Goal: Information Seeking & Learning: Learn about a topic

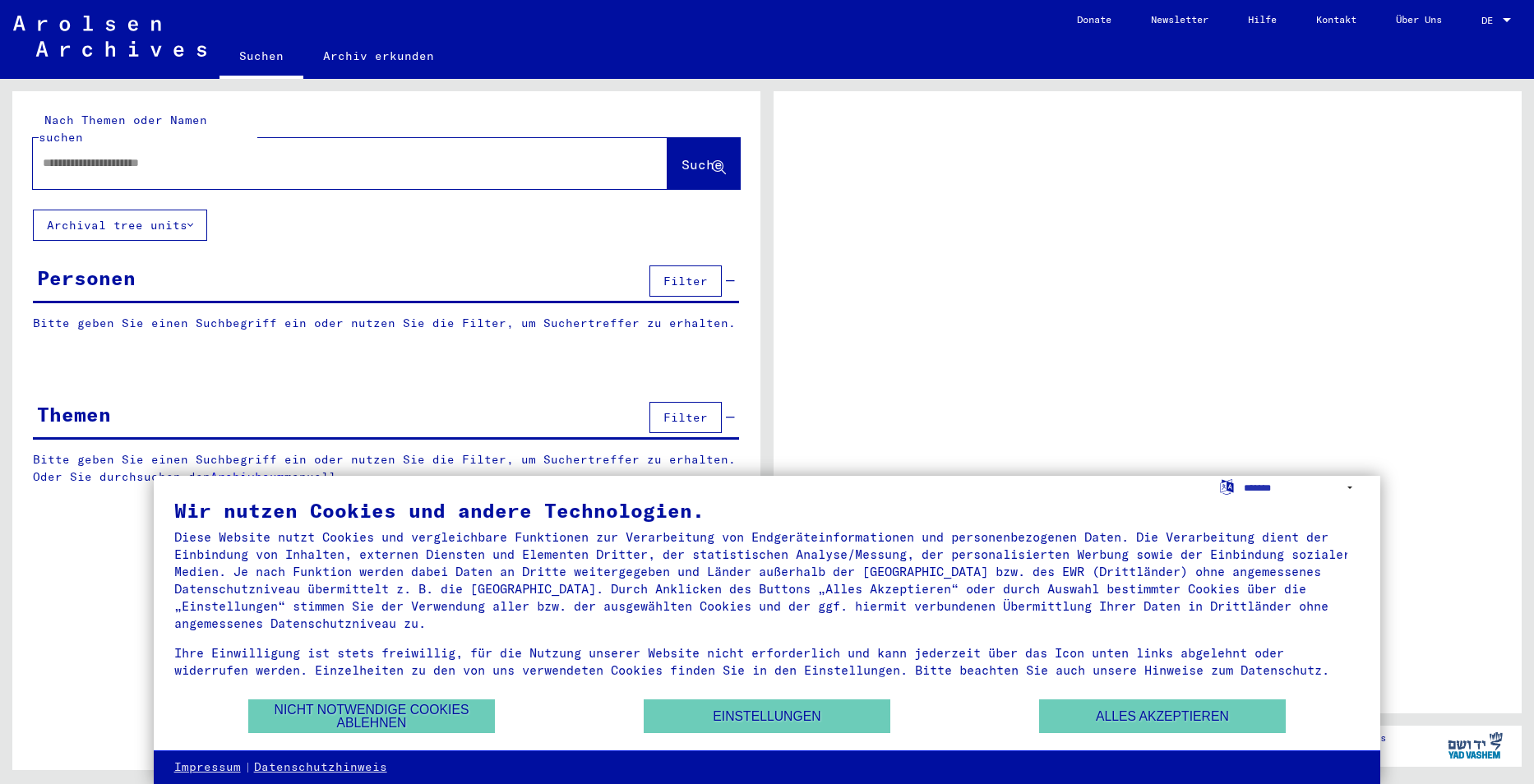
click at [683, 156] on span "Suche" at bounding box center [702, 165] width 41 height 17
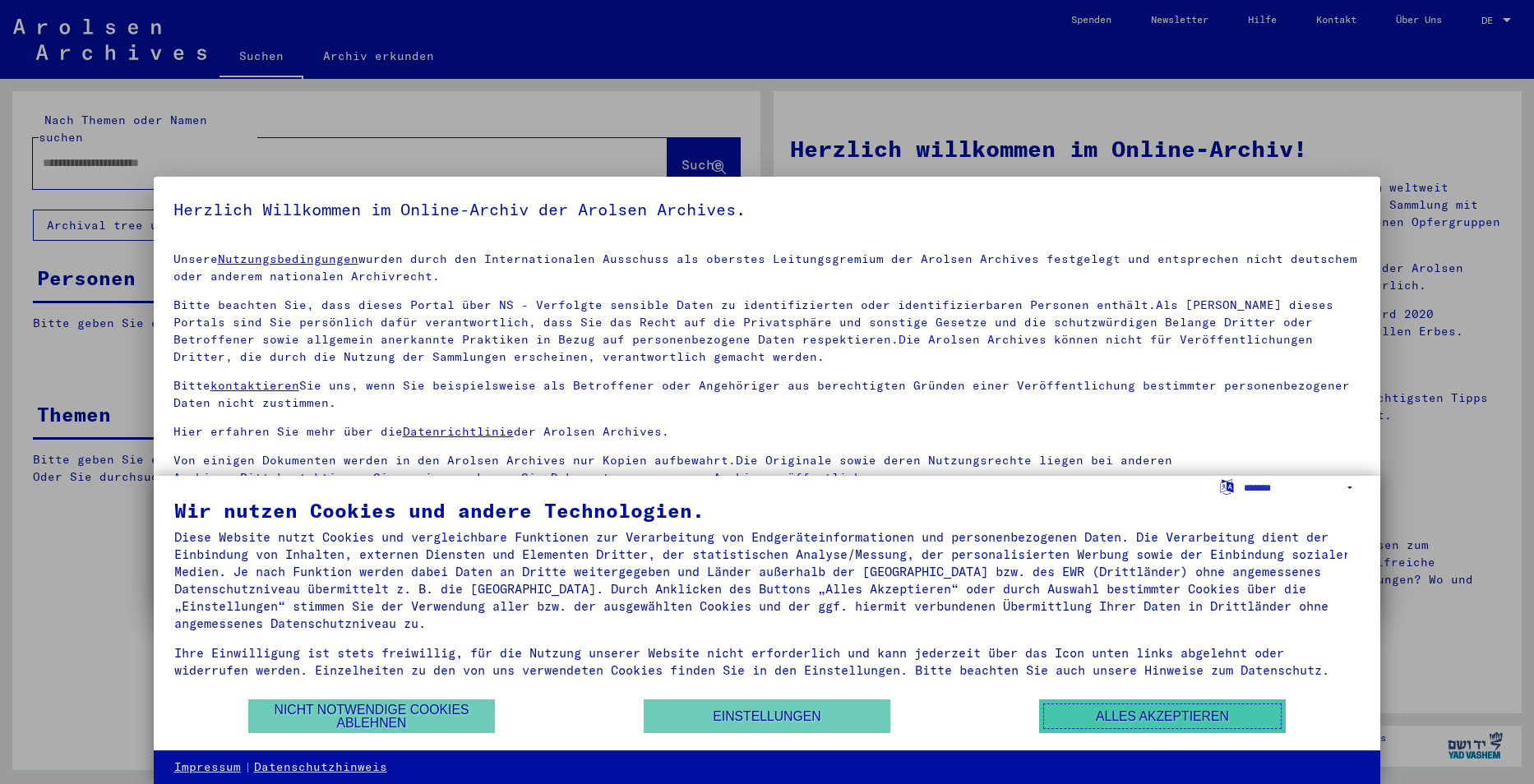
click at [1226, 708] on button "Alles akzeptieren" at bounding box center [1162, 716] width 247 height 34
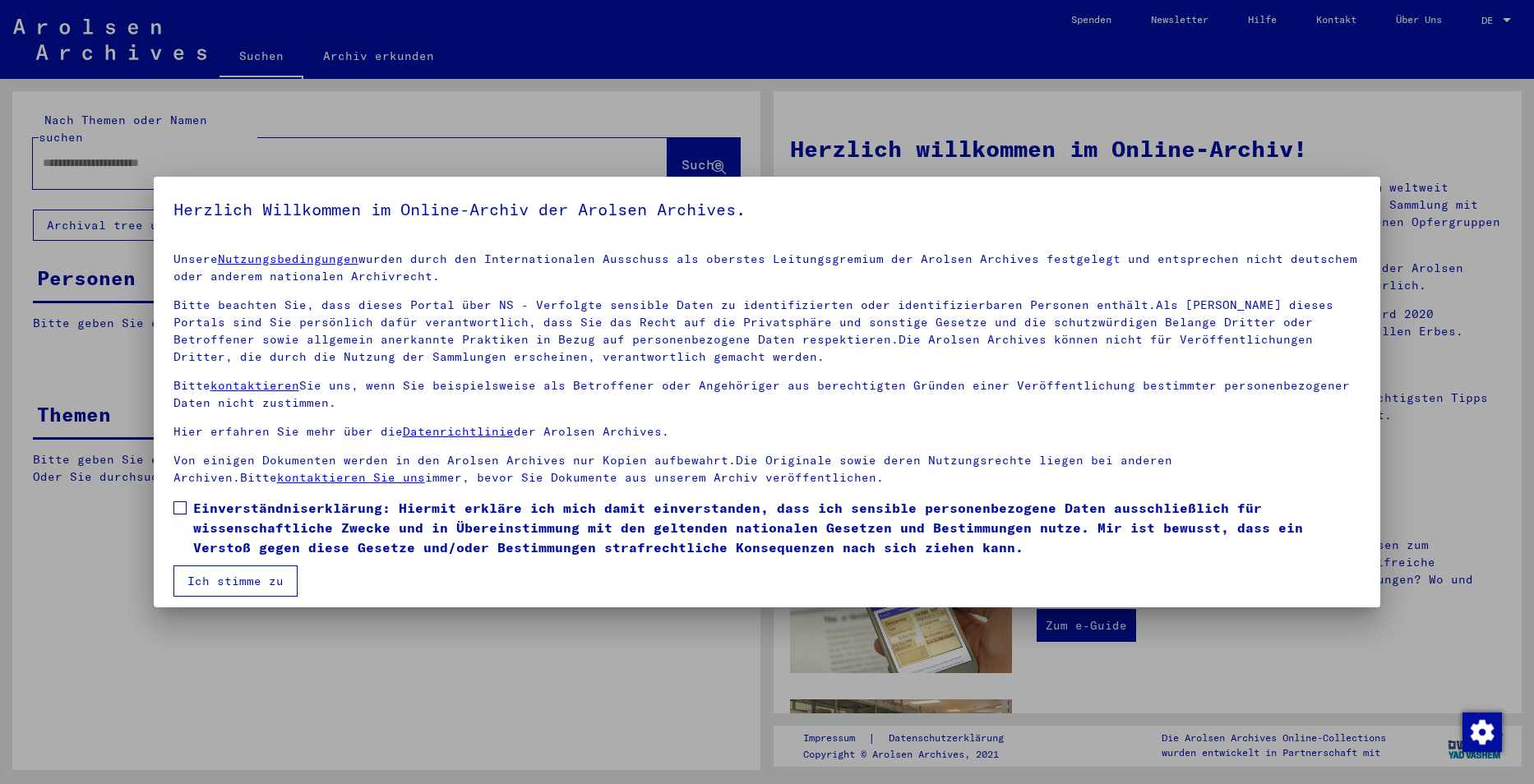
click at [210, 583] on button "Ich stimme zu" at bounding box center [236, 580] width 125 height 31
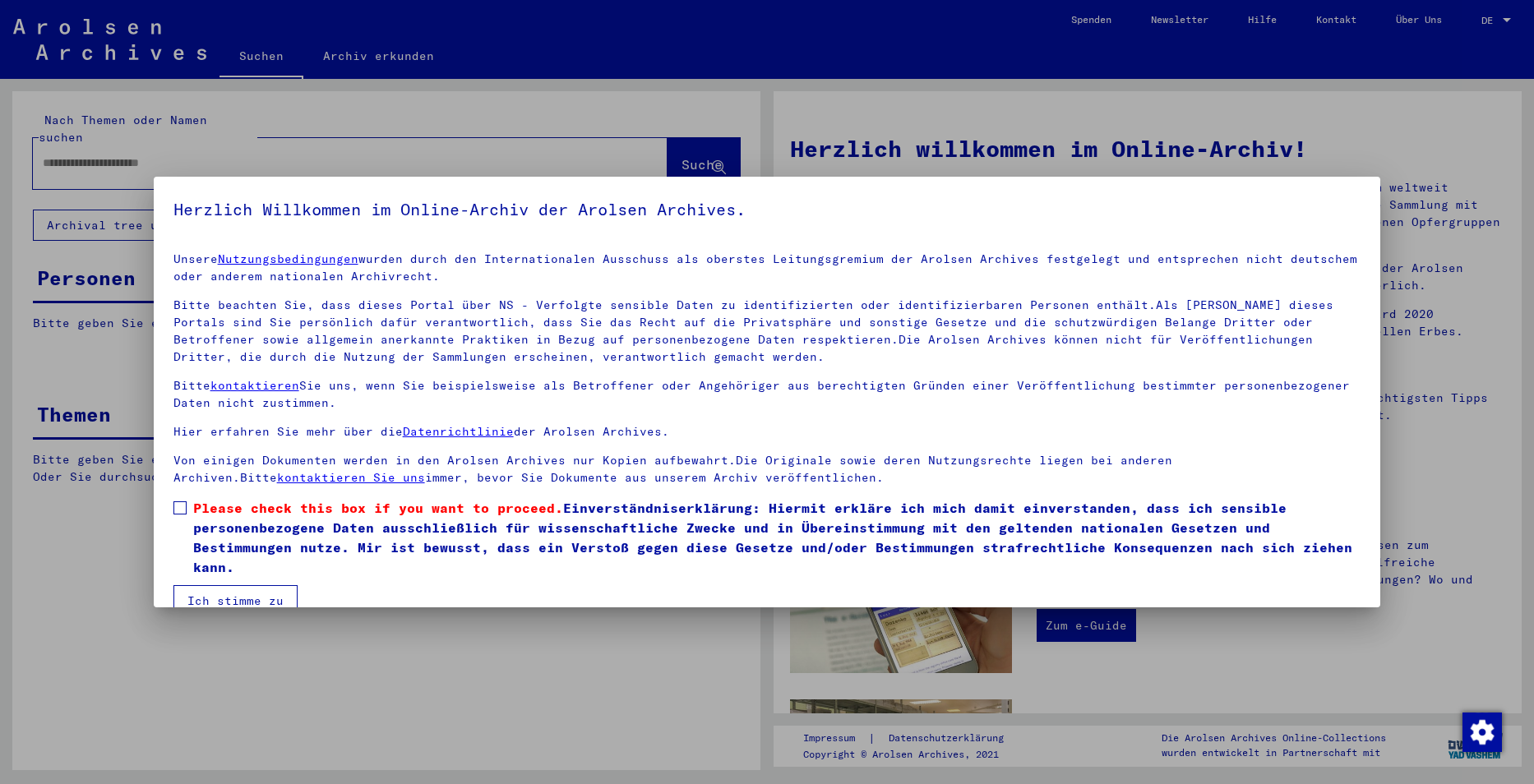
scroll to position [8, 0]
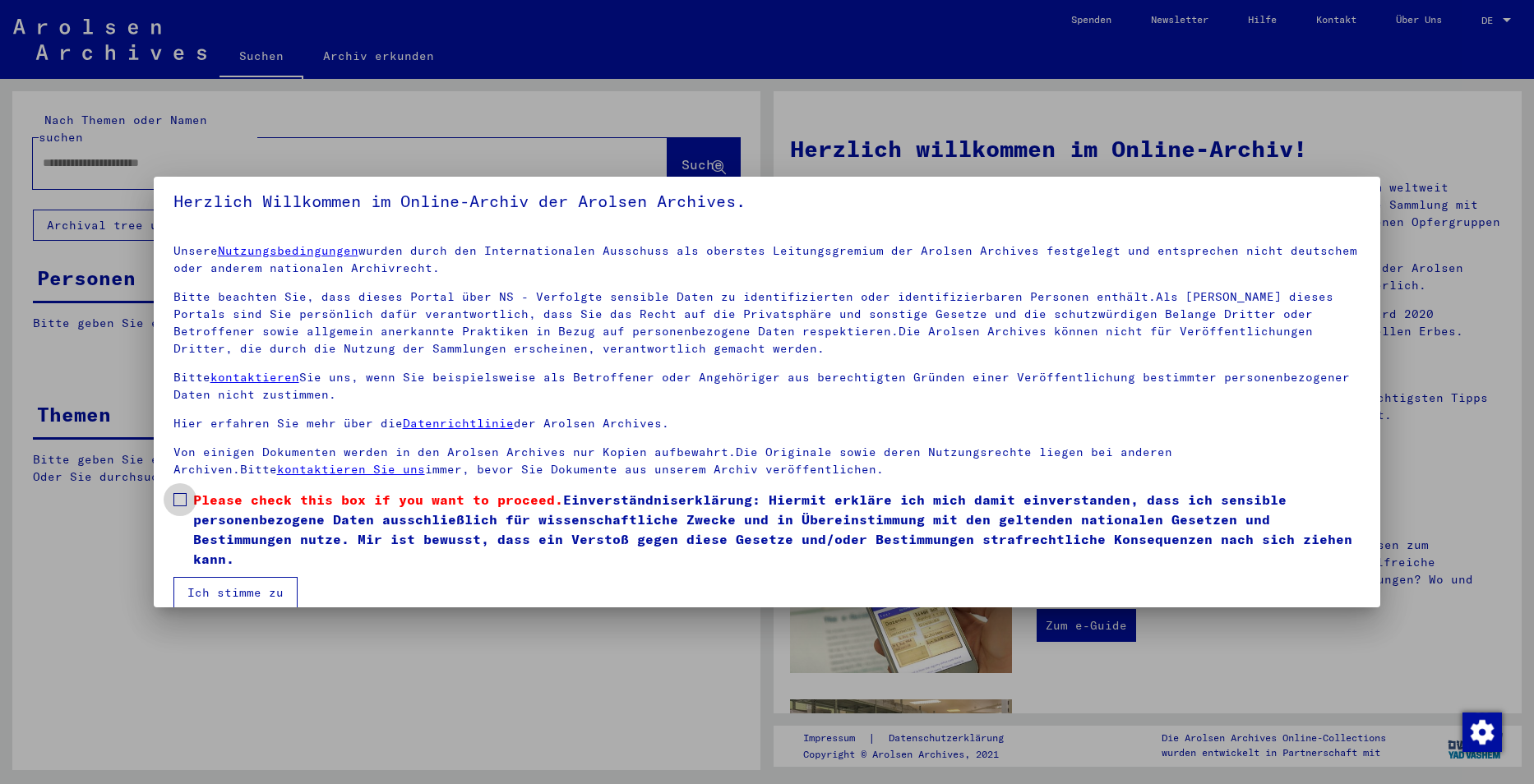
click at [177, 497] on span at bounding box center [180, 500] width 13 height 13
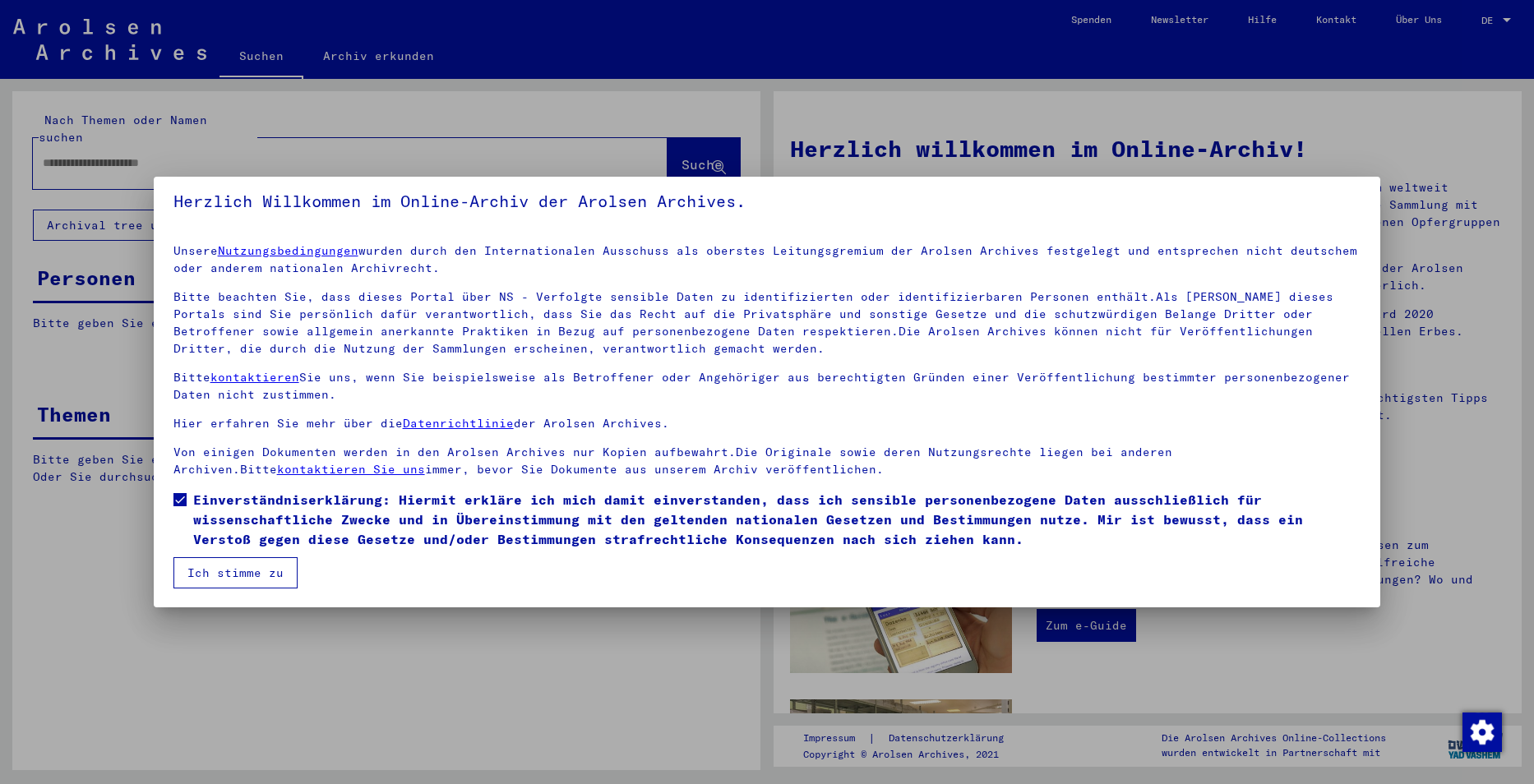
click at [254, 572] on button "Ich stimme zu" at bounding box center [236, 572] width 125 height 31
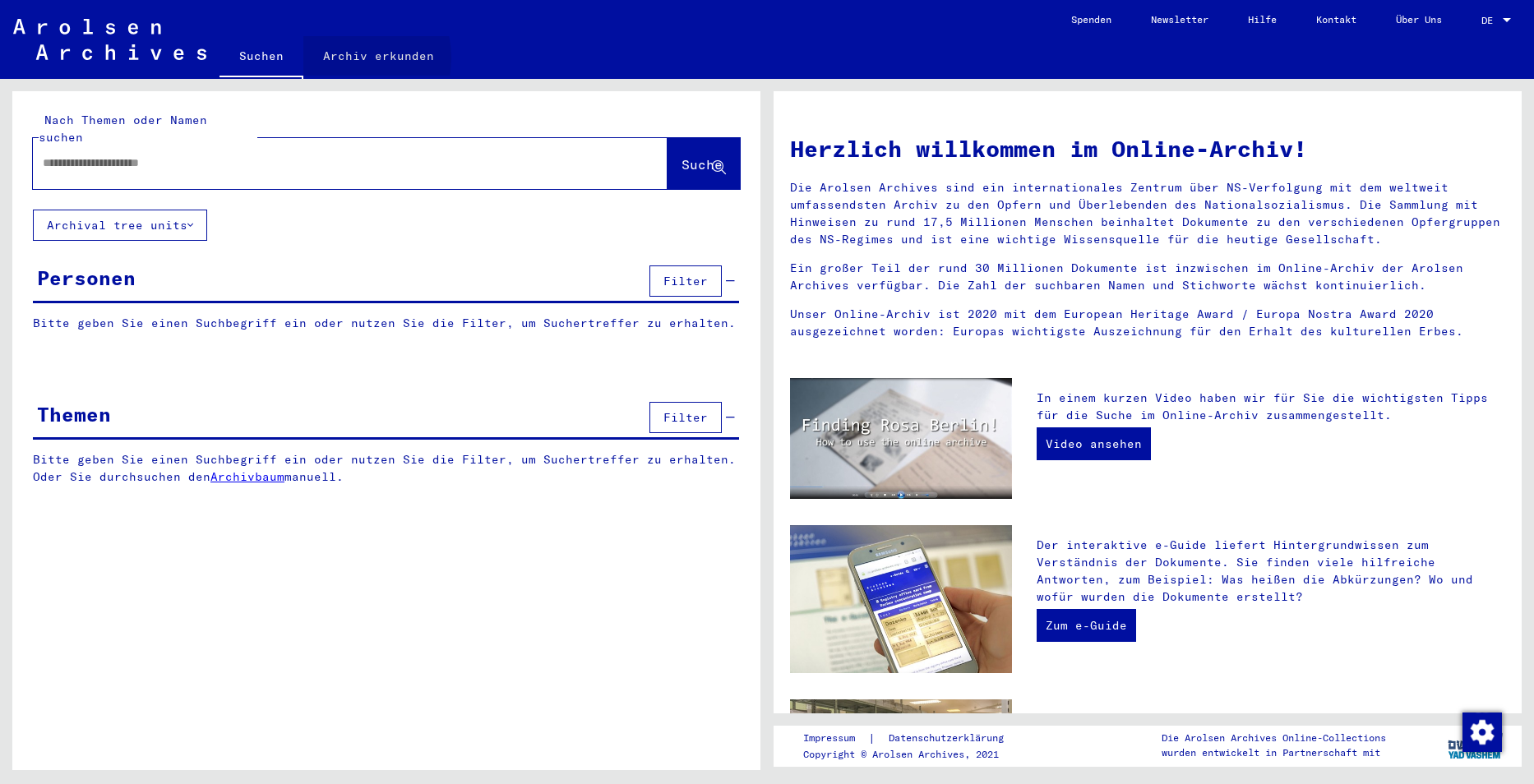
click at [344, 57] on link "Archiv erkunden" at bounding box center [378, 56] width 151 height 40
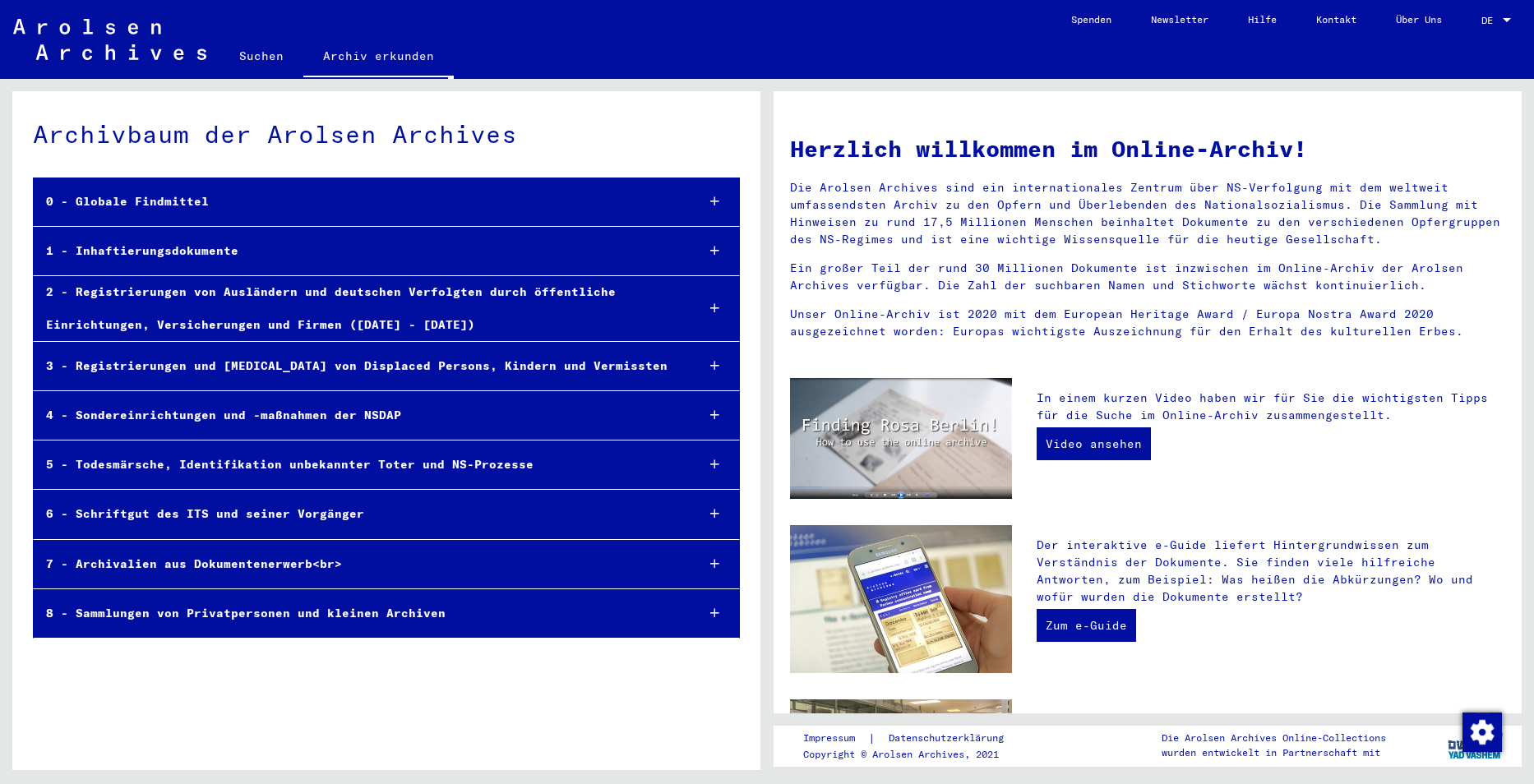
click at [263, 296] on div "2 - Registrierungen von Ausländern und deutschen Verfolgten durch öffentliche E…" at bounding box center [358, 308] width 649 height 64
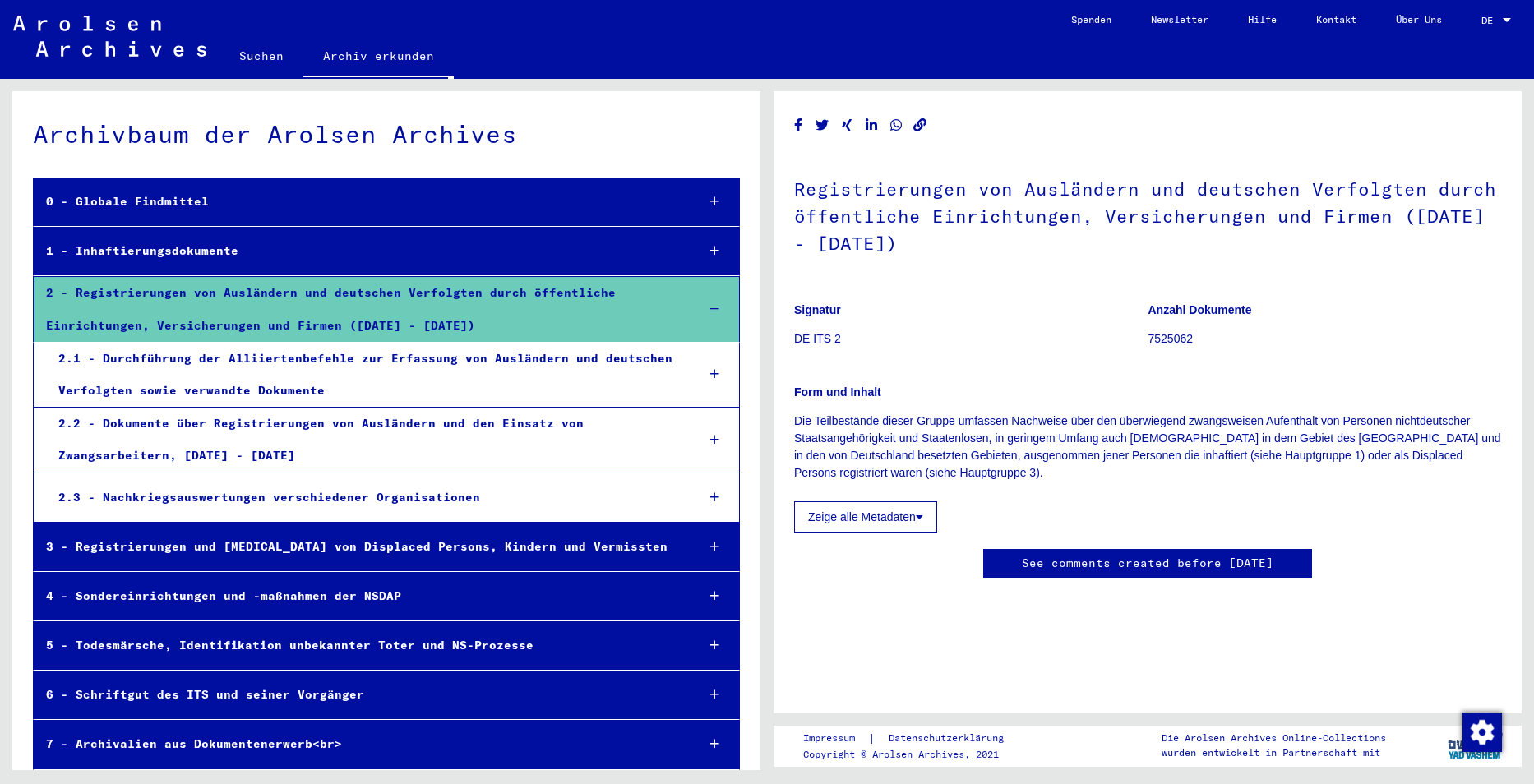
click at [227, 446] on div "2.2 - Dokumente über Registrierungen von Ausländern und den Einsatz von Zwangsa…" at bounding box center [364, 440] width 637 height 64
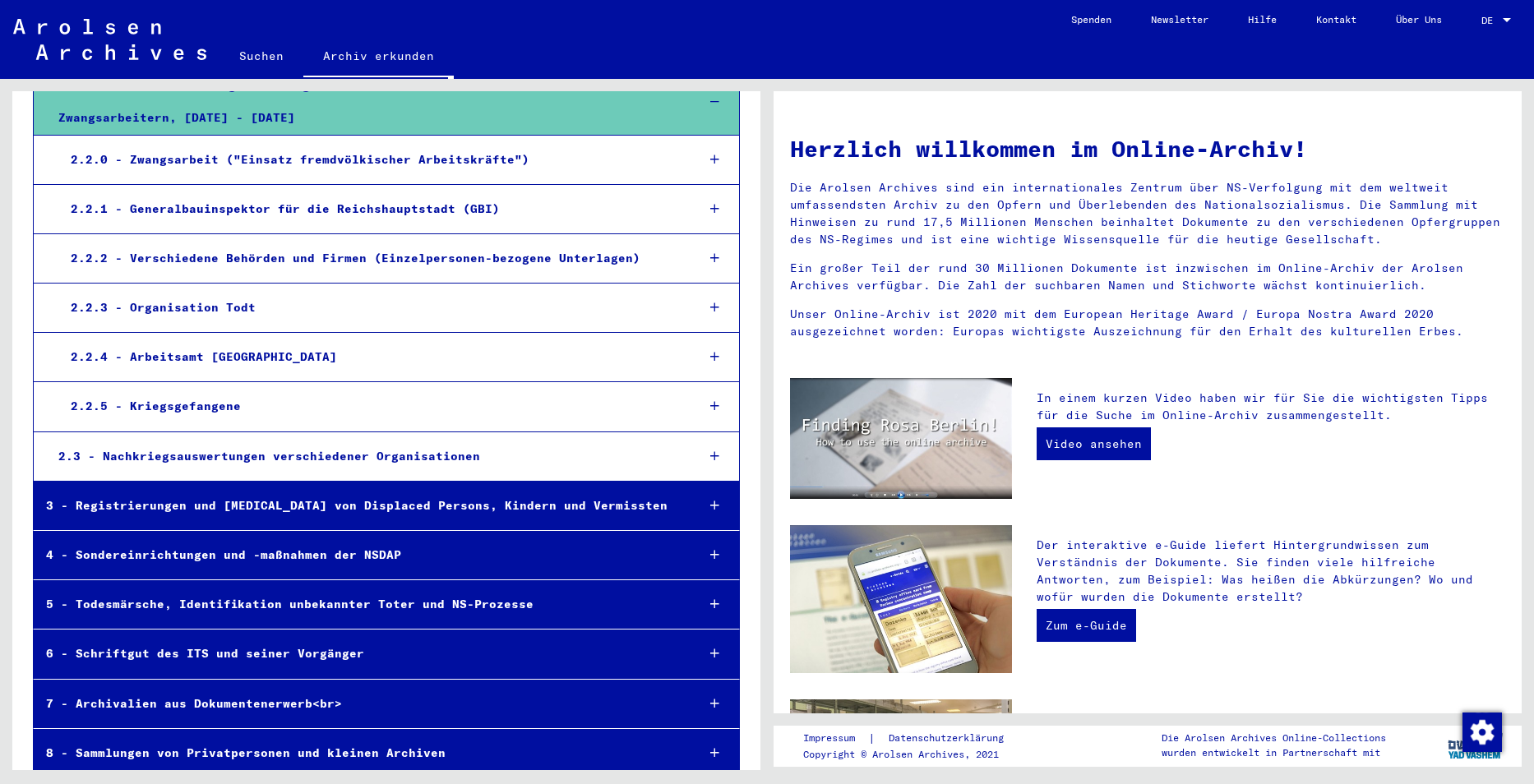
scroll to position [354, 0]
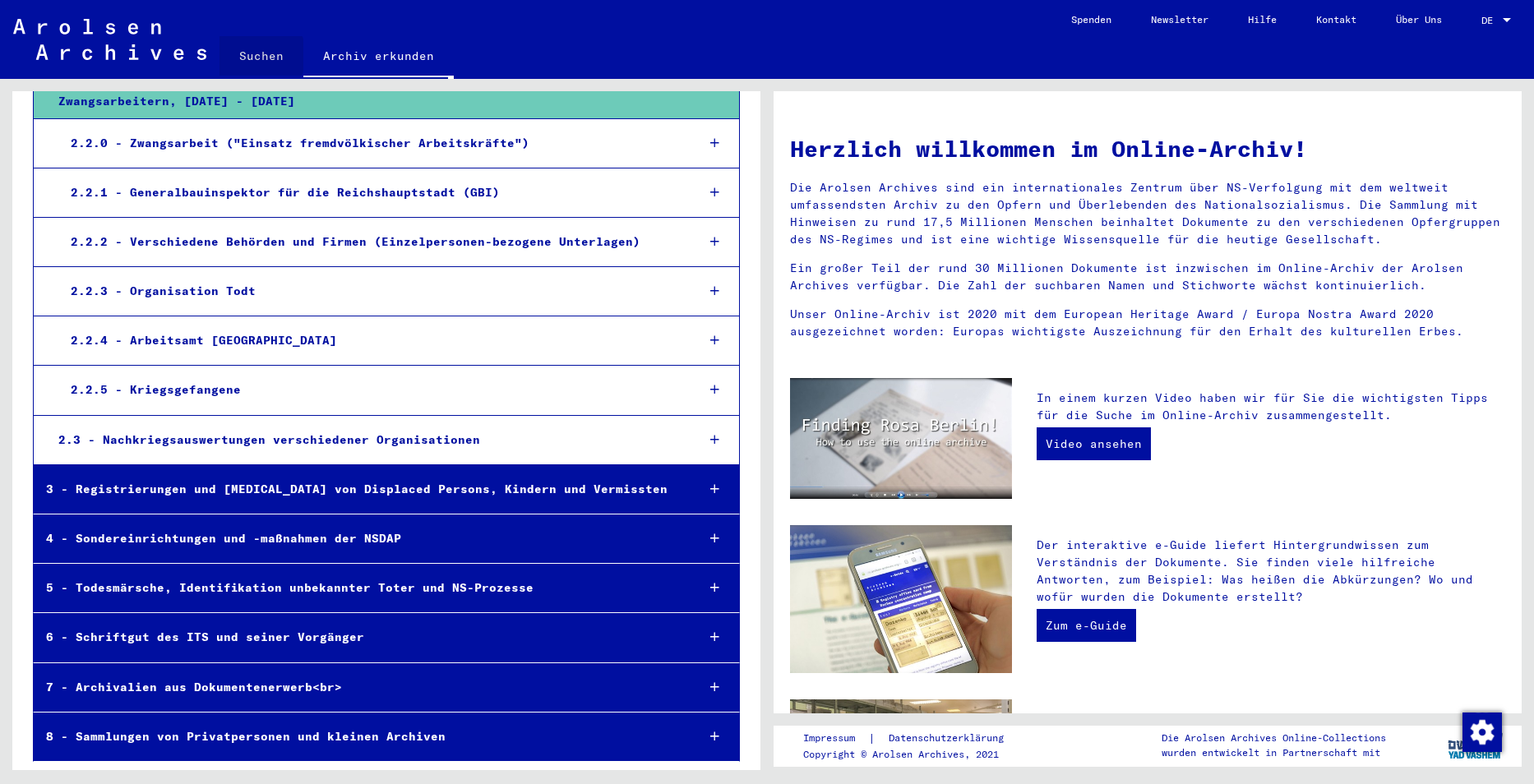
click at [253, 55] on link "Suchen" at bounding box center [262, 56] width 84 height 40
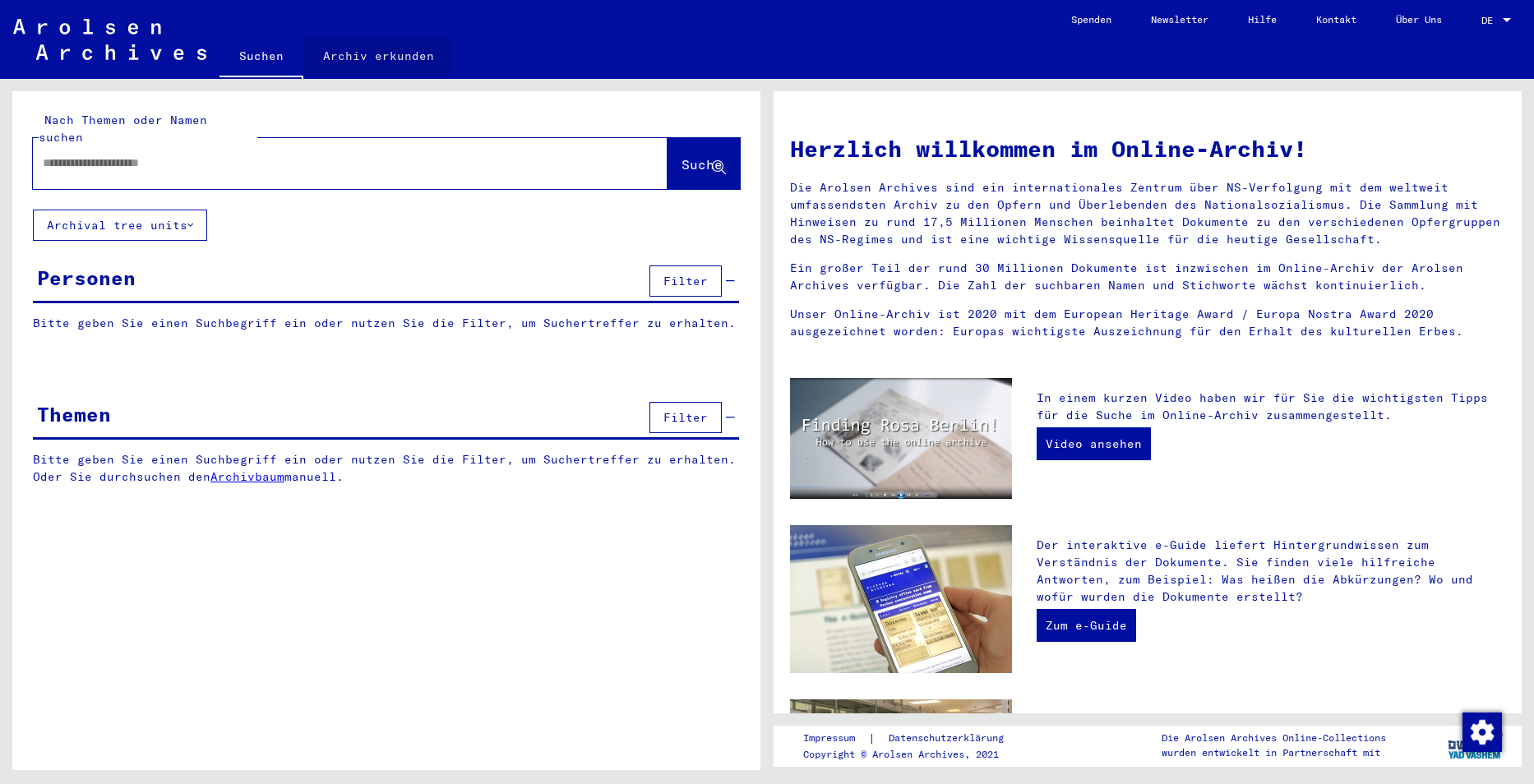
click at [344, 56] on link "Archiv erkunden" at bounding box center [378, 56] width 151 height 40
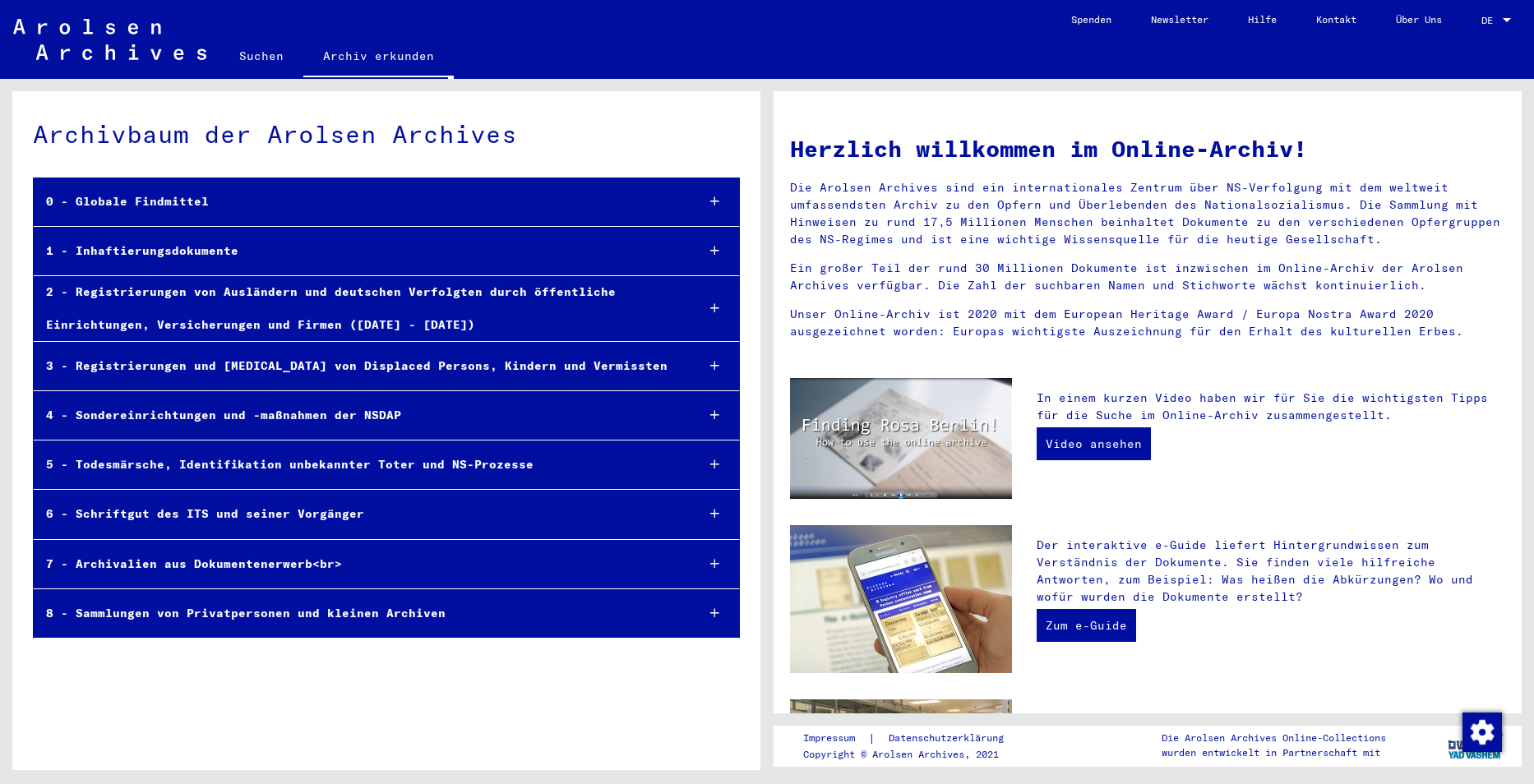
click at [338, 320] on div "2 - Registrierungen von Ausländern und deutschen Verfolgten durch öffentliche E…" at bounding box center [358, 308] width 649 height 64
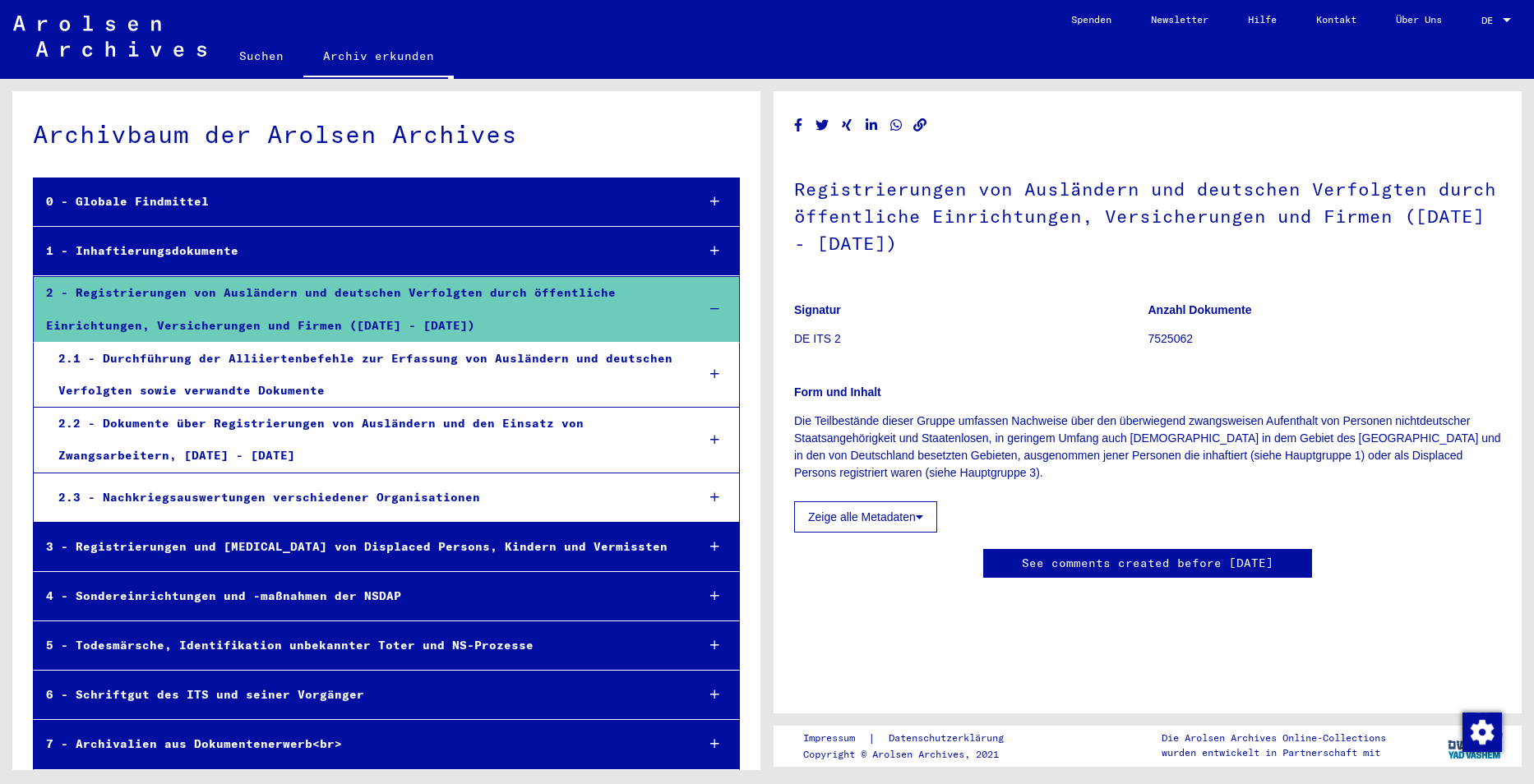
click at [240, 426] on div "2.2 - Dokumente über Registrierungen von Ausländern und den Einsatz von Zwangsa…" at bounding box center [364, 440] width 637 height 64
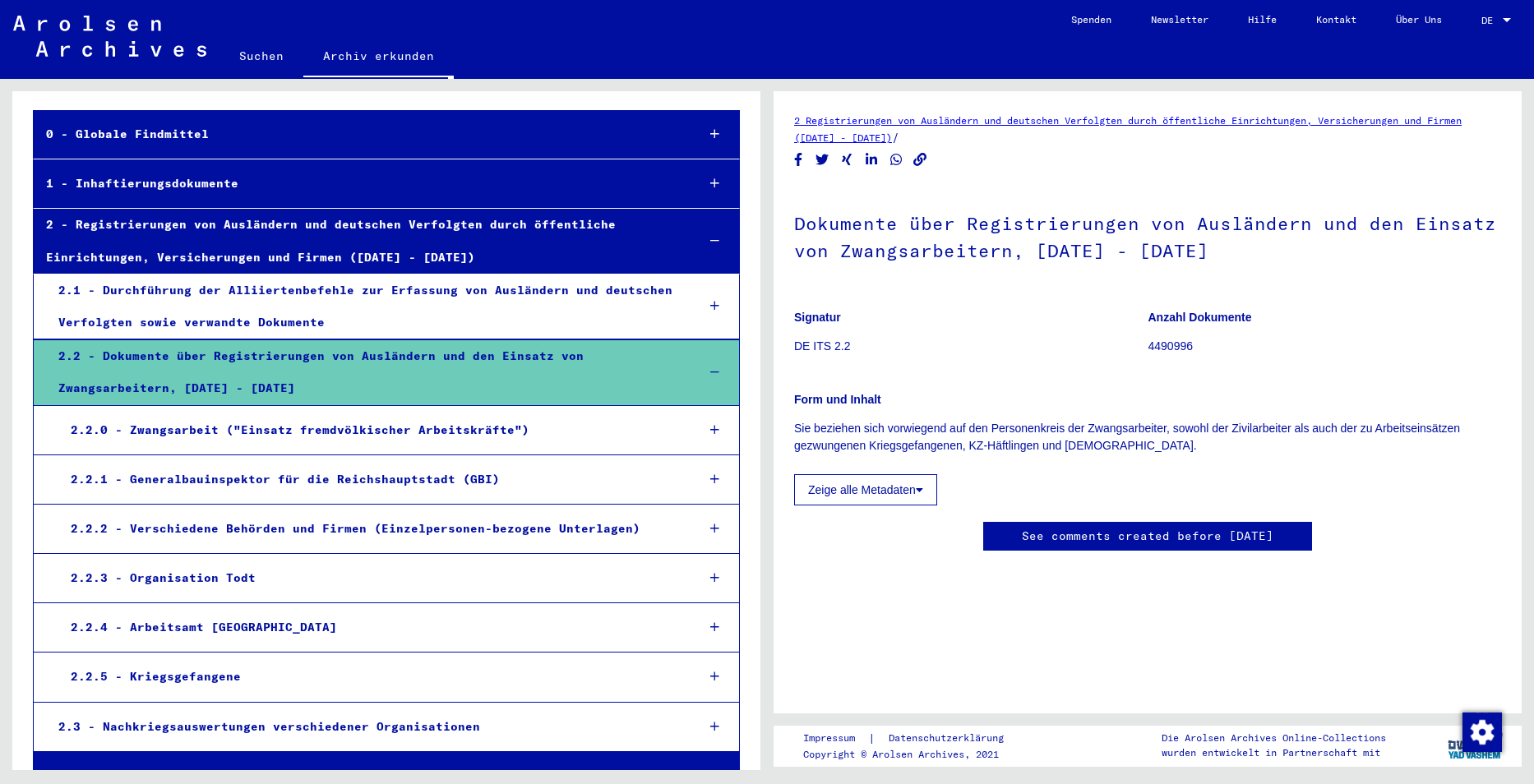
scroll to position [164, 0]
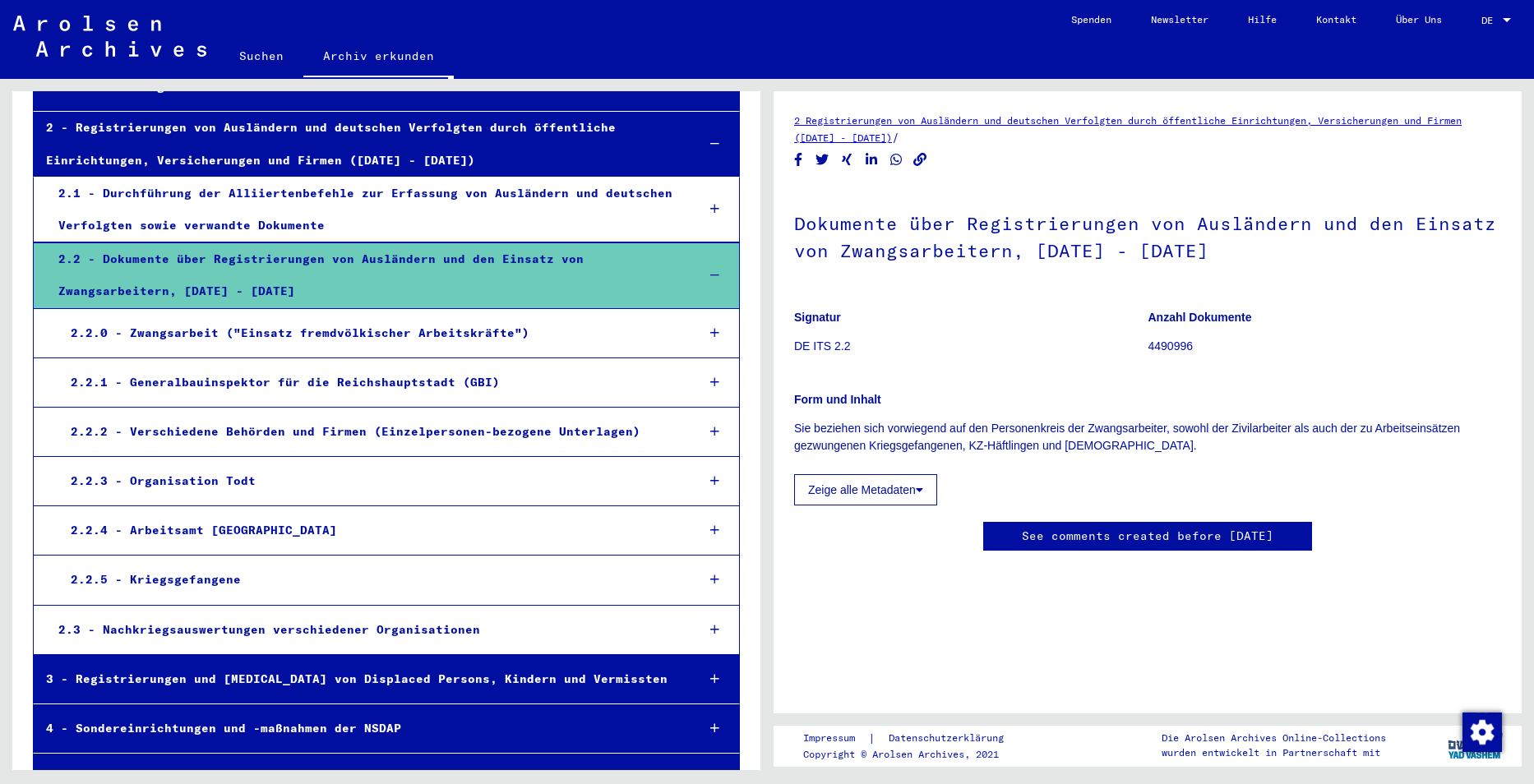
click at [340, 54] on link "Archiv erkunden" at bounding box center [378, 57] width 151 height 43
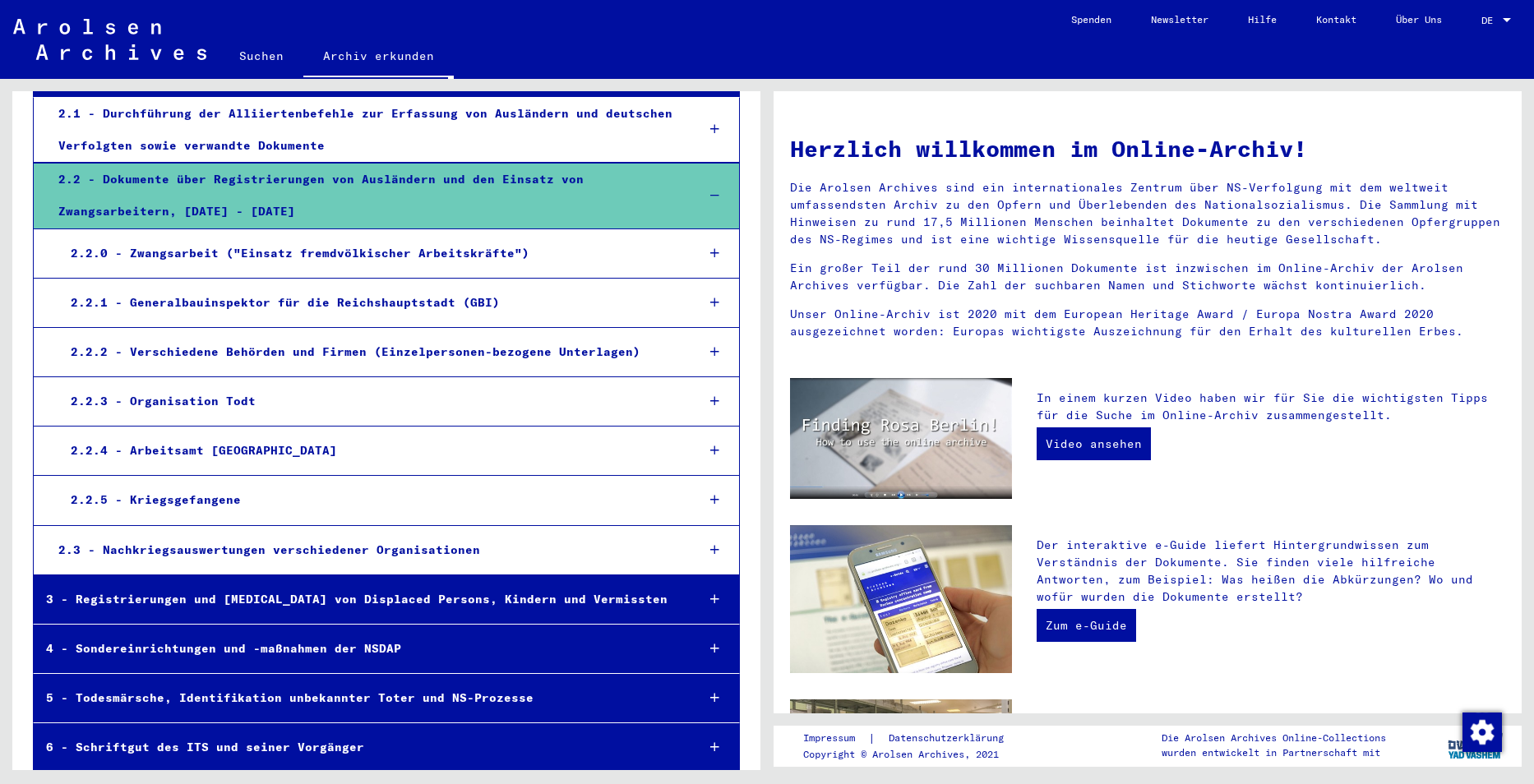
scroll to position [354, 0]
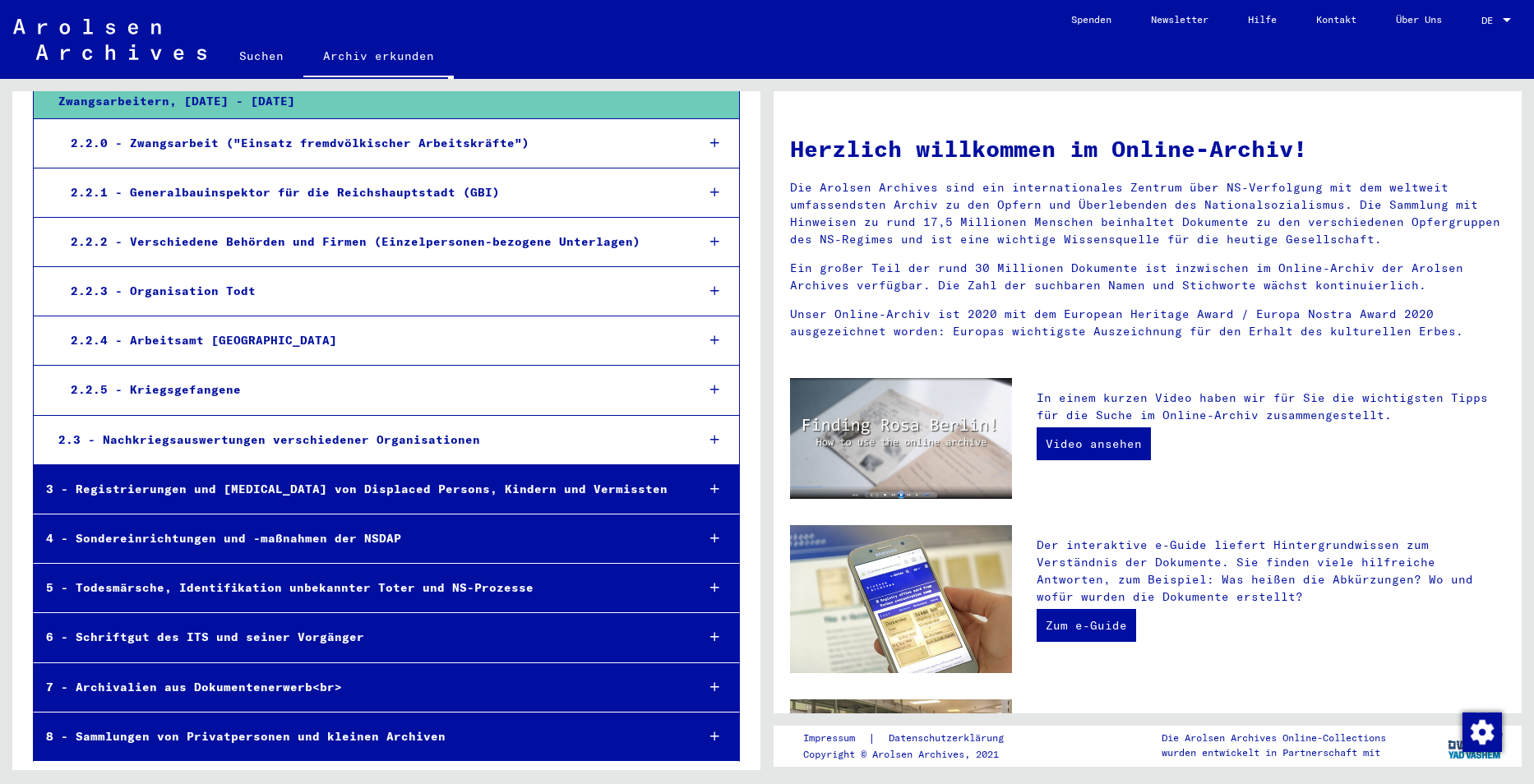
click at [102, 637] on div "6 - Schriftgut des ITS und seiner Vorgänger" at bounding box center [358, 638] width 649 height 32
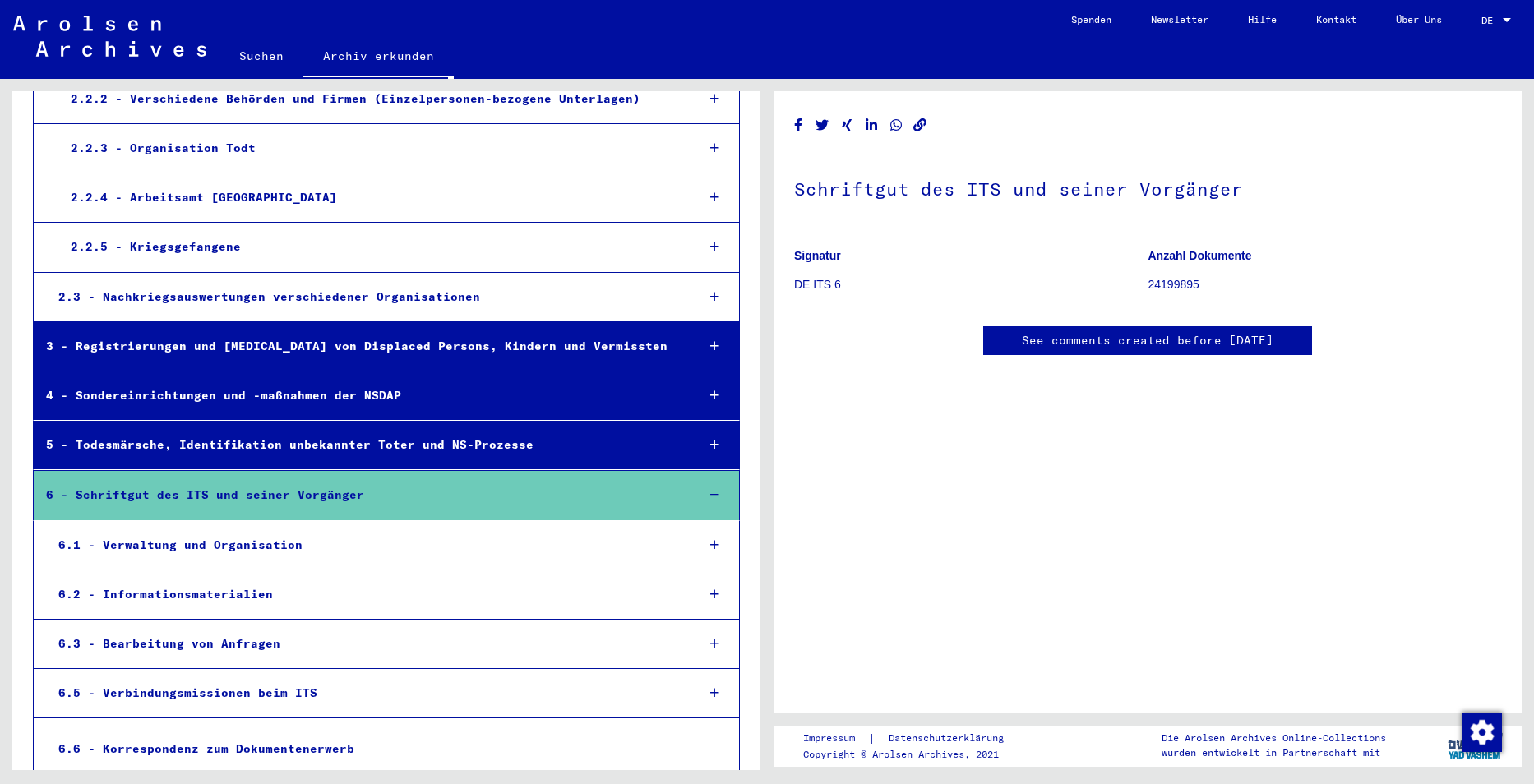
scroll to position [517, 0]
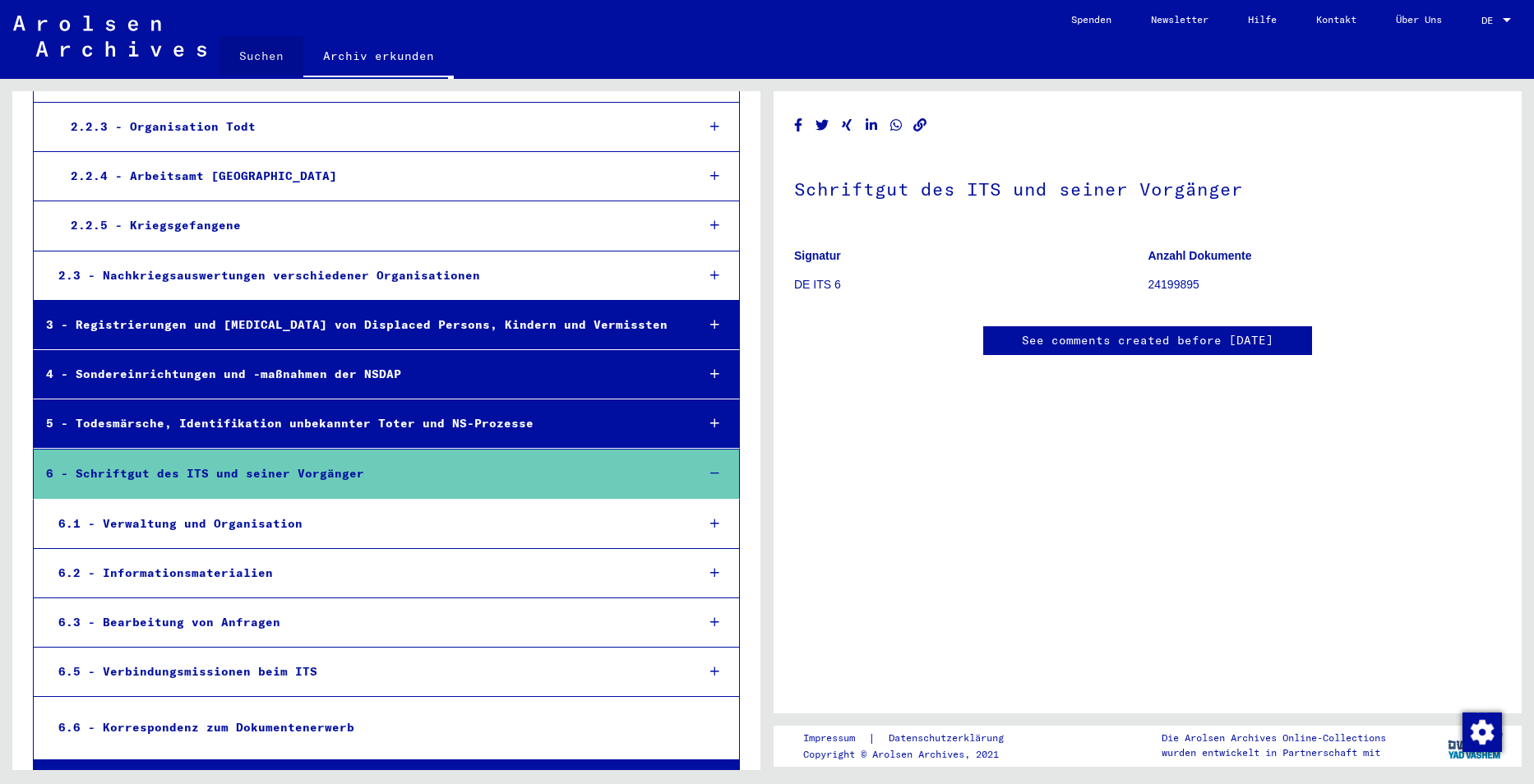
click at [269, 55] on link "Suchen" at bounding box center [262, 56] width 84 height 40
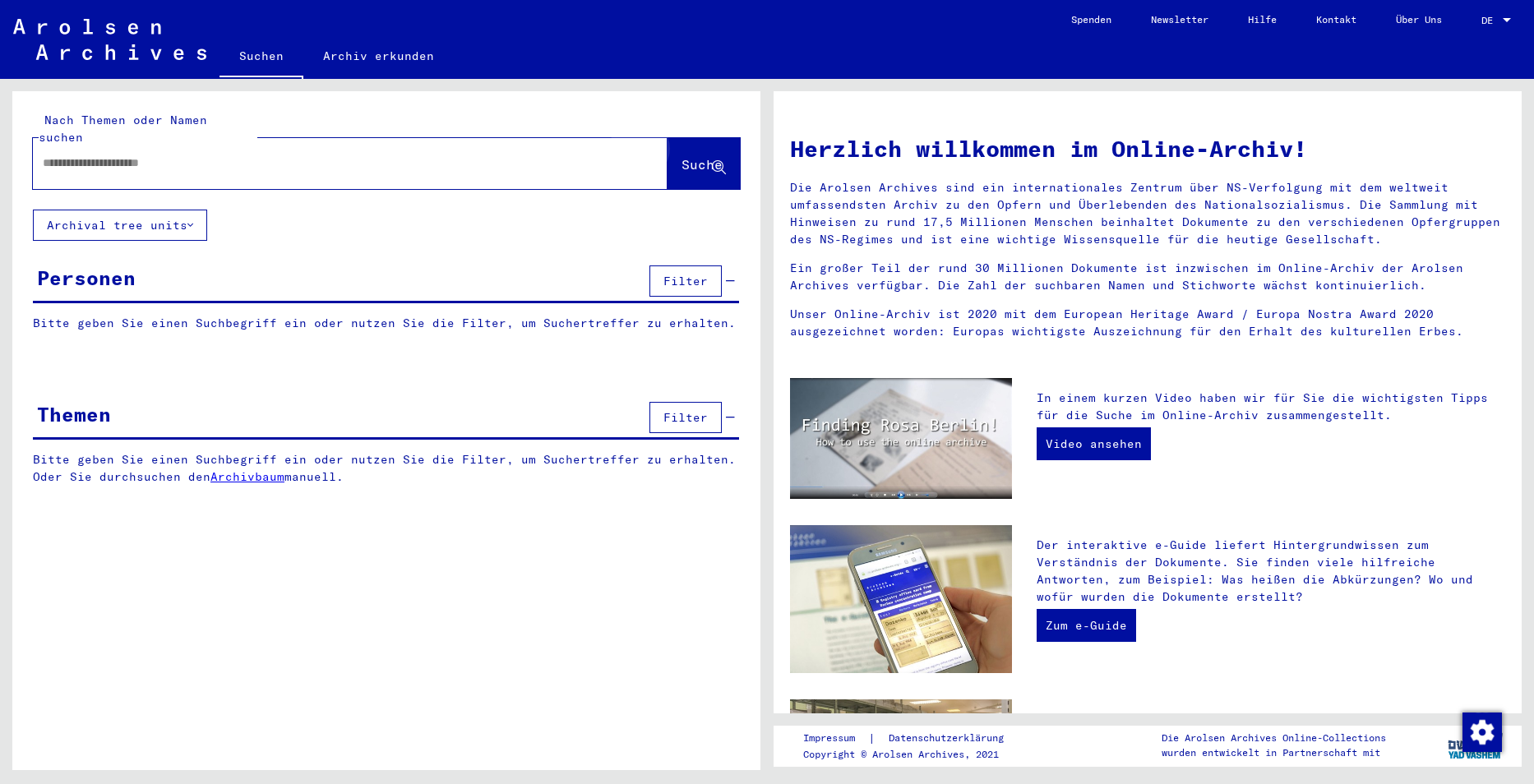
click at [698, 156] on span "Suche" at bounding box center [702, 165] width 41 height 17
click at [346, 57] on link "Archiv erkunden" at bounding box center [378, 56] width 151 height 40
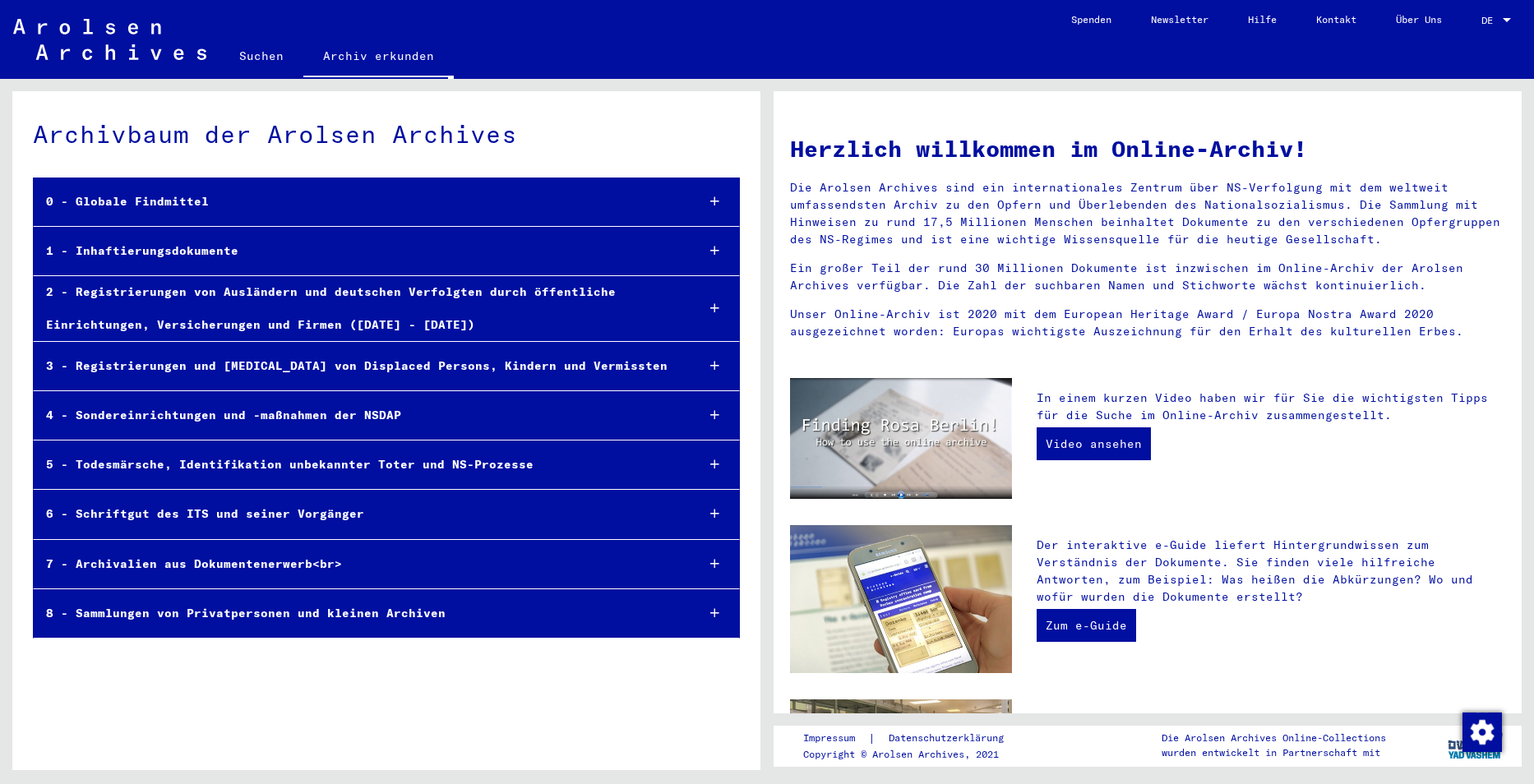
click at [138, 252] on div "1 - Inhaftierungsdokumente" at bounding box center [358, 251] width 649 height 32
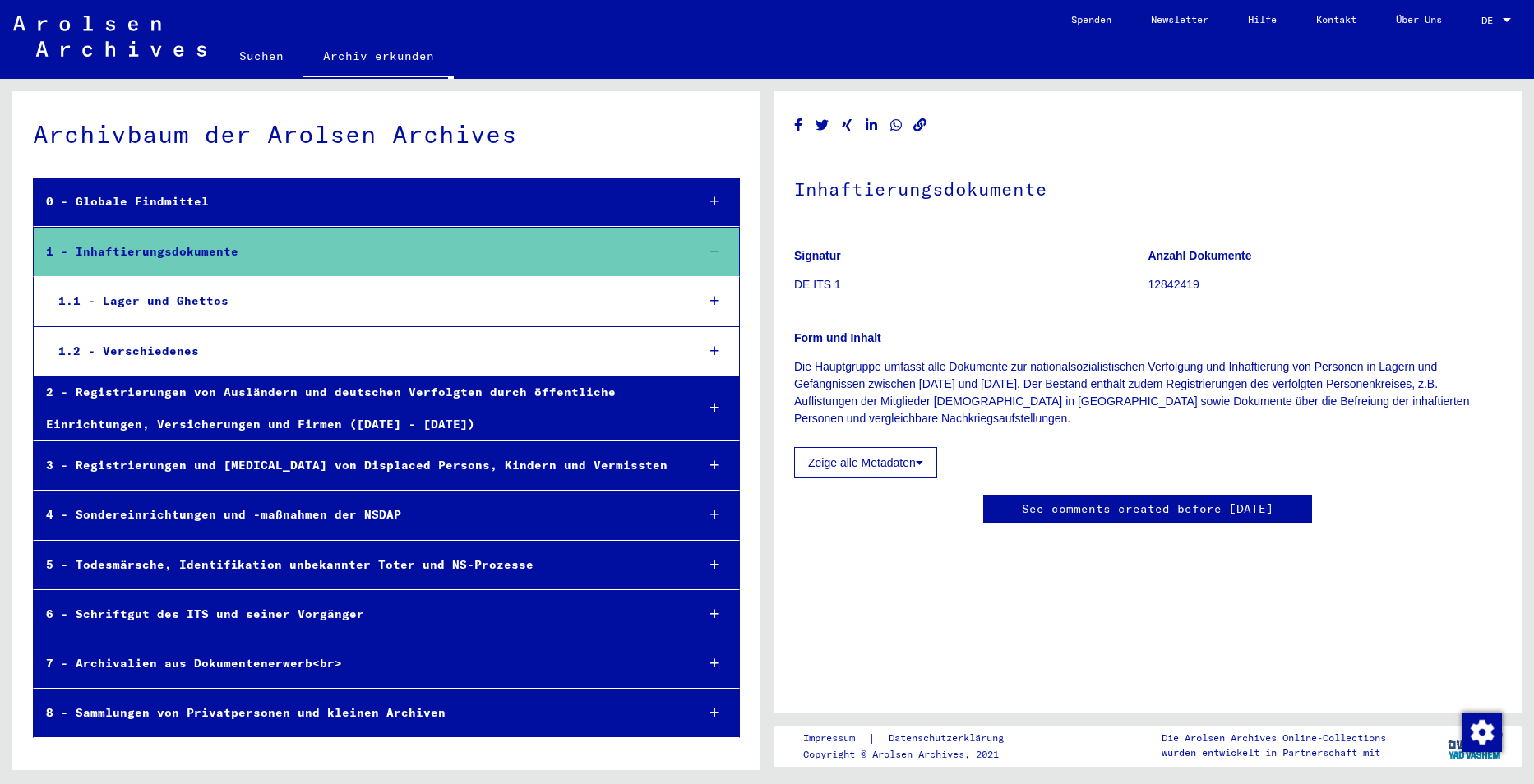
click at [168, 307] on div "1.1 - Lager und Ghettos" at bounding box center [364, 301] width 637 height 32
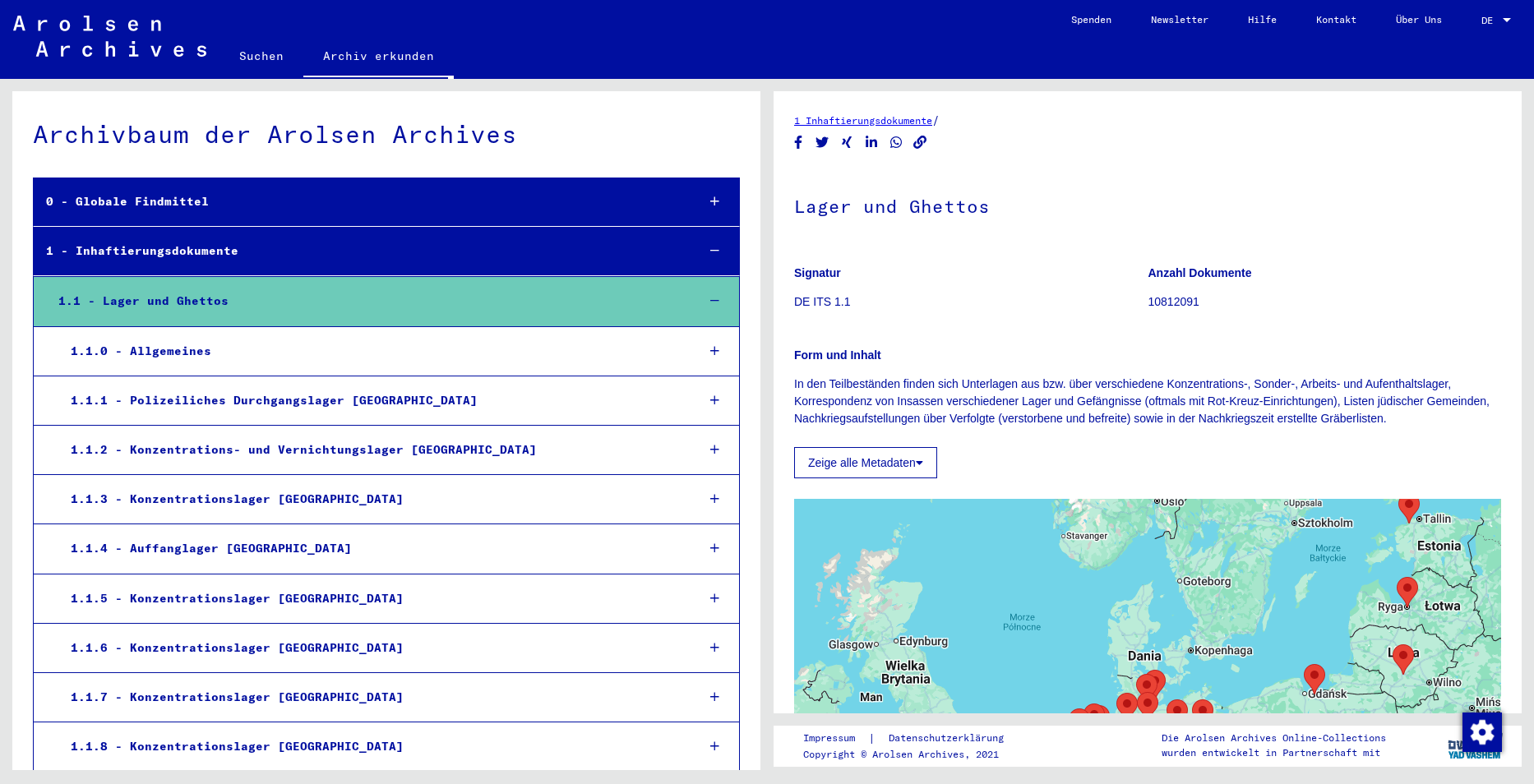
click at [260, 453] on div "1.1.2 - Konzentrations- und Vernichtungslager [GEOGRAPHIC_DATA]" at bounding box center [370, 450] width 624 height 32
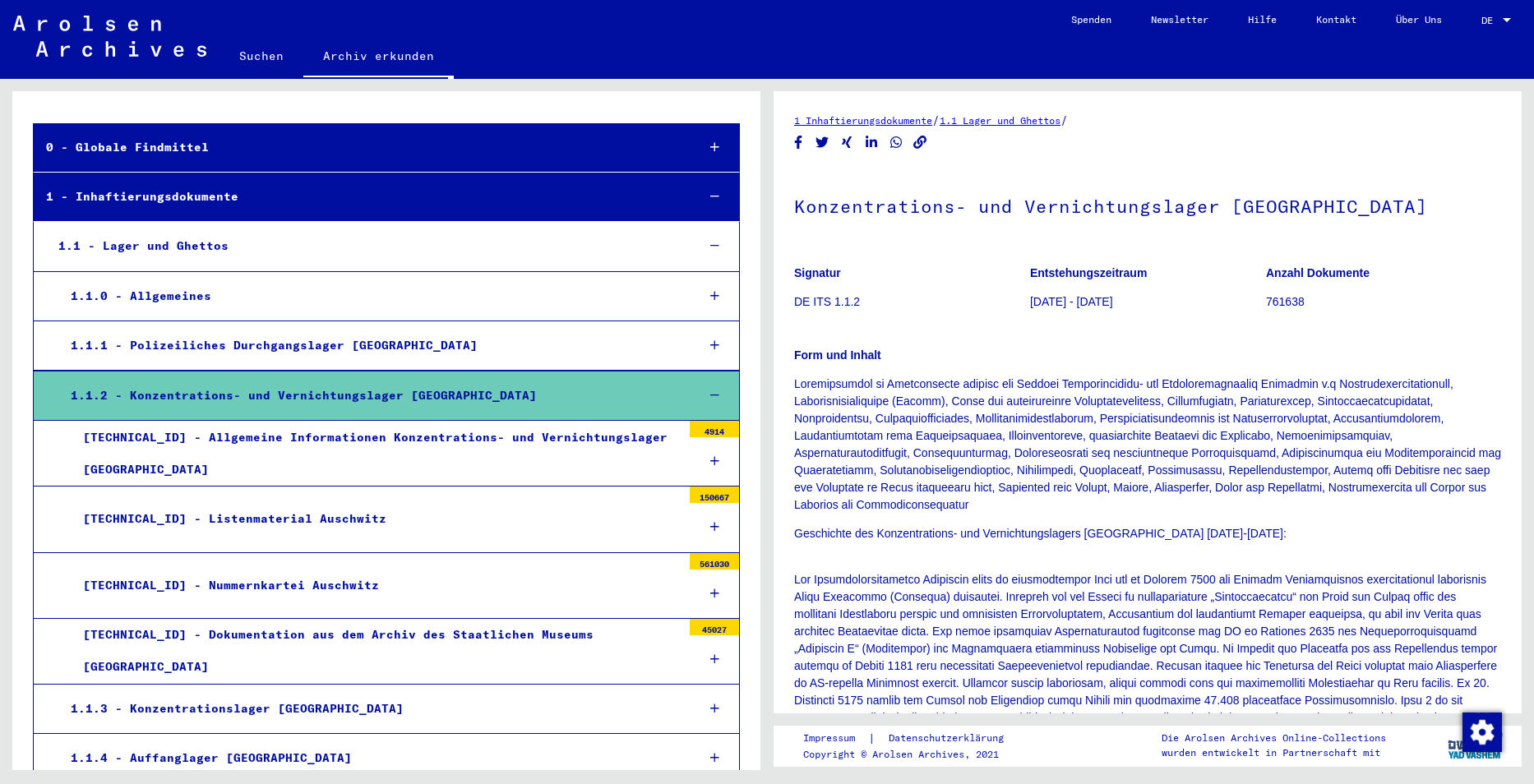
scroll to position [82, 0]
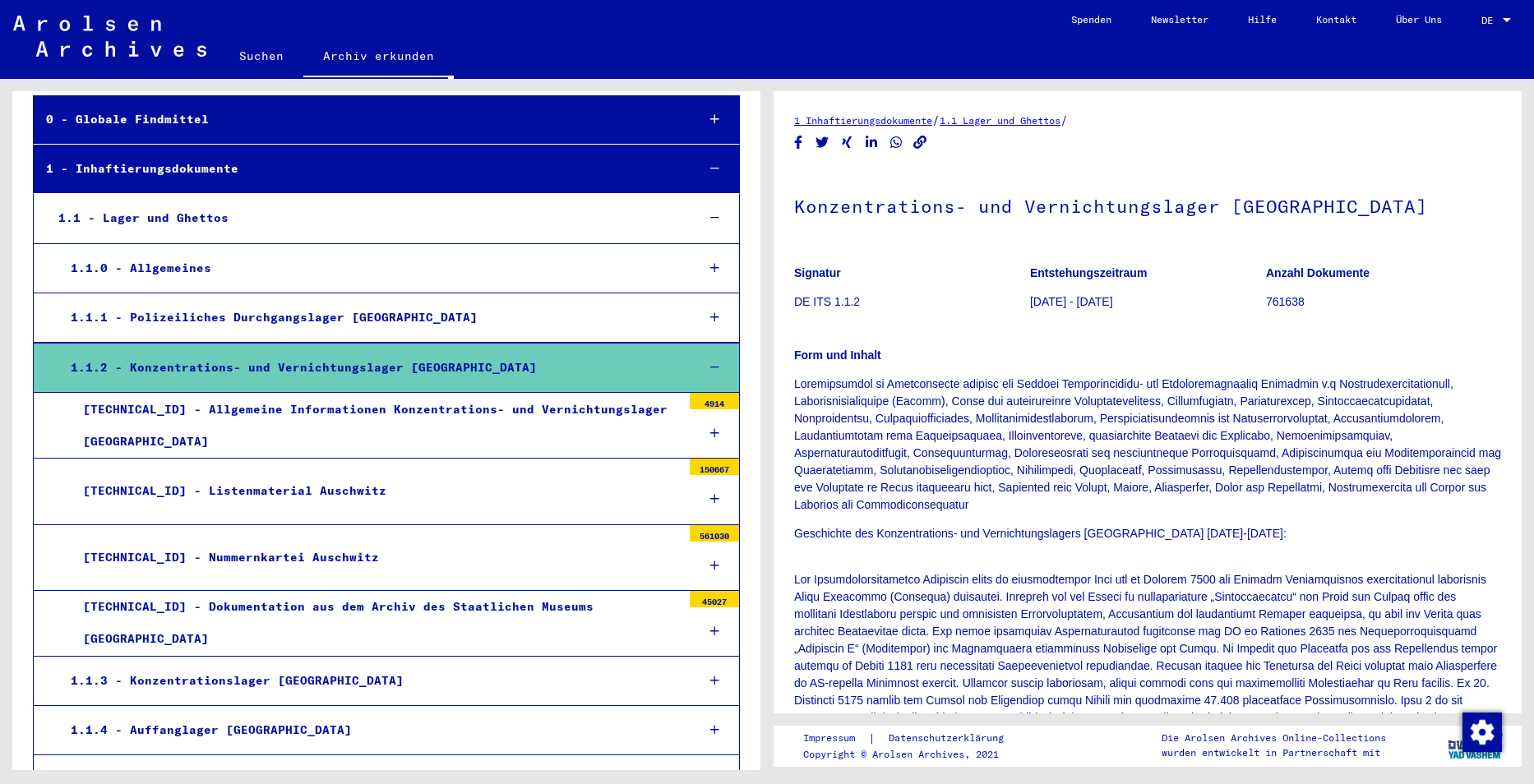
click at [244, 494] on div "[TECHNICAL_ID] - Listenmaterial Auschwitz" at bounding box center [376, 491] width 611 height 32
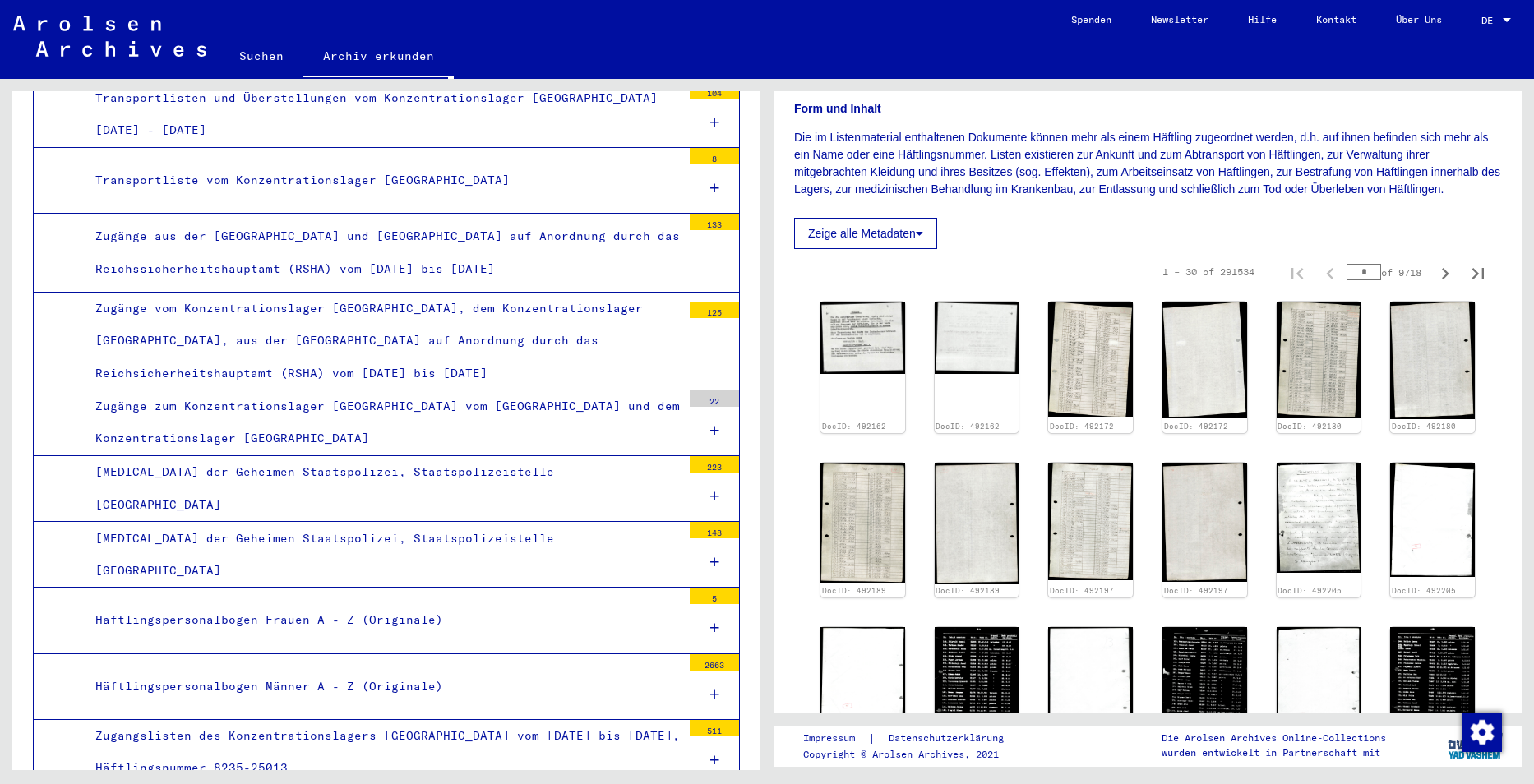
scroll to position [822, 0]
click at [250, 602] on div "Häftlingspersonalbogen Frauen A - Z (Originale)" at bounding box center [382, 618] width 598 height 32
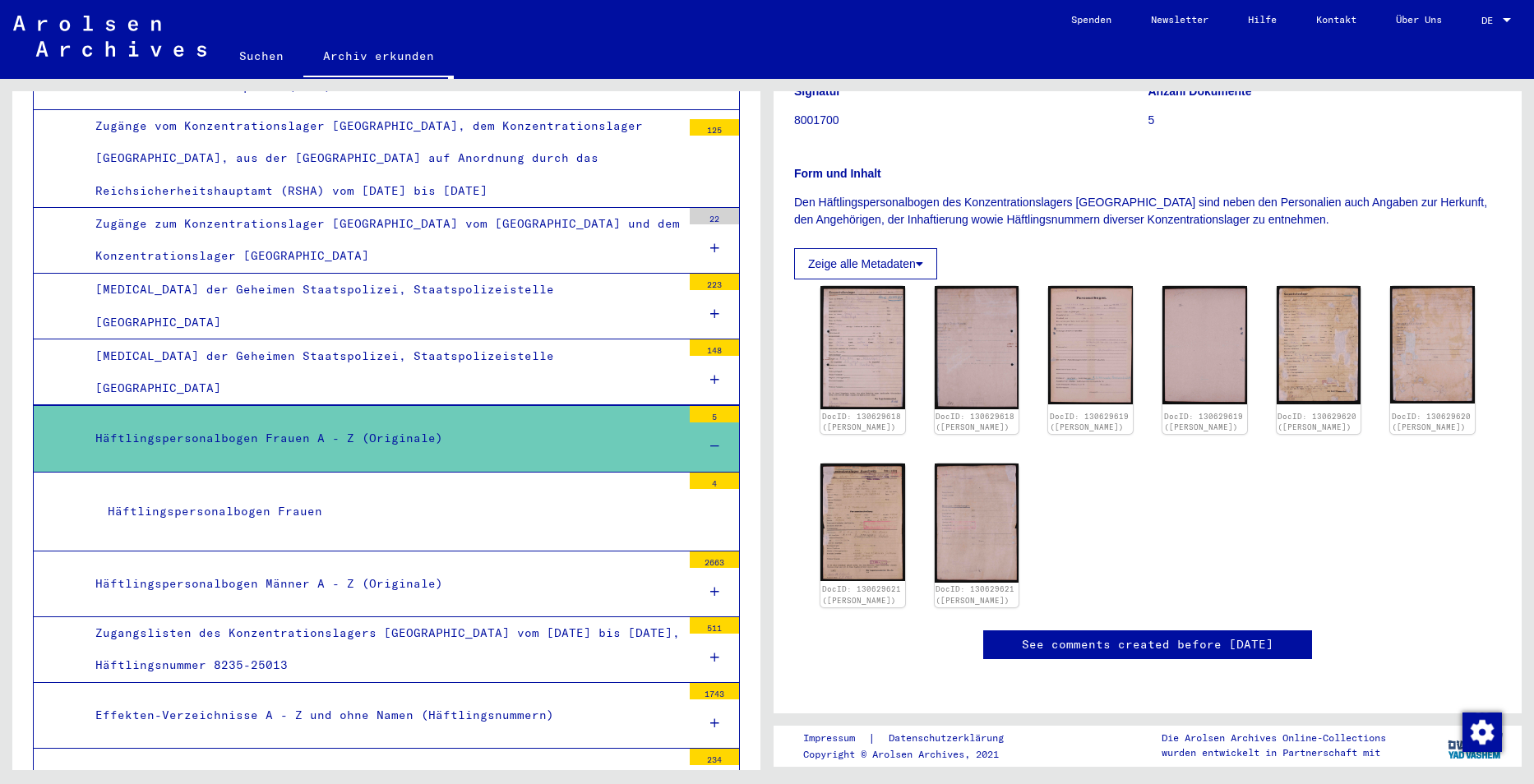
scroll to position [985, 0]
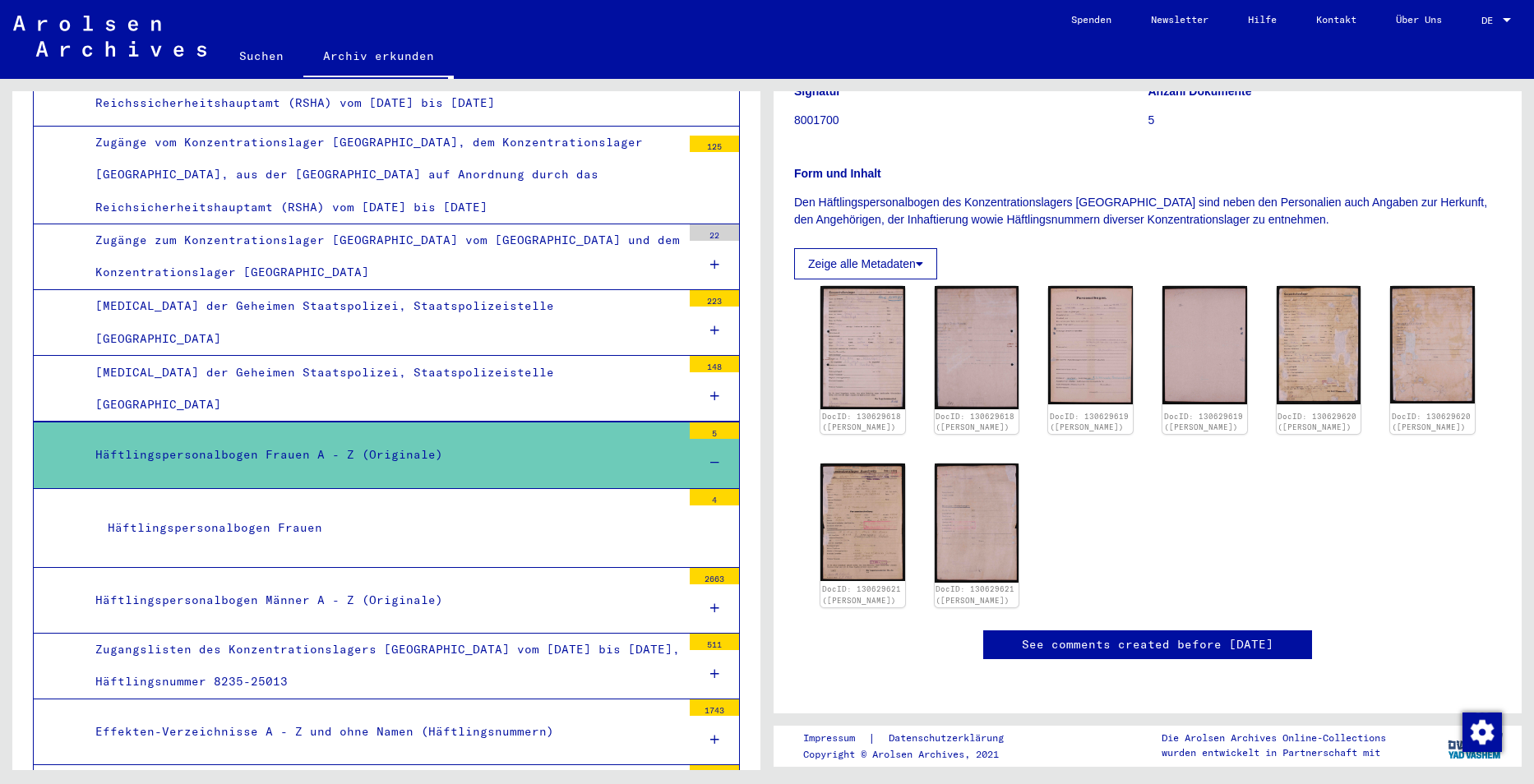
click at [205, 512] on div "Häftlingspersonalbogen Frauen" at bounding box center [388, 528] width 587 height 32
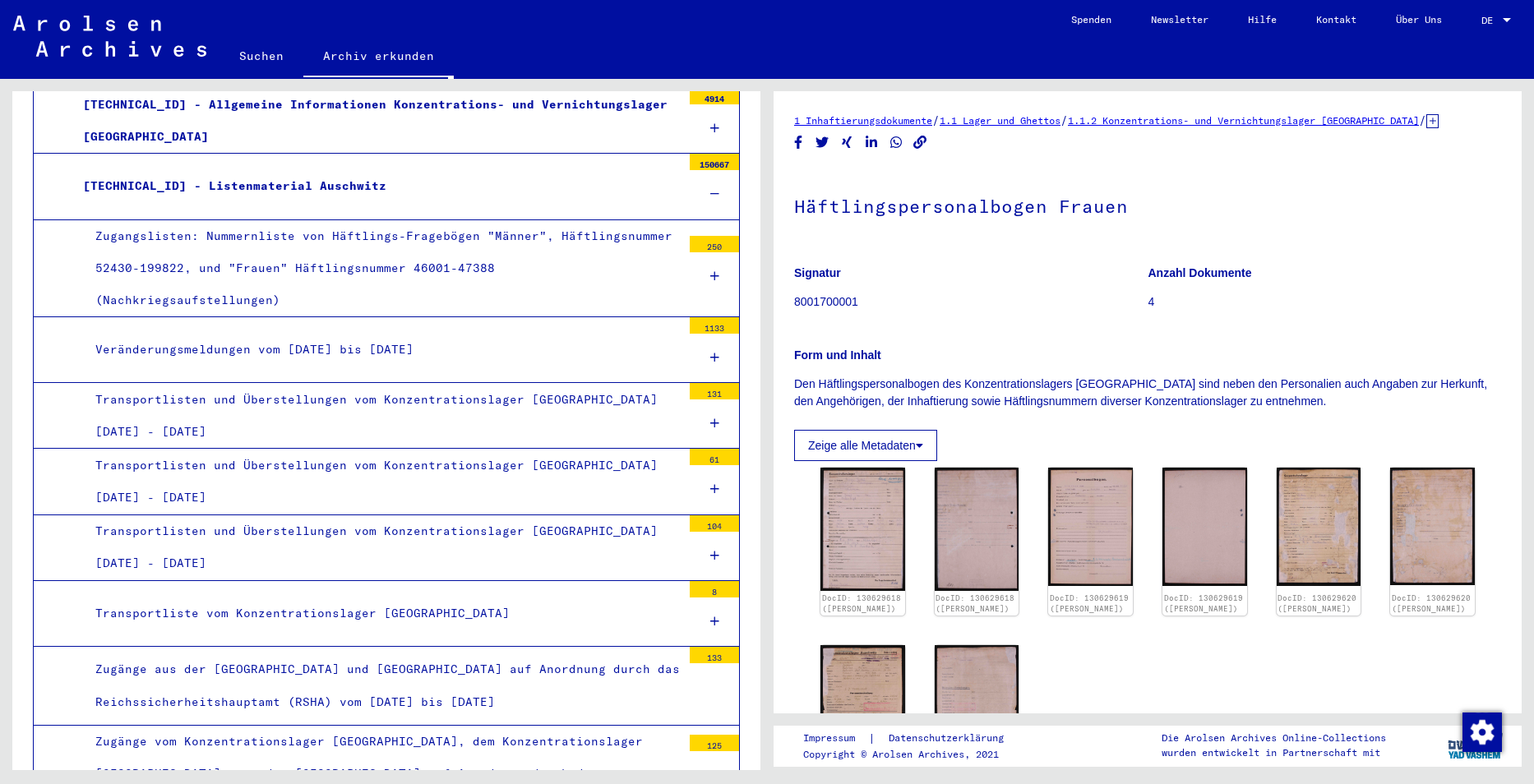
scroll to position [328, 0]
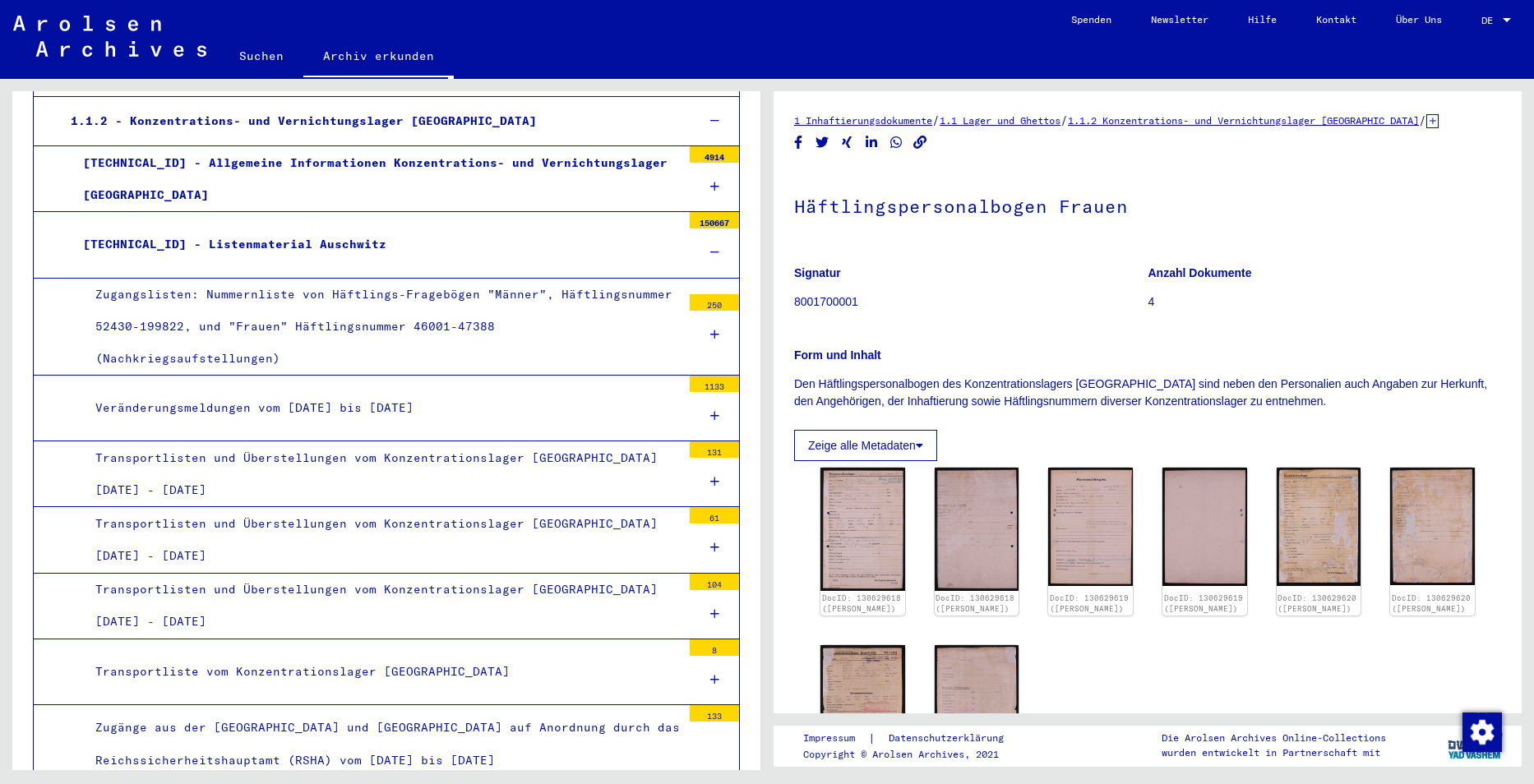
click at [270, 122] on div "1.1.2 - Konzentrations- und Vernichtungslager [GEOGRAPHIC_DATA]" at bounding box center [370, 121] width 624 height 32
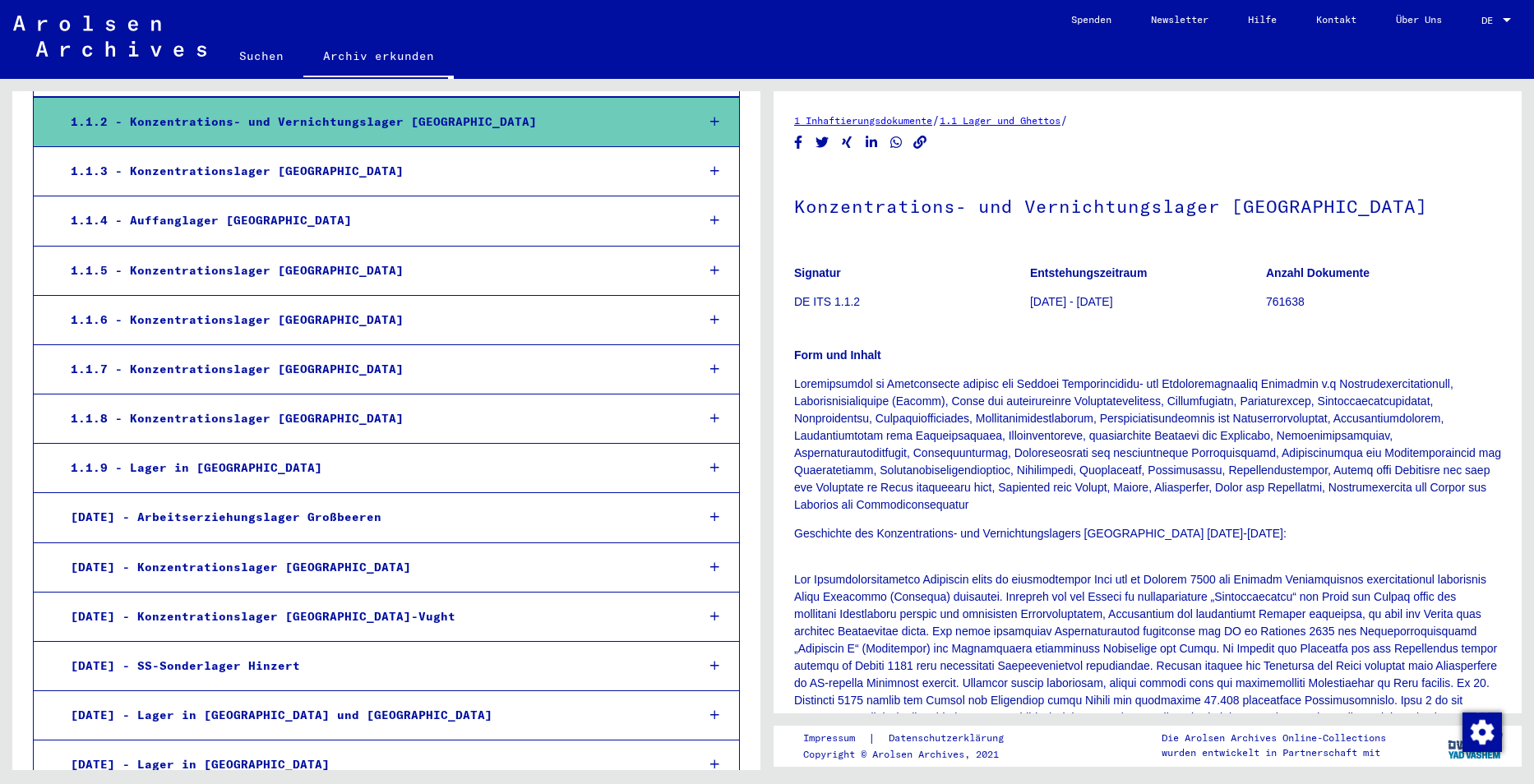
click at [351, 124] on div "1.1.2 - Konzentrations- und Vernichtungslager [GEOGRAPHIC_DATA]" at bounding box center [370, 122] width 624 height 32
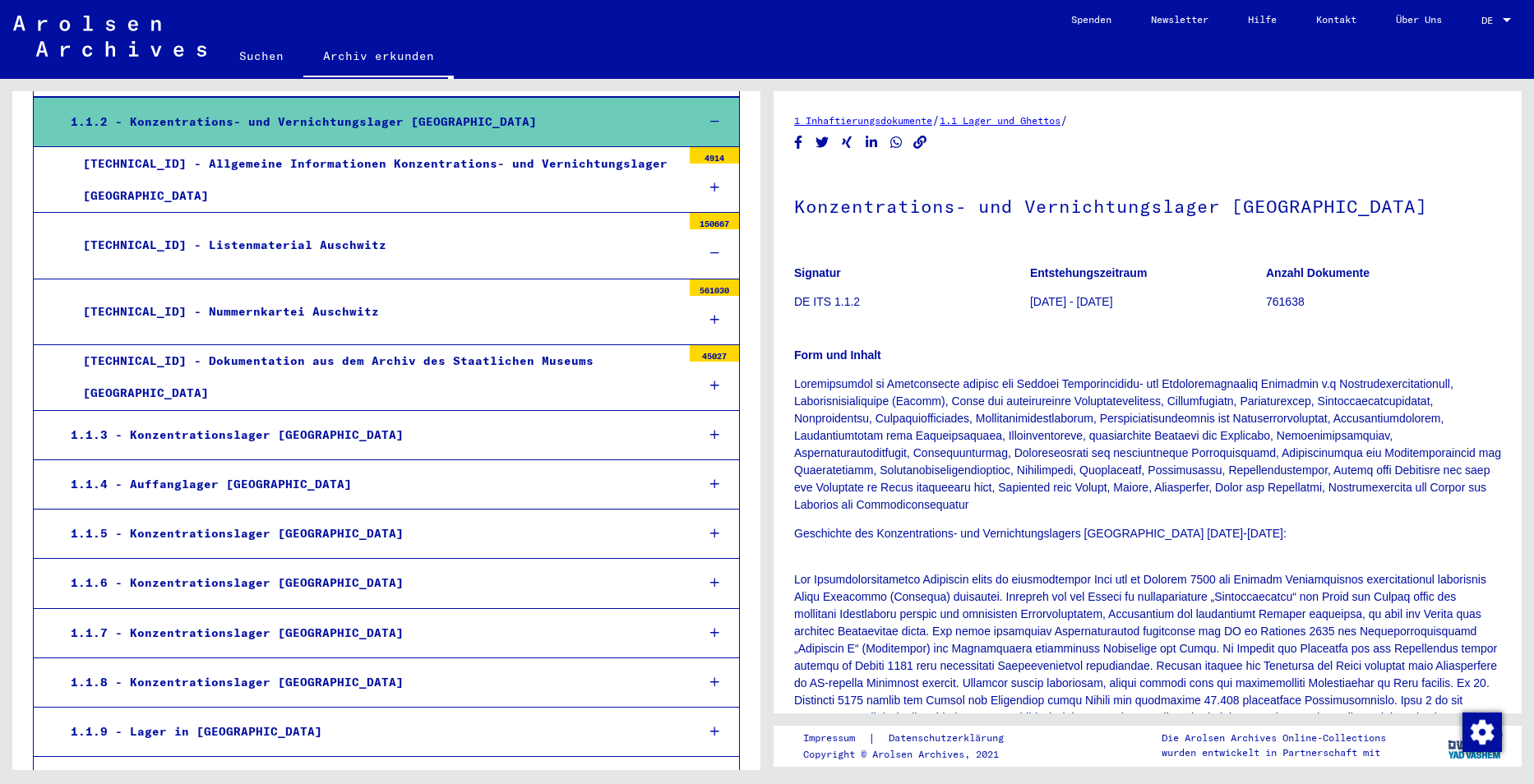
click at [395, 183] on div "[TECHNICAL_ID] - Allgemeine Informationen Konzentrations- und Vernichtungslager…" at bounding box center [376, 180] width 611 height 64
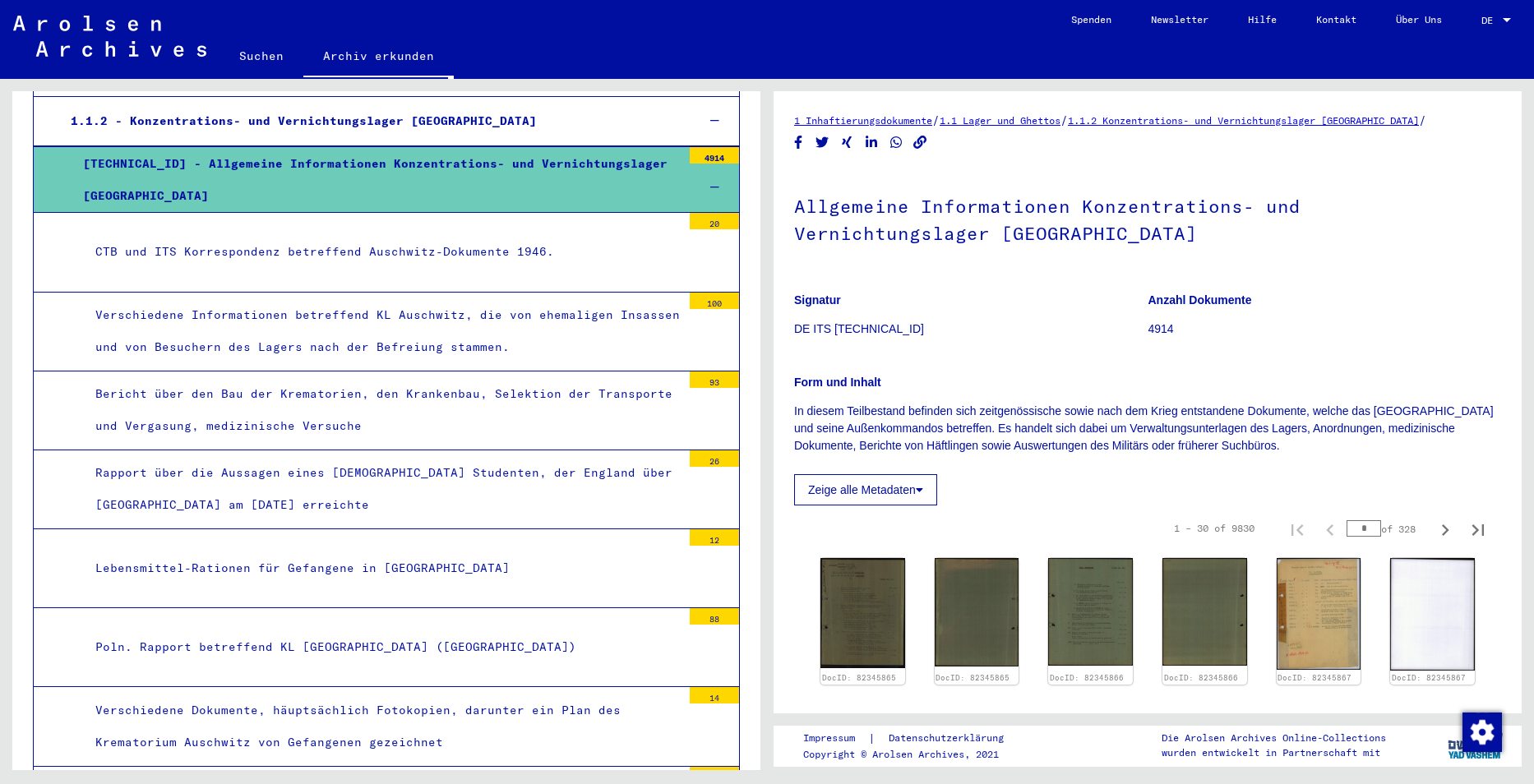
click at [332, 258] on div "CTB und ITS Korrespondenz betreffend Auschwitz-Dokumente 1946." at bounding box center [382, 252] width 598 height 32
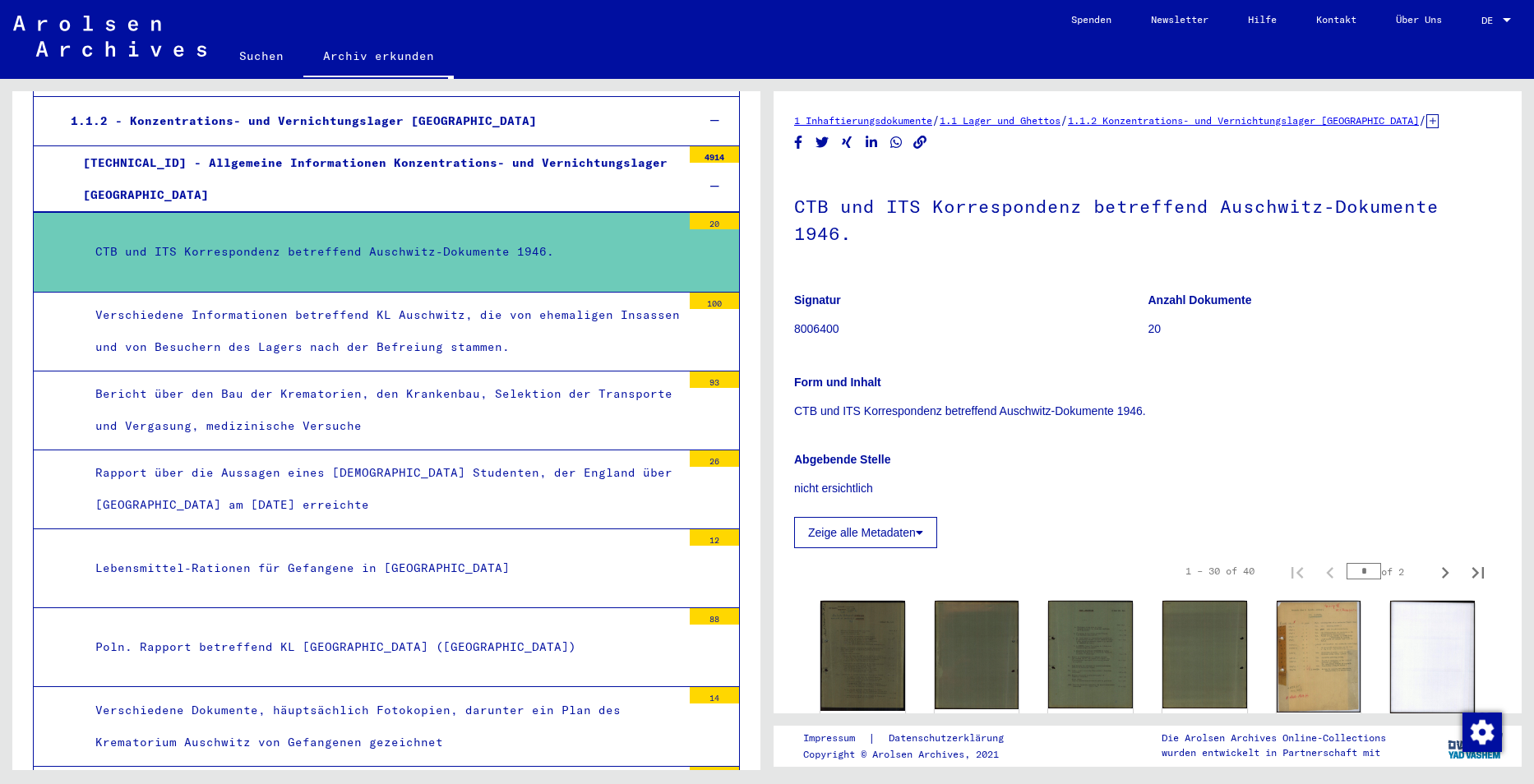
click at [349, 340] on div "Verschiedene Informationen betreffend KL Auschwitz, die von ehemaligen Insassen…" at bounding box center [382, 331] width 598 height 64
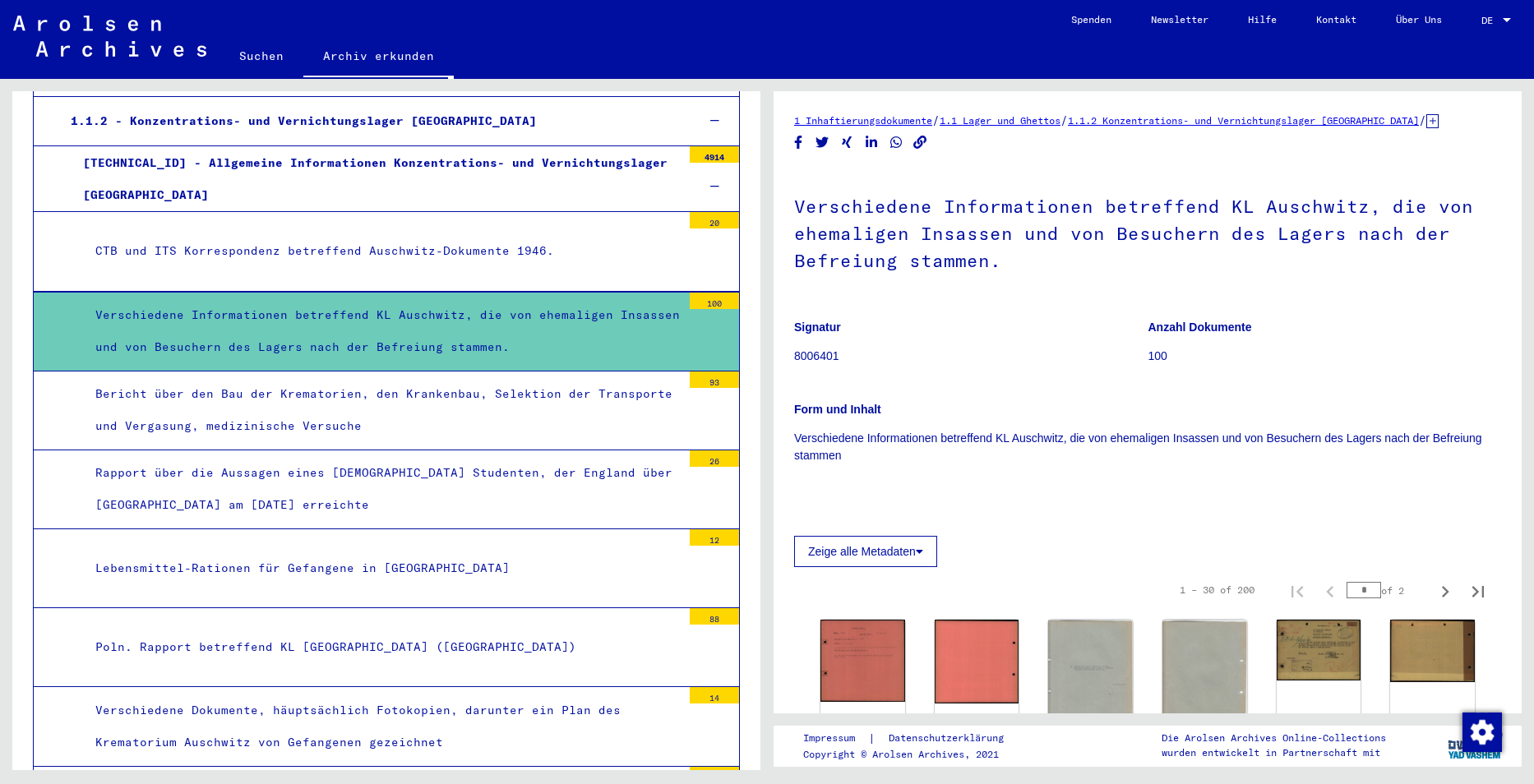
click at [362, 408] on div "Bericht über den Bau der Krematorien, den Krankenbau, Selektion der Transporte …" at bounding box center [382, 410] width 598 height 64
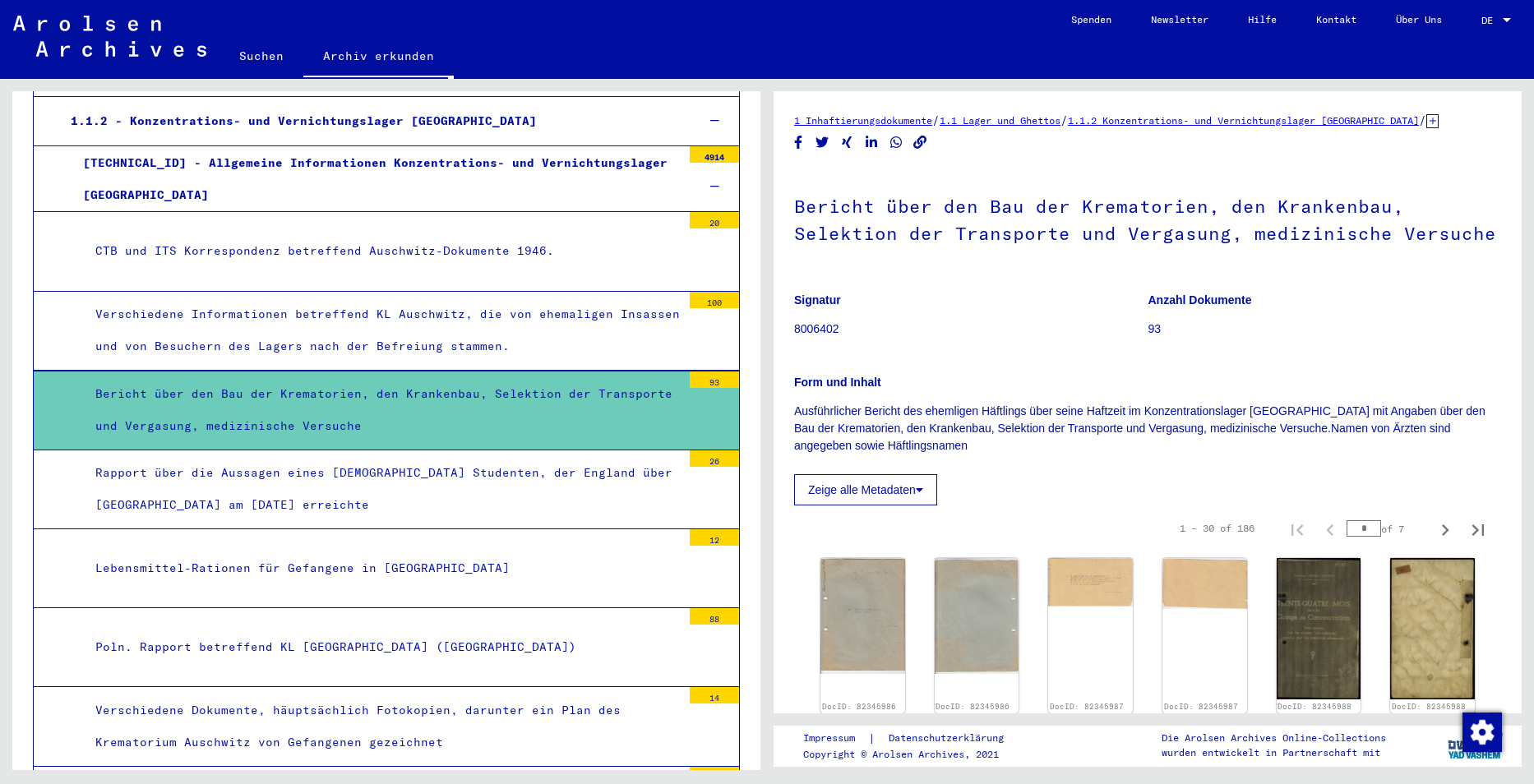
click at [370, 483] on div "Rapport über die Aussagen eines [DEMOGRAPHIC_DATA] Studenten, der England über …" at bounding box center [382, 489] width 598 height 64
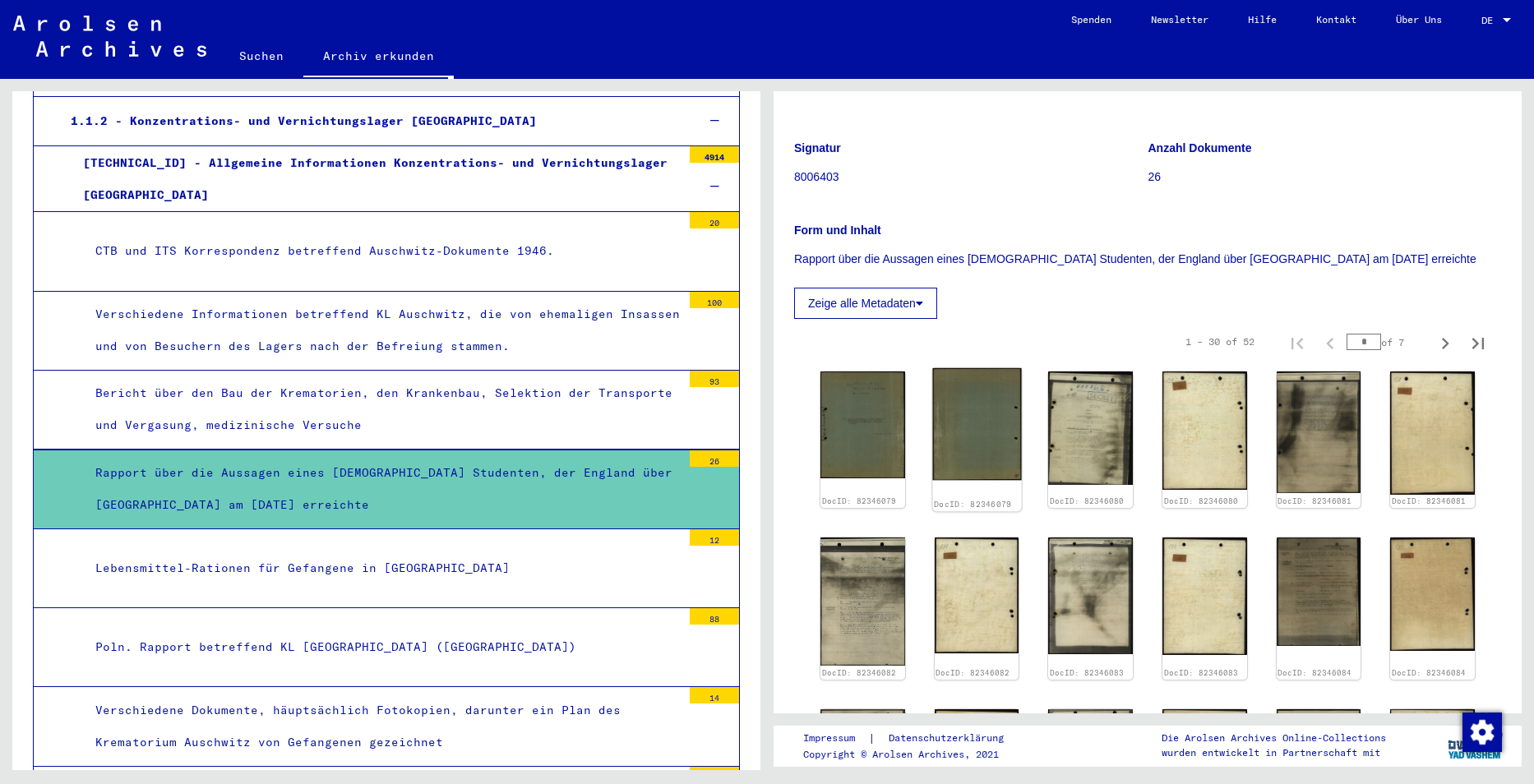
scroll to position [164, 0]
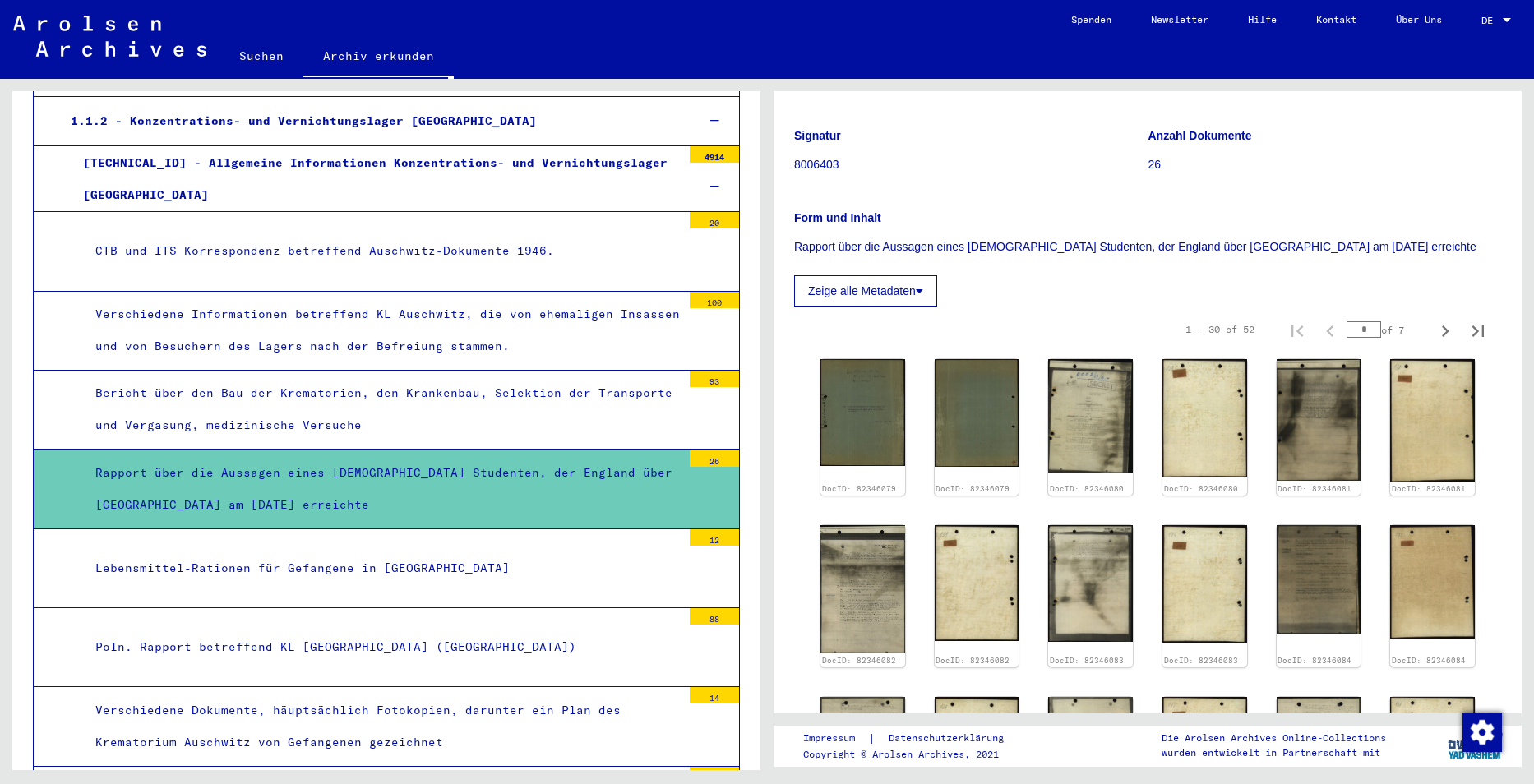
click at [371, 560] on div "Lebensmittel-Rationen für Gefangene in [GEOGRAPHIC_DATA]" at bounding box center [382, 568] width 598 height 32
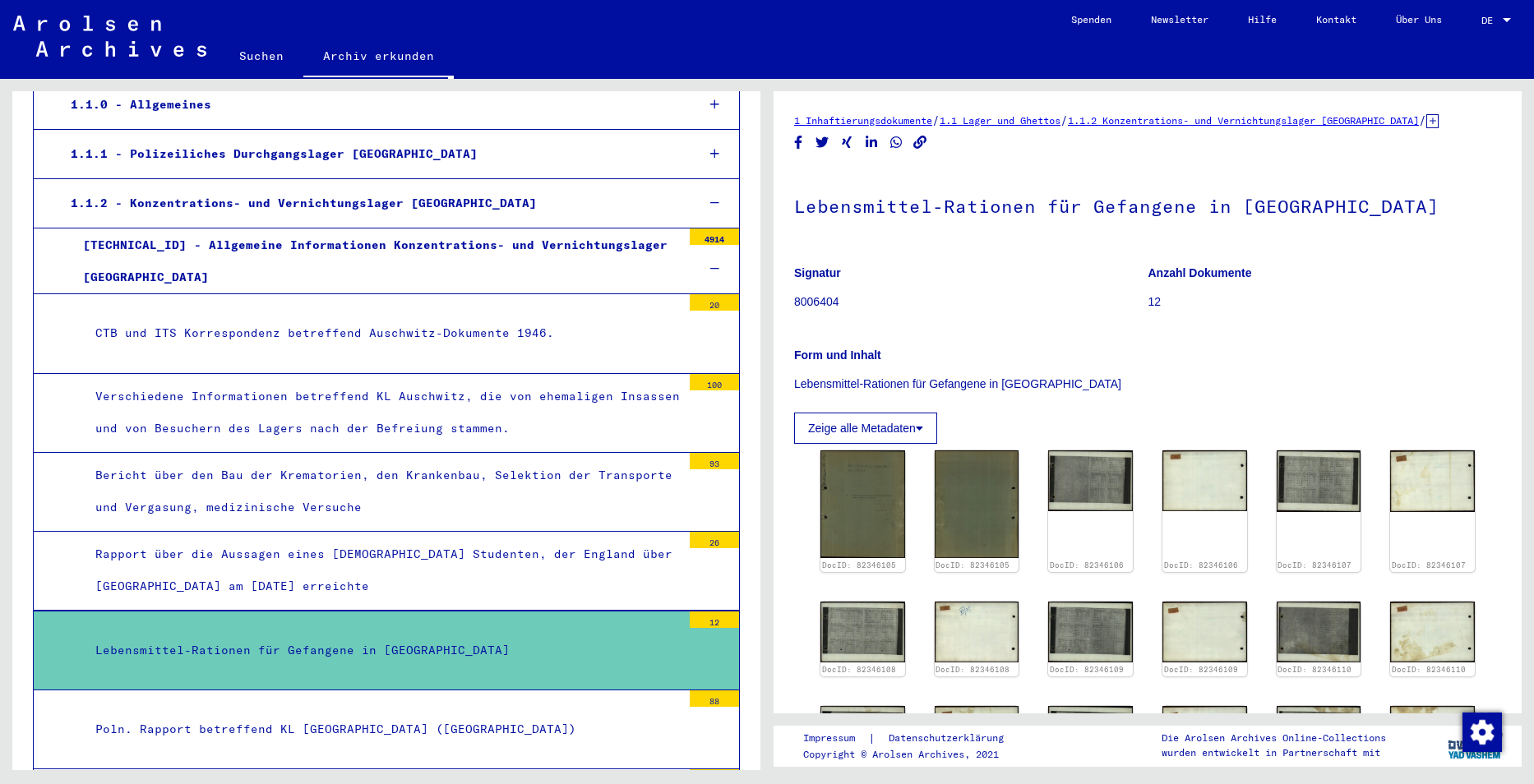
scroll to position [163, 0]
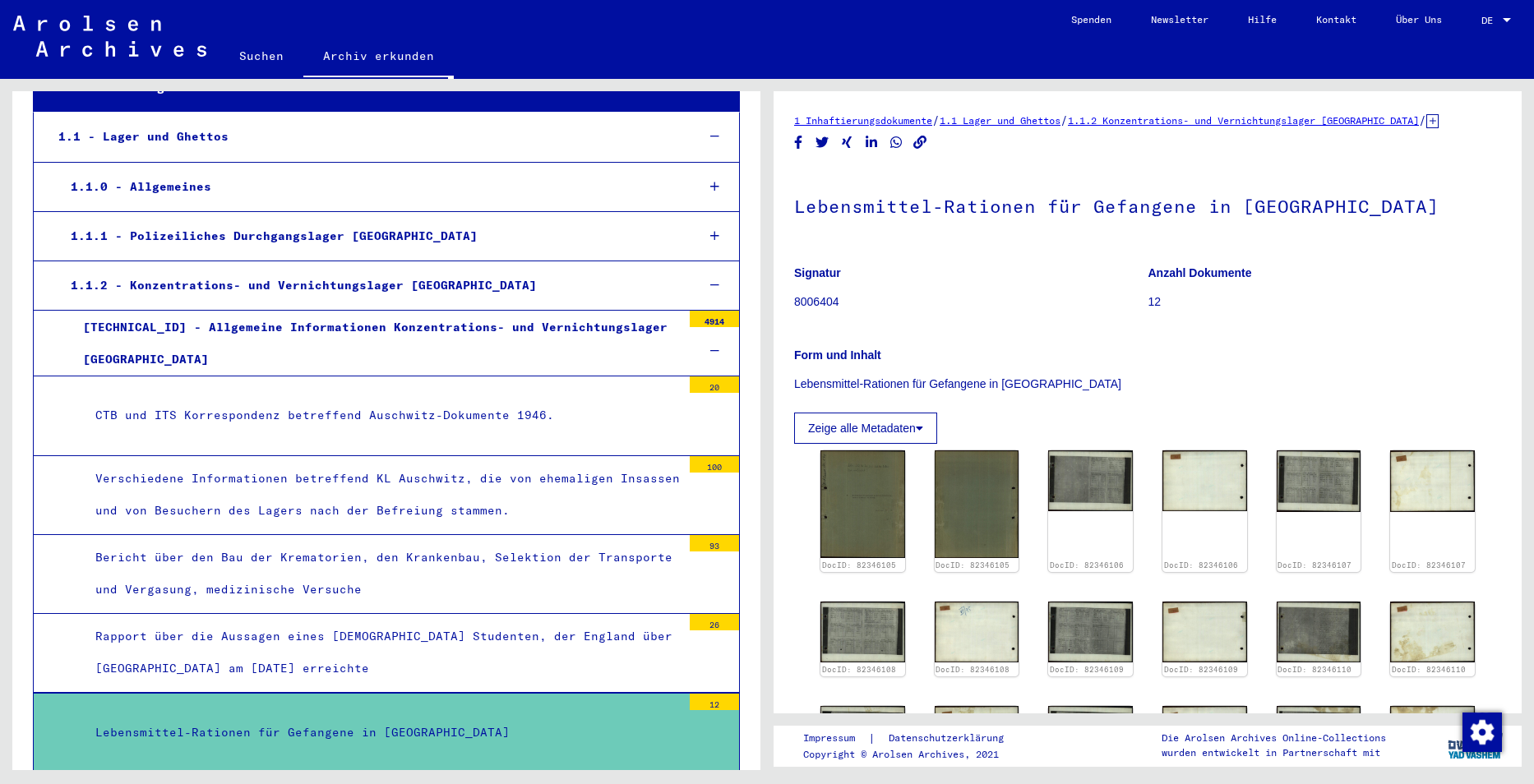
click at [190, 134] on div "1.1 - Lager und Ghettos" at bounding box center [364, 137] width 637 height 32
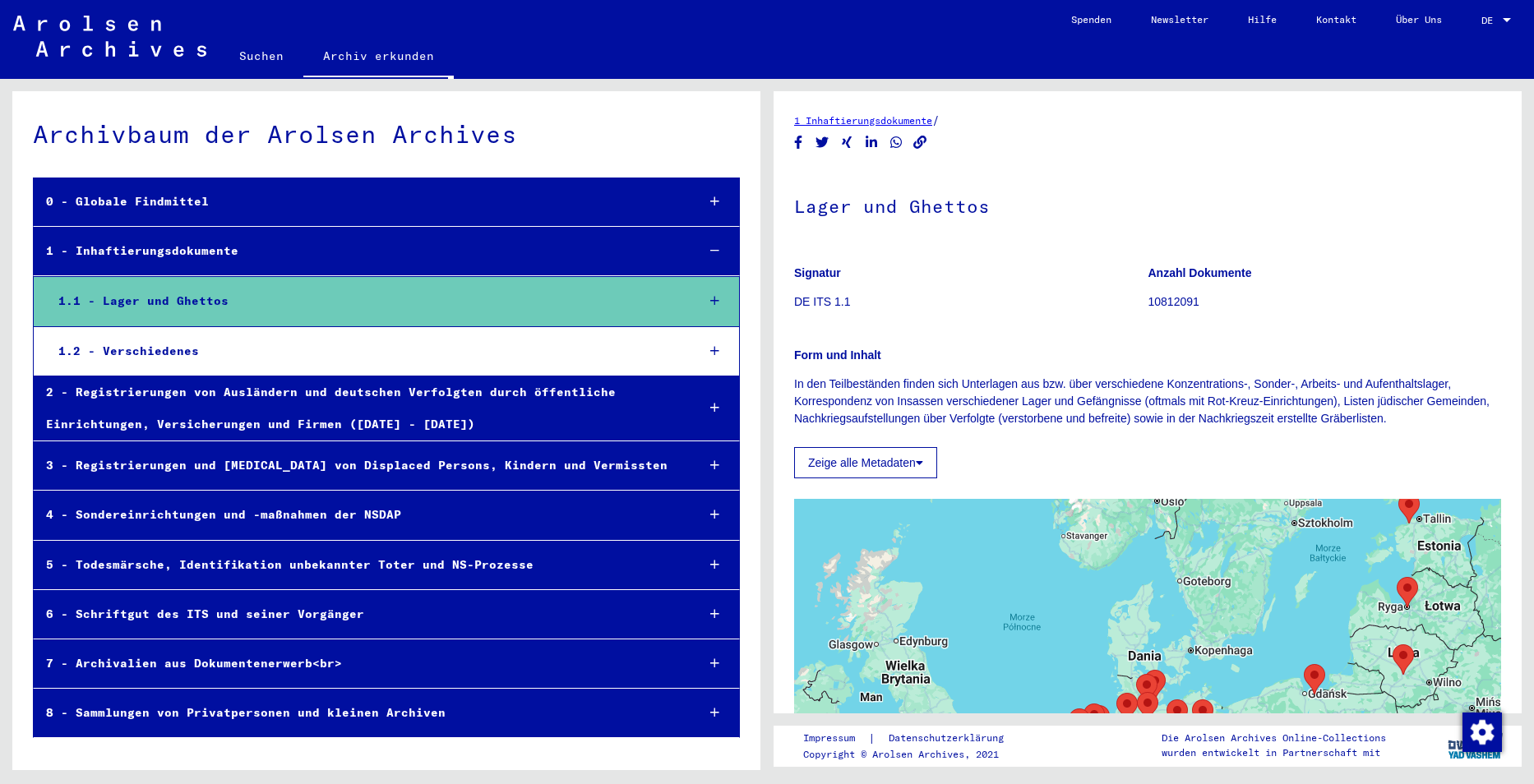
click at [296, 315] on div "1.1 - Lager und Ghettos" at bounding box center [364, 301] width 637 height 32
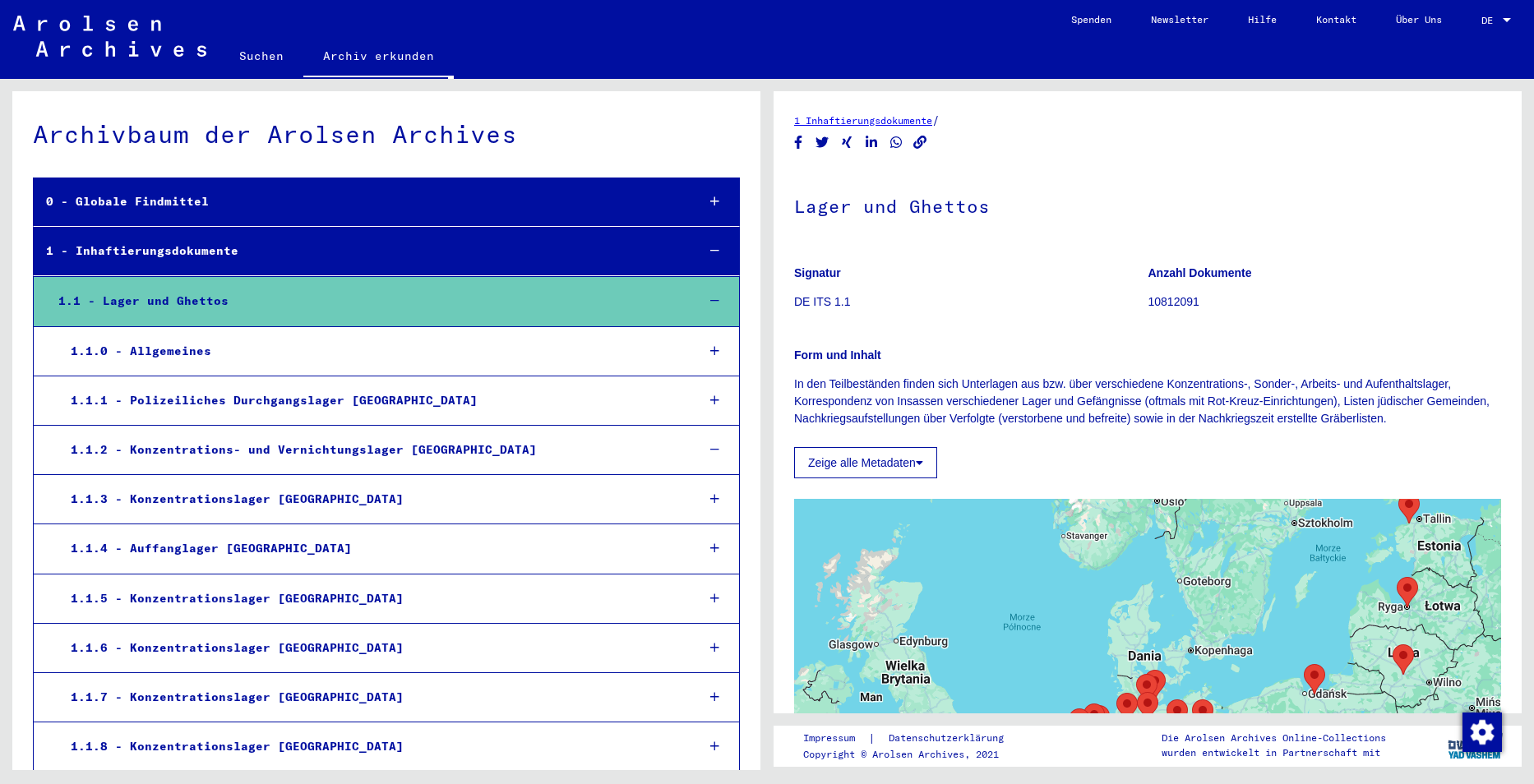
click at [268, 450] on div "1.1.2 - Konzentrations- und Vernichtungslager [GEOGRAPHIC_DATA]" at bounding box center [370, 450] width 624 height 32
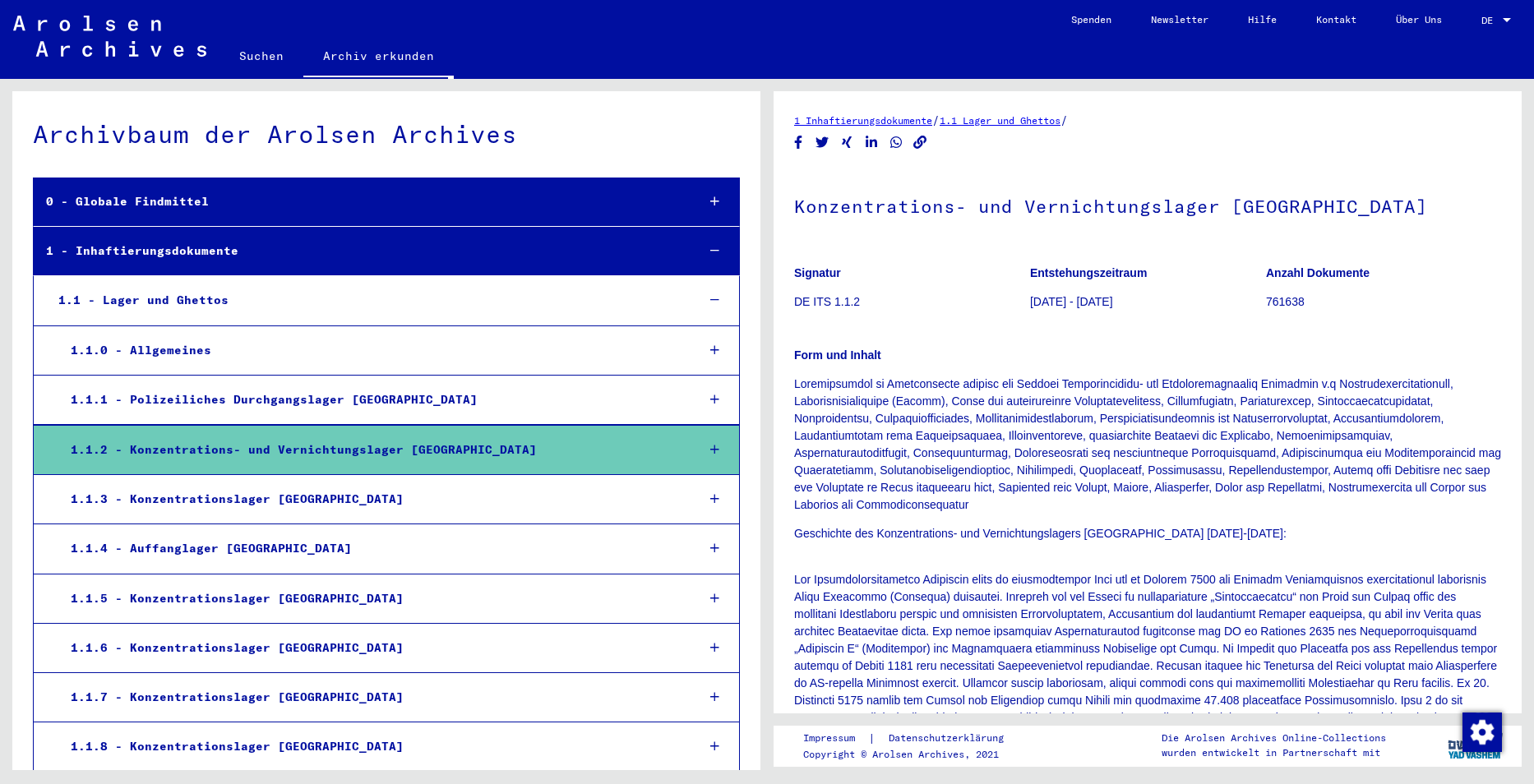
click at [496, 457] on div "1.1.2 - Konzentrations- und Vernichtungslager [GEOGRAPHIC_DATA]" at bounding box center [370, 450] width 624 height 32
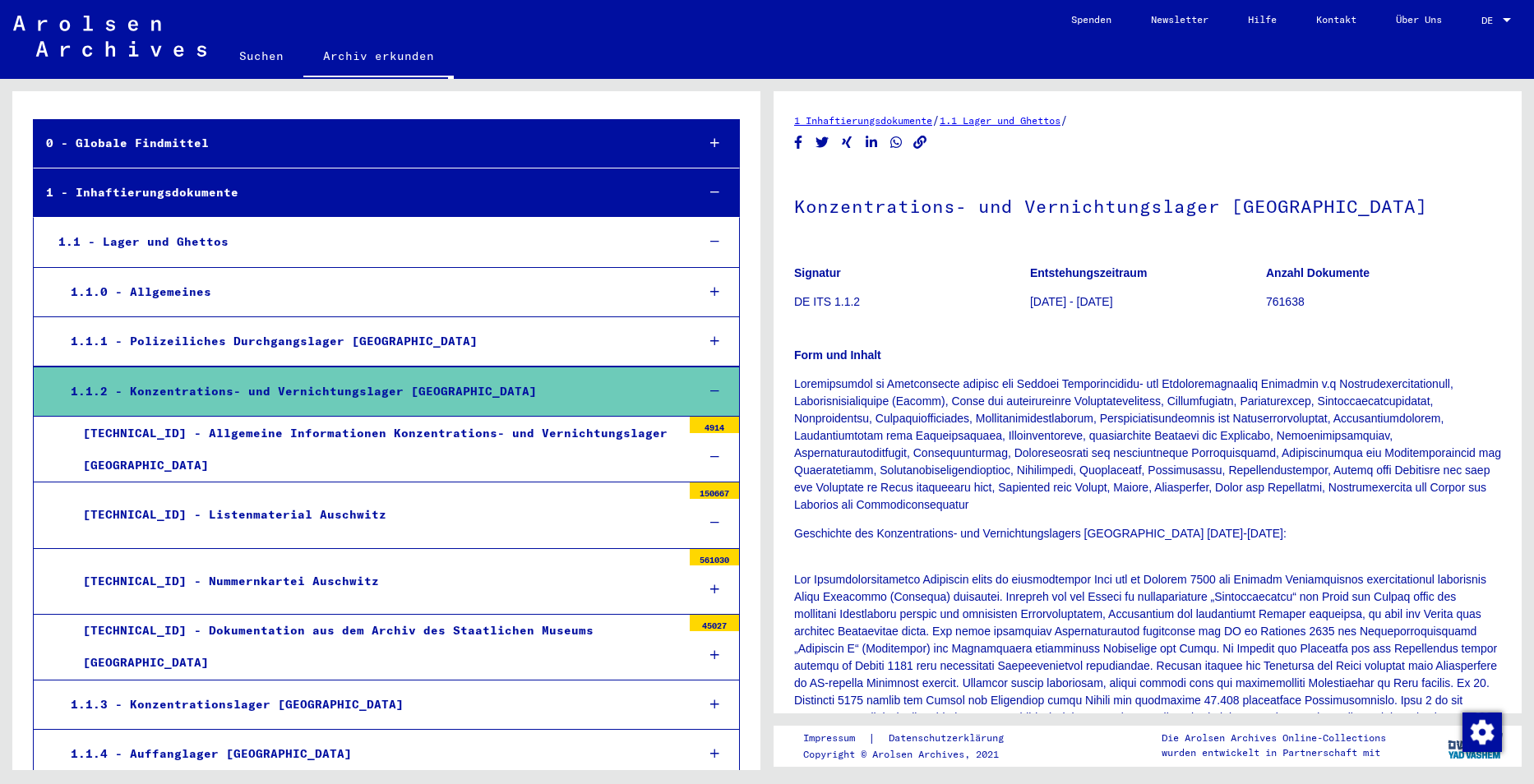
scroll to position [82, 0]
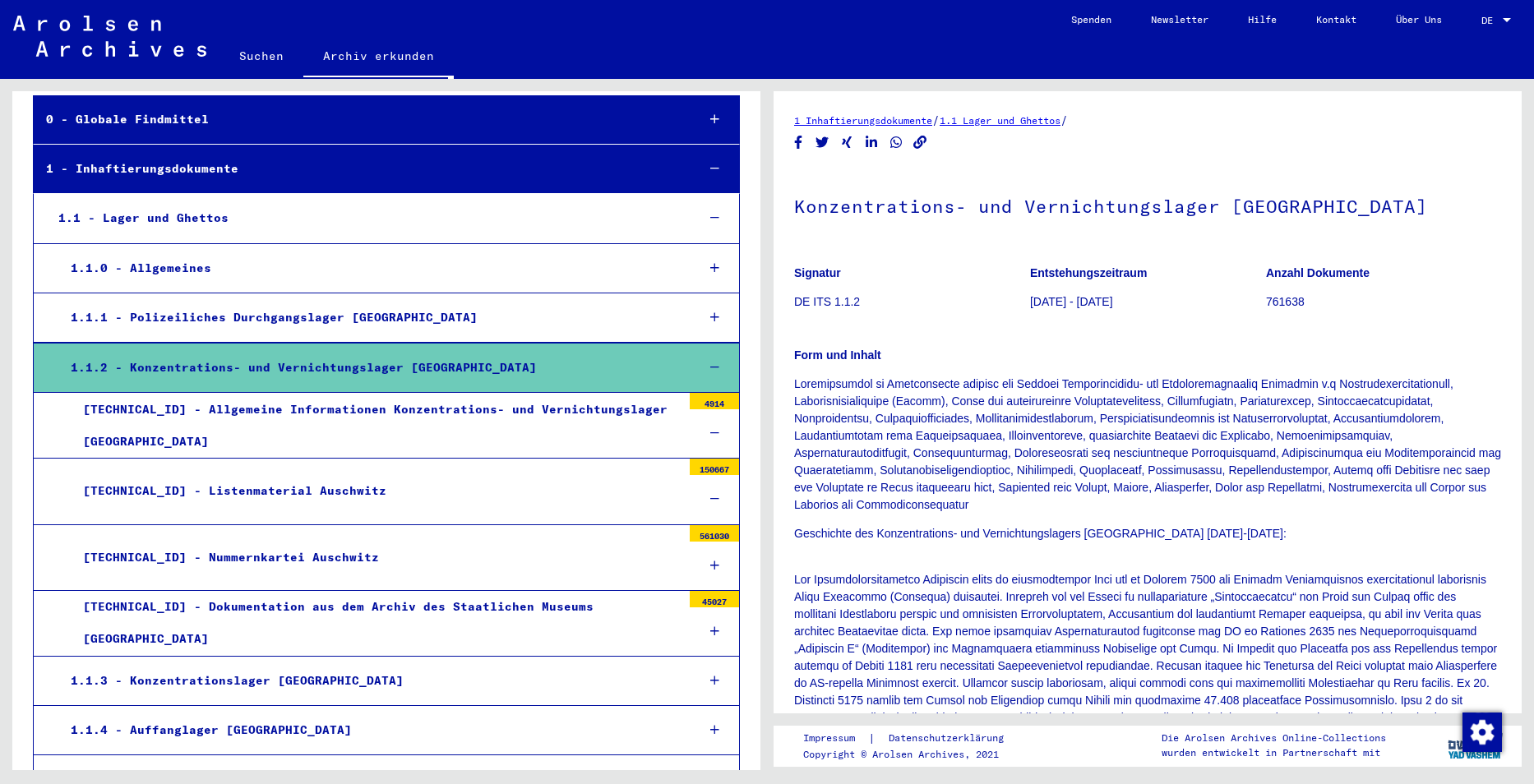
click at [244, 490] on div "[TECHNICAL_ID] - Listenmaterial Auschwitz" at bounding box center [376, 491] width 611 height 32
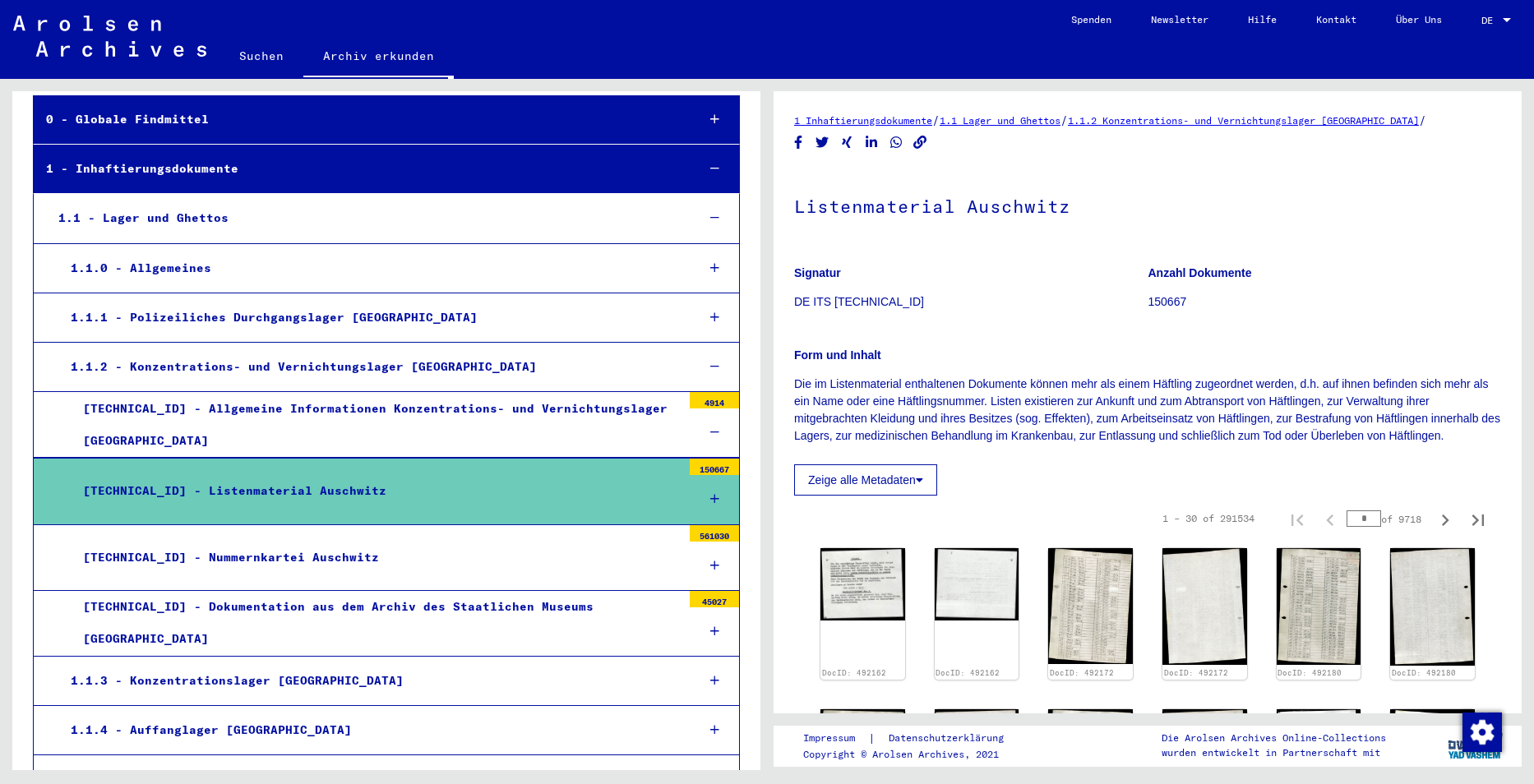
click at [267, 558] on div "[TECHNICAL_ID] - Nummernkartei Auschwitz" at bounding box center [376, 558] width 611 height 32
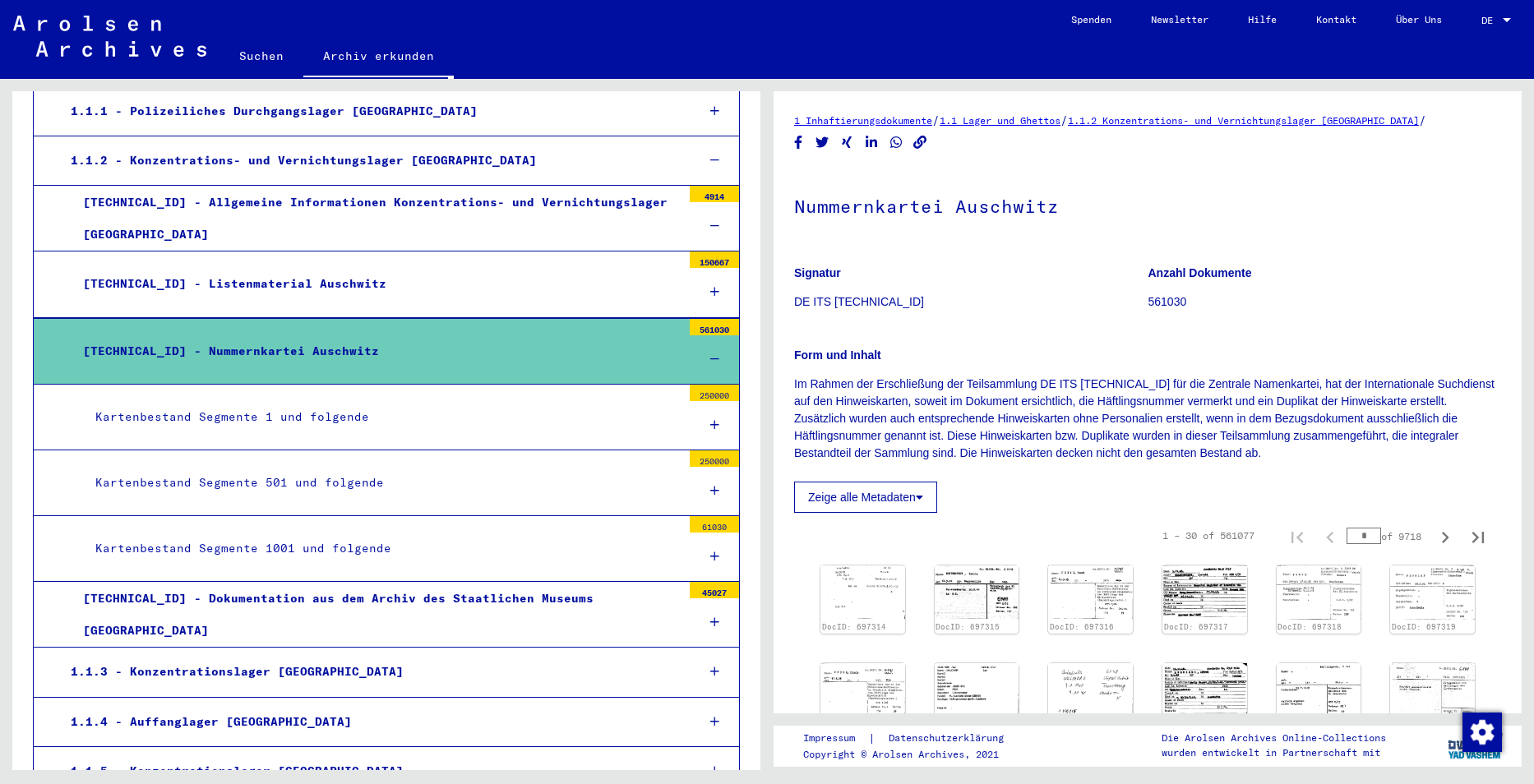
scroll to position [329, 0]
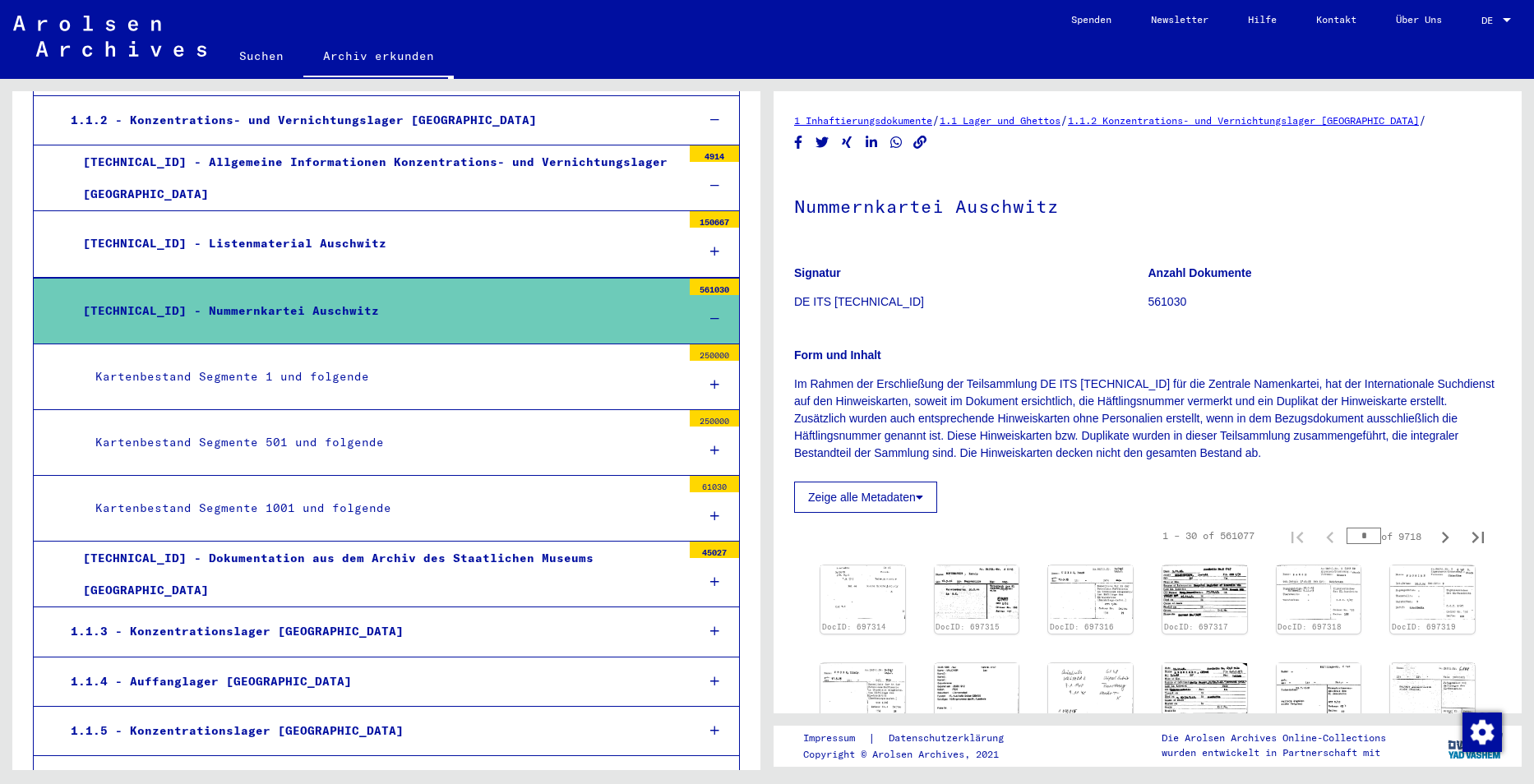
click at [384, 578] on div "[TECHNICAL_ID] - Dokumentation aus dem Archiv des Staatlichen Museums [GEOGRAPH…" at bounding box center [376, 575] width 611 height 64
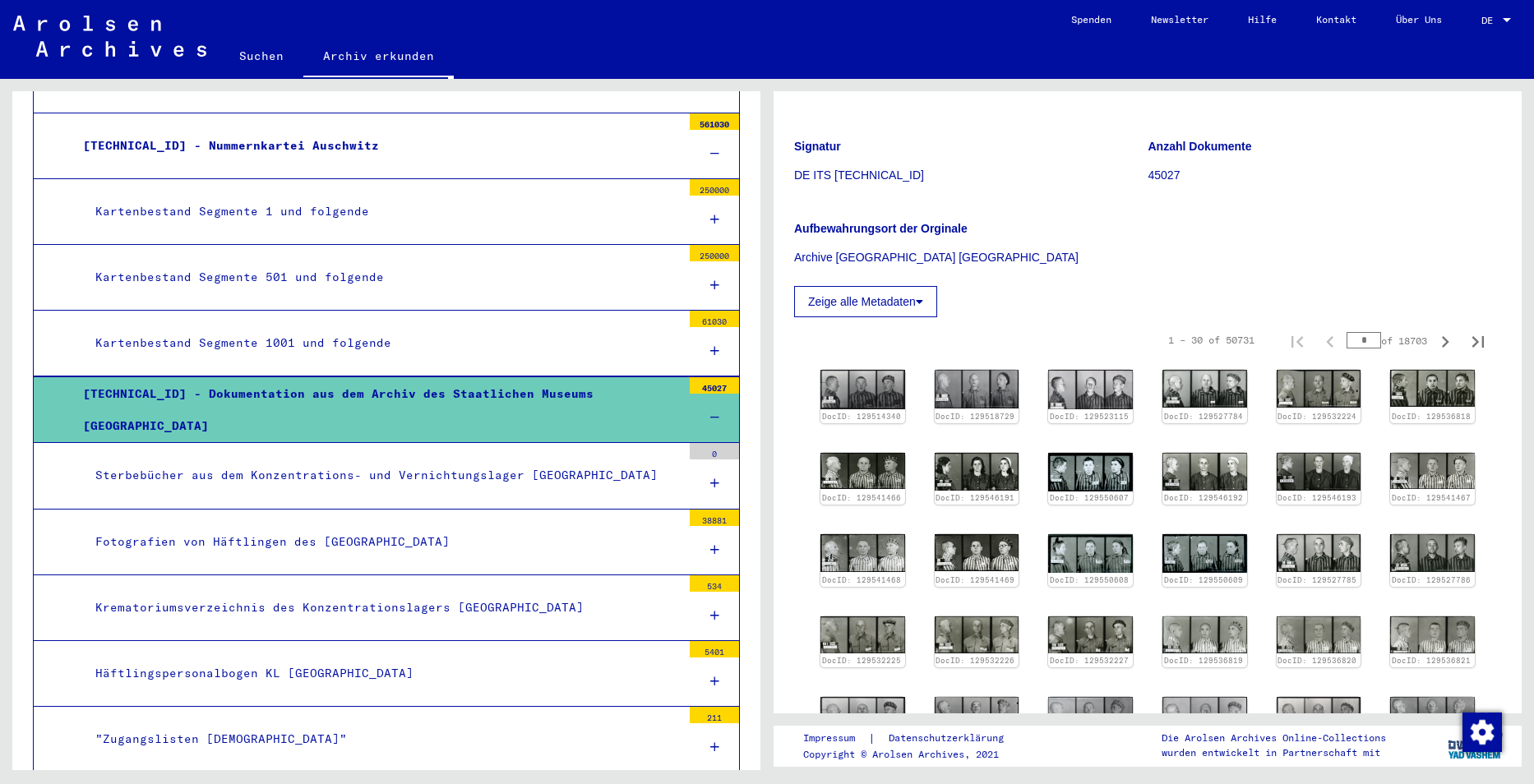
scroll to position [164, 0]
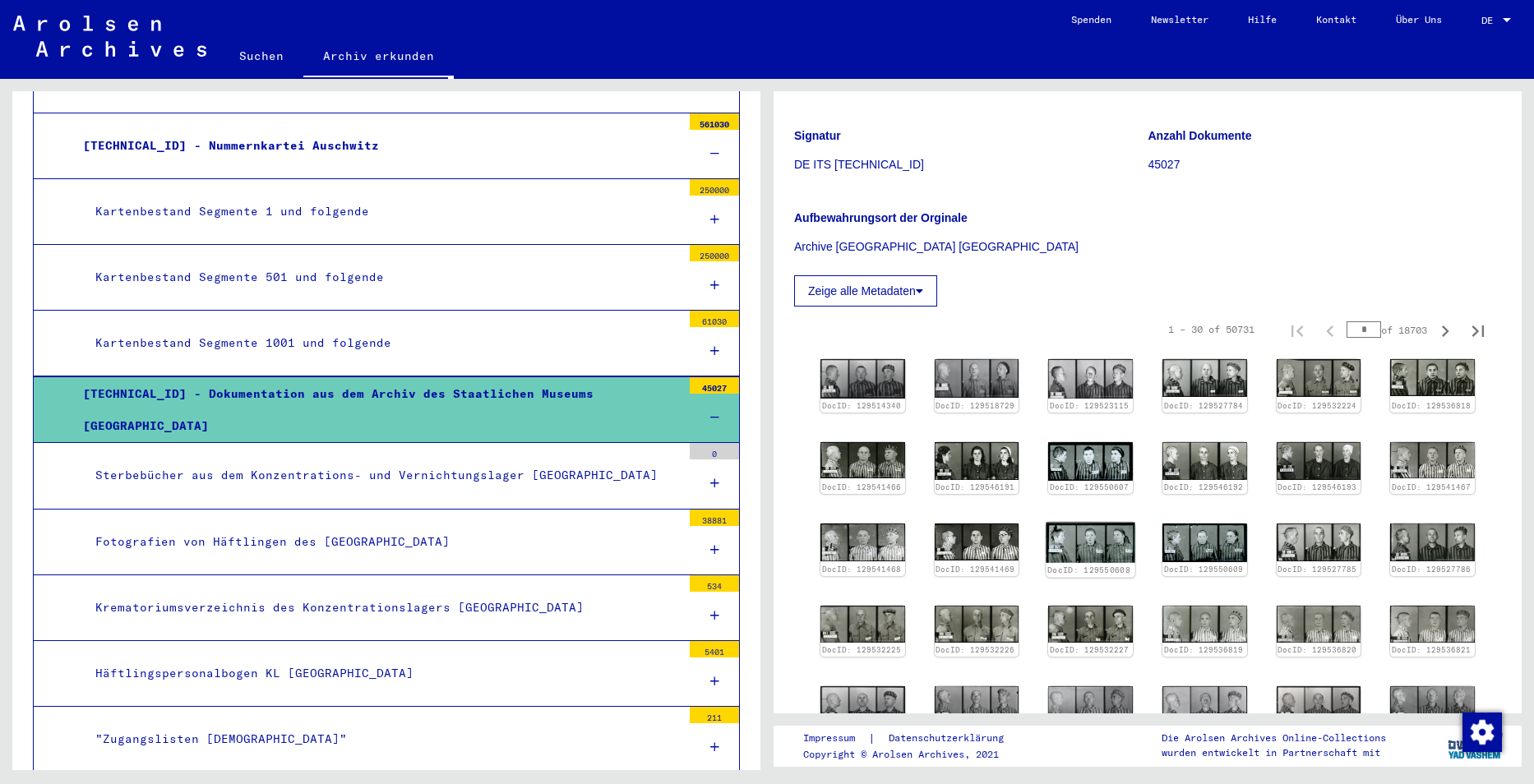
click at [1076, 546] on img at bounding box center [1091, 543] width 89 height 40
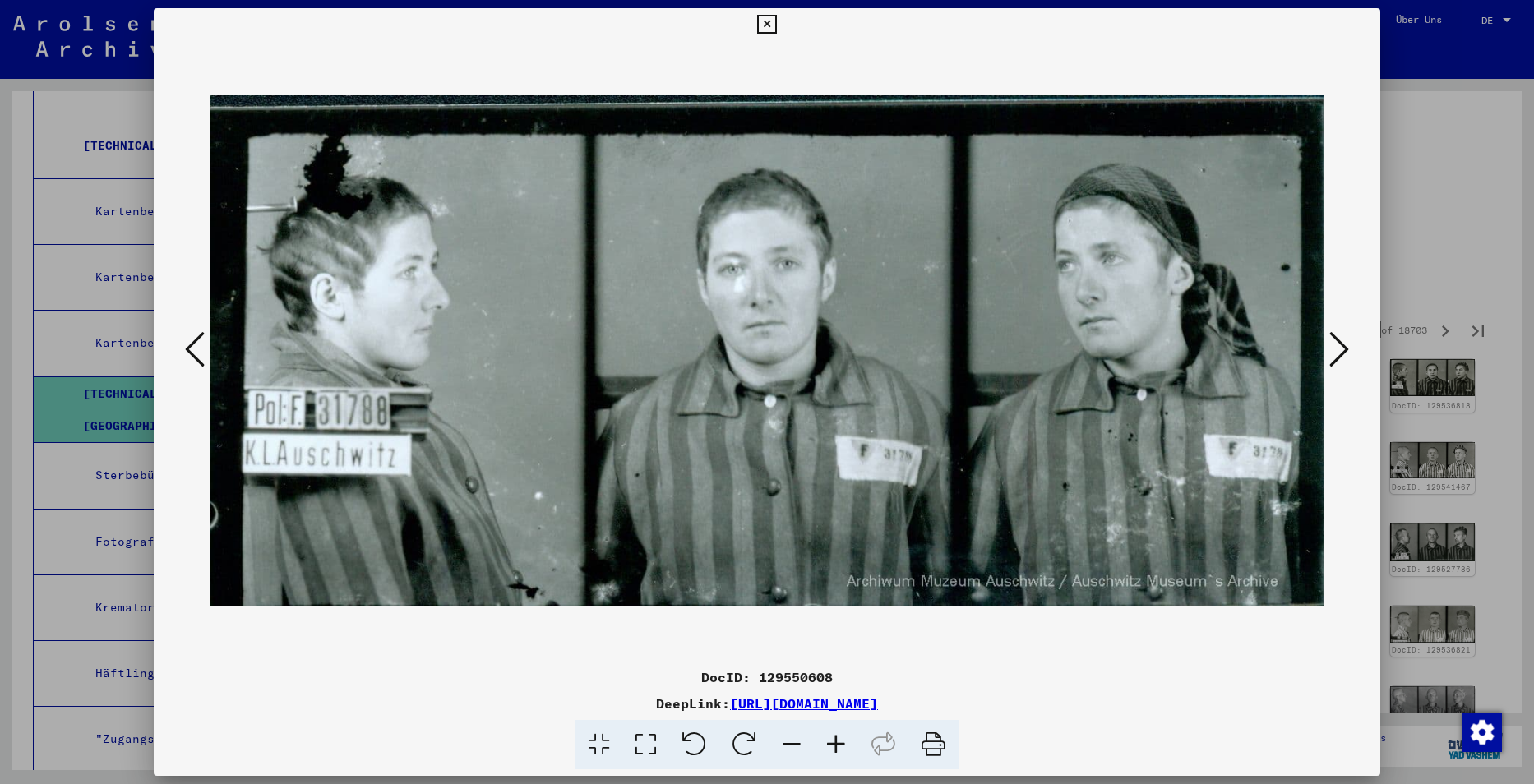
click at [762, 24] on icon at bounding box center [767, 24] width 19 height 19
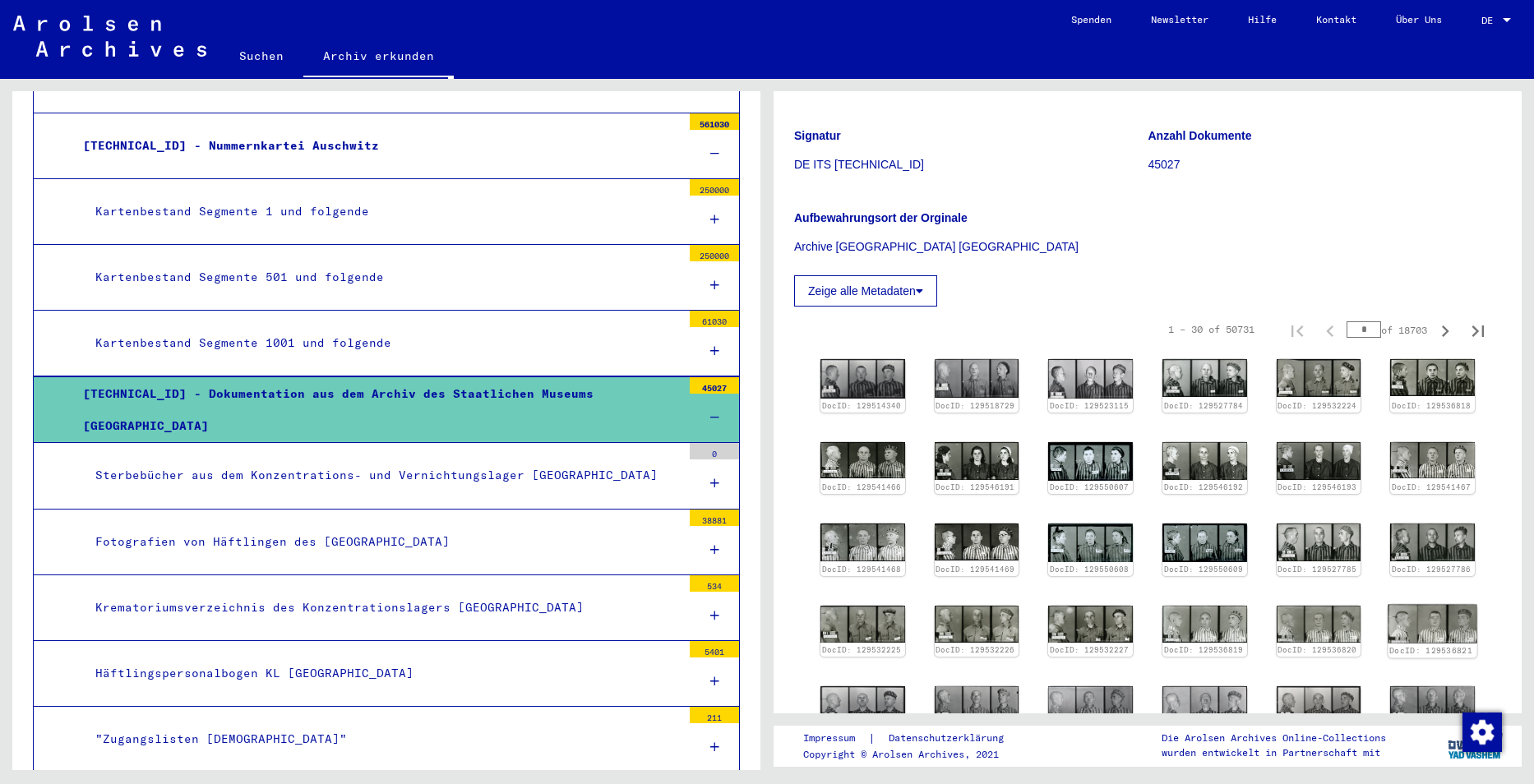
scroll to position [329, 0]
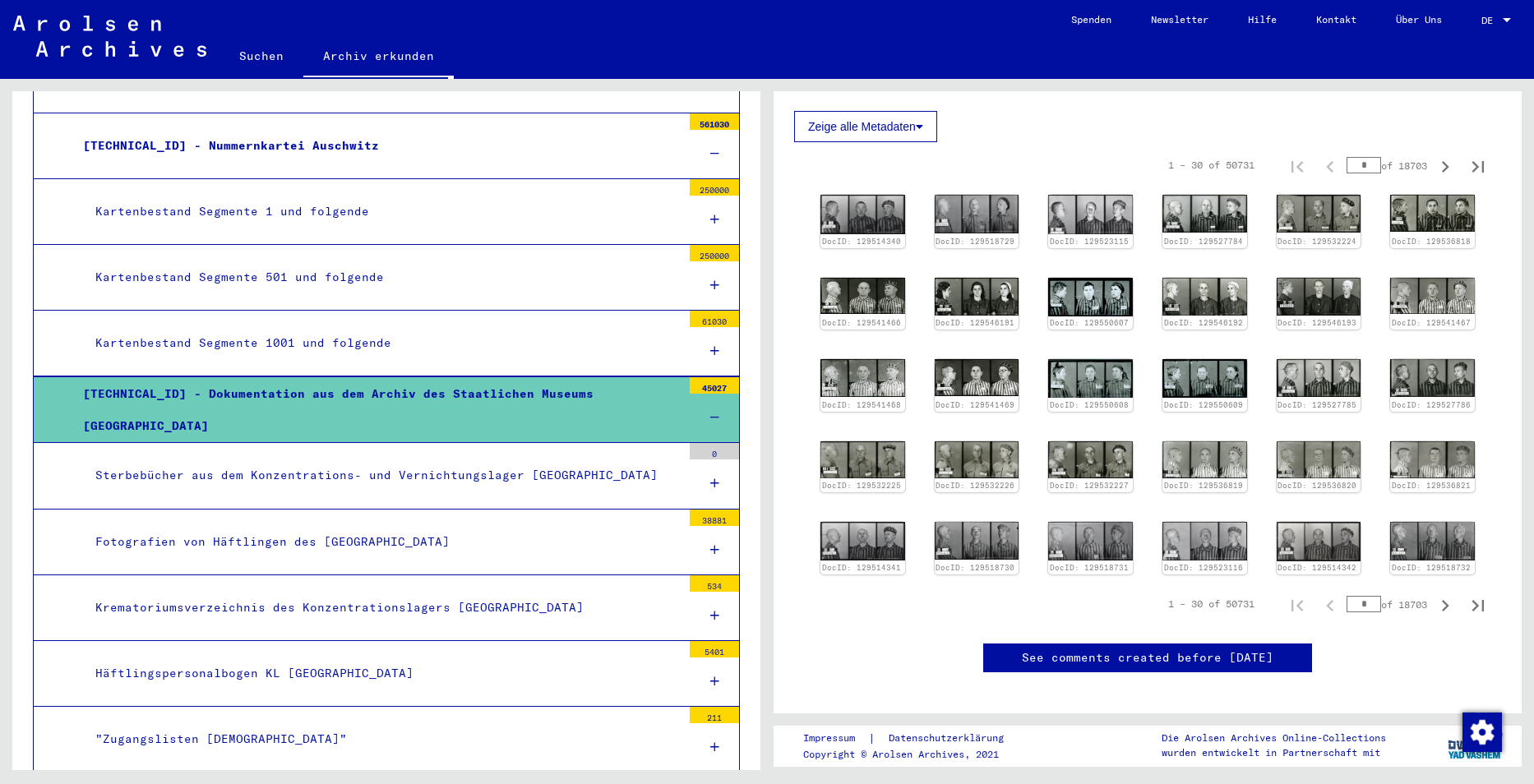
click at [349, 426] on div "[TECHNICAL_ID] - Dokumentation aus dem Archiv des Staatlichen Museums [GEOGRAPH…" at bounding box center [376, 410] width 611 height 64
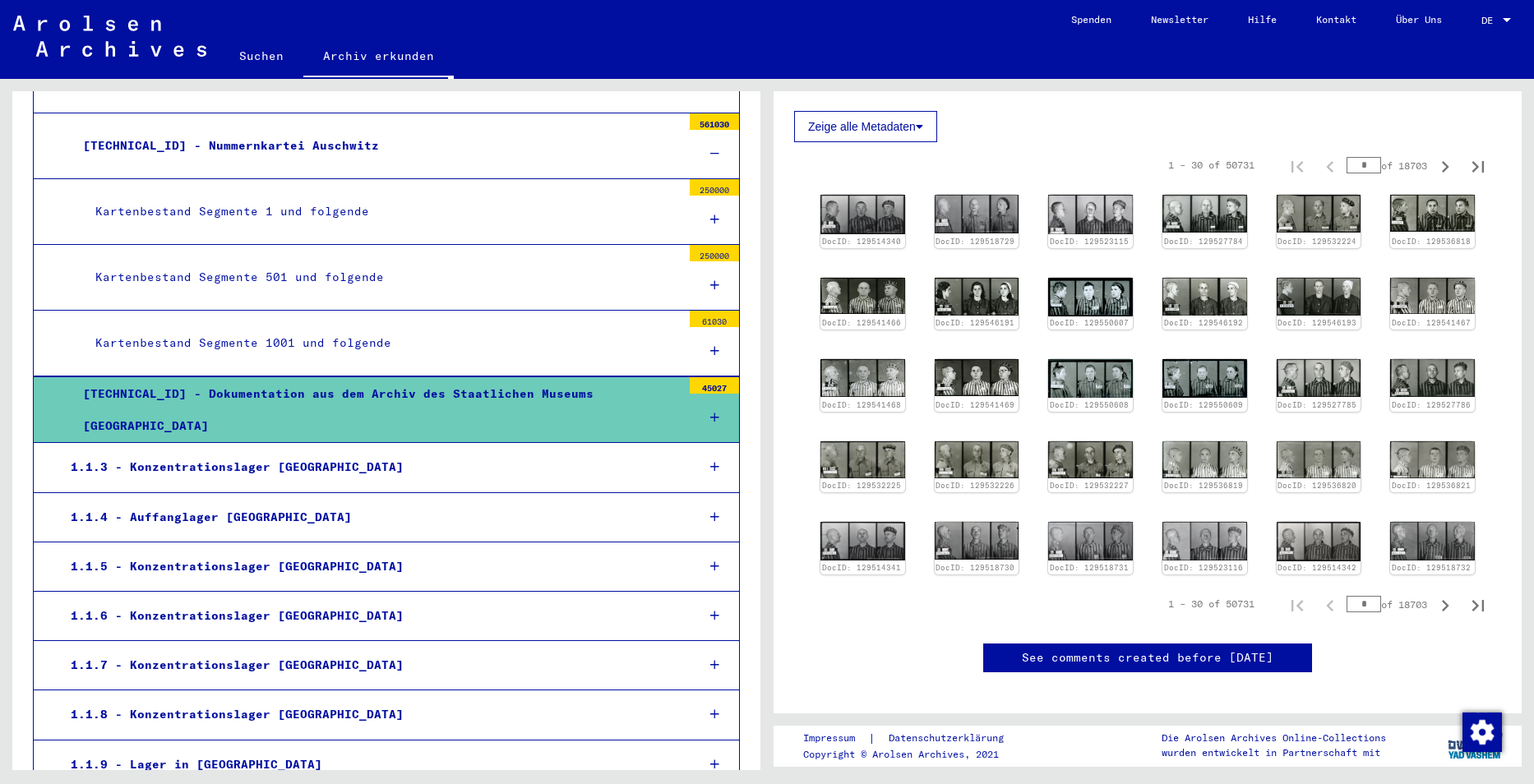
click at [361, 428] on mat-tree-node "[TECHNICAL_ID] - Dokumentation aus dem Archiv des Staatlichen Museums [GEOGRAPH…" at bounding box center [386, 409] width 707 height 66
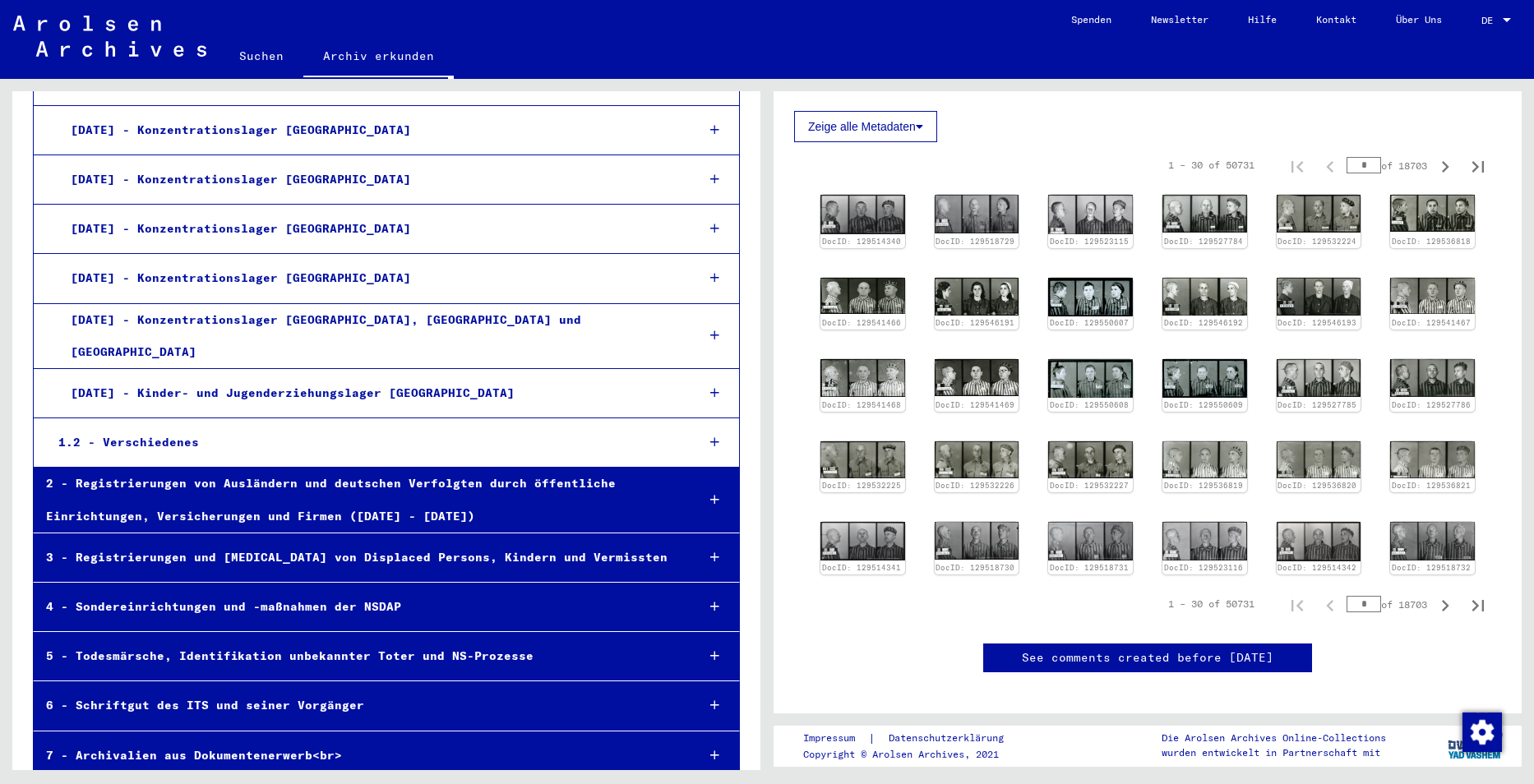
scroll to position [3849, 0]
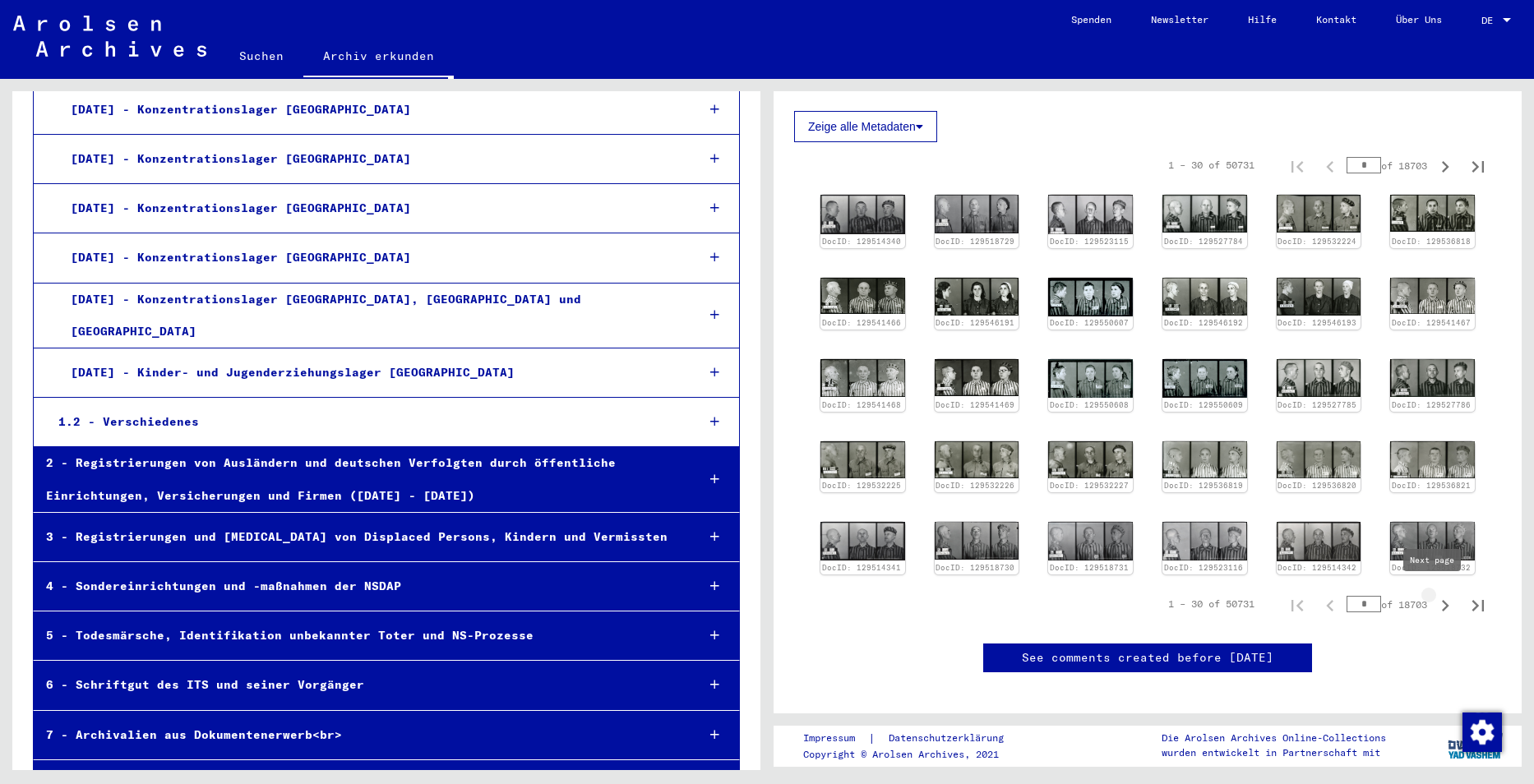
click at [1434, 596] on icon "Next page" at bounding box center [1445, 605] width 23 height 23
type input "*"
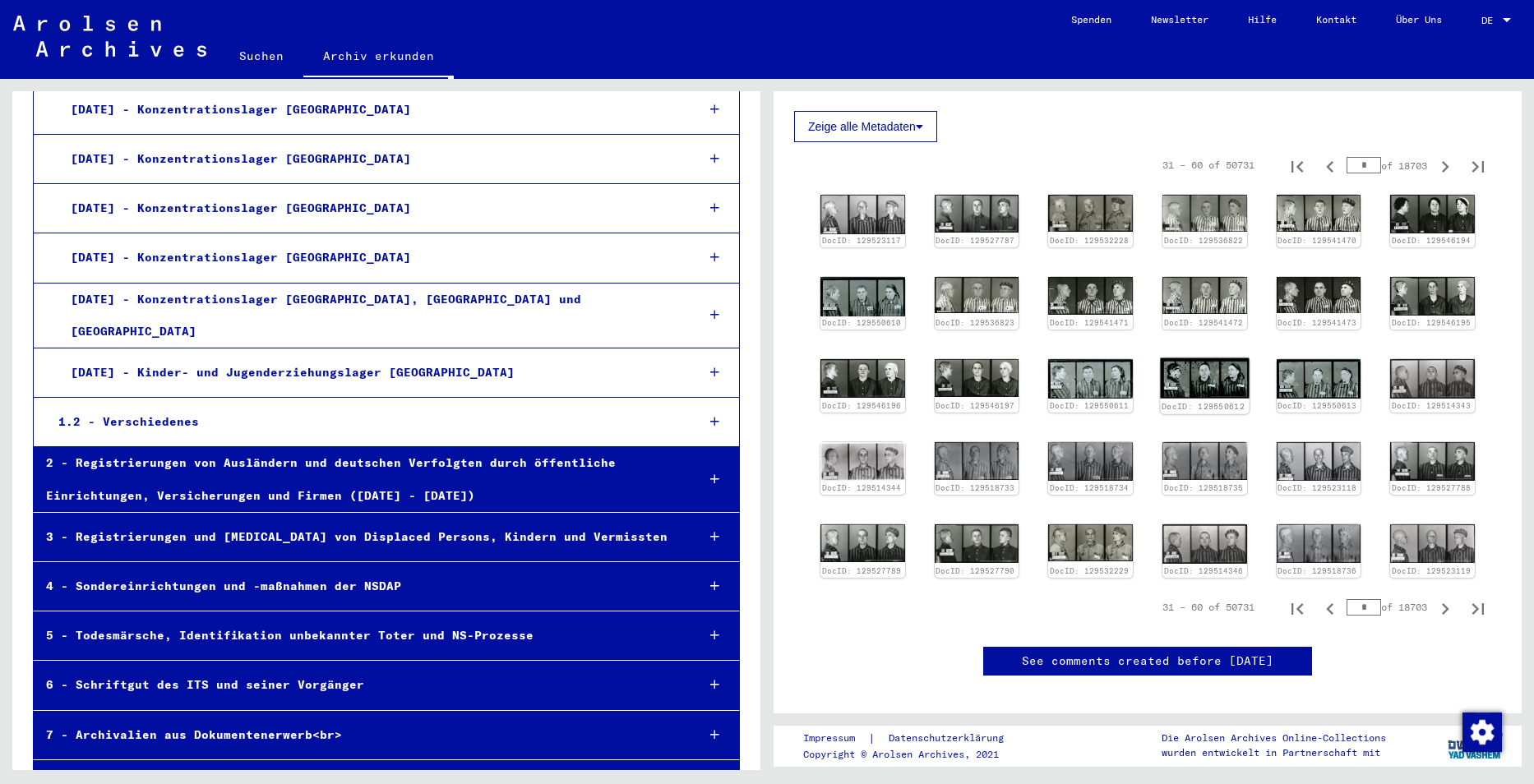
click at [1202, 376] on img at bounding box center [1204, 379] width 89 height 41
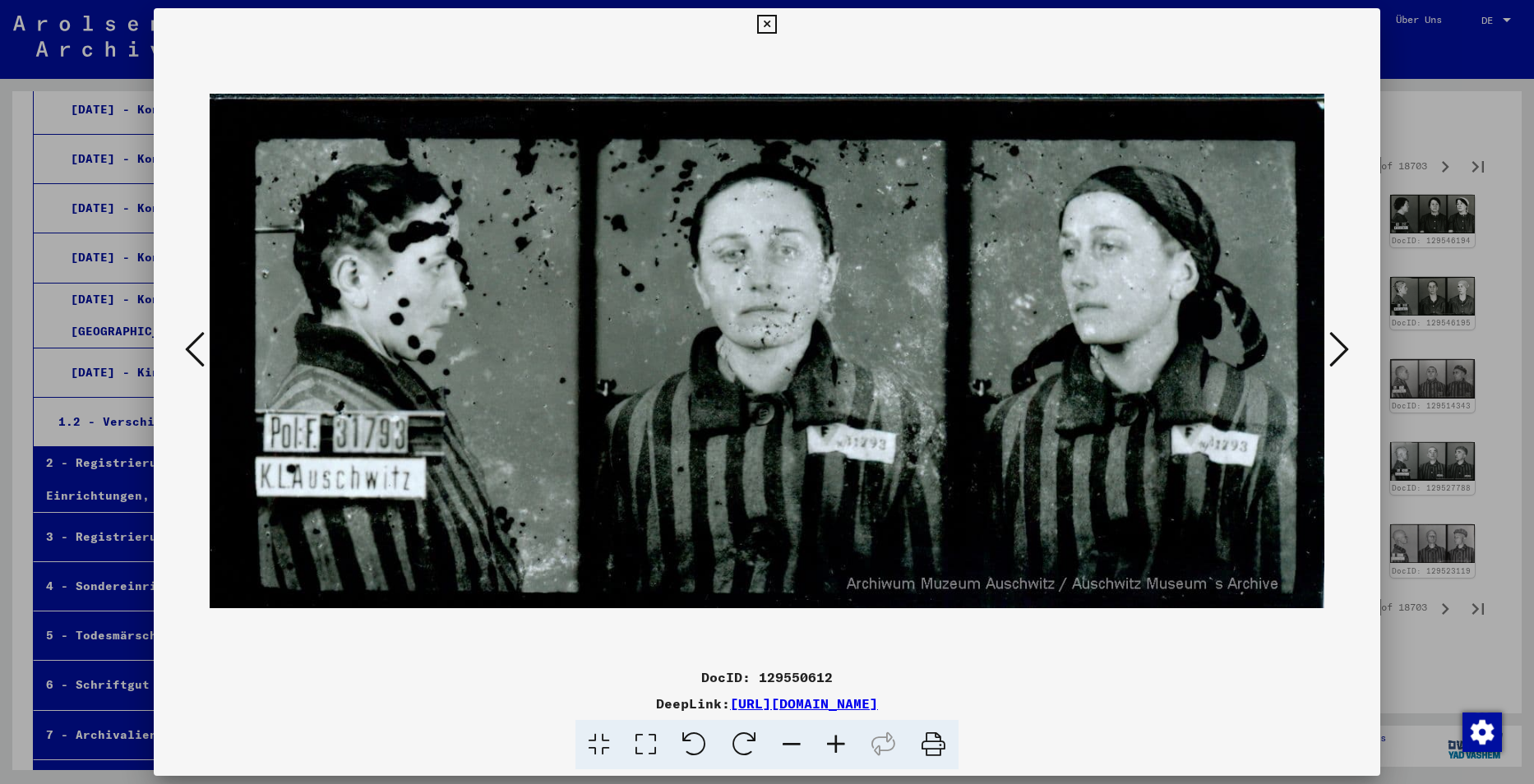
click at [774, 21] on icon at bounding box center [767, 24] width 19 height 19
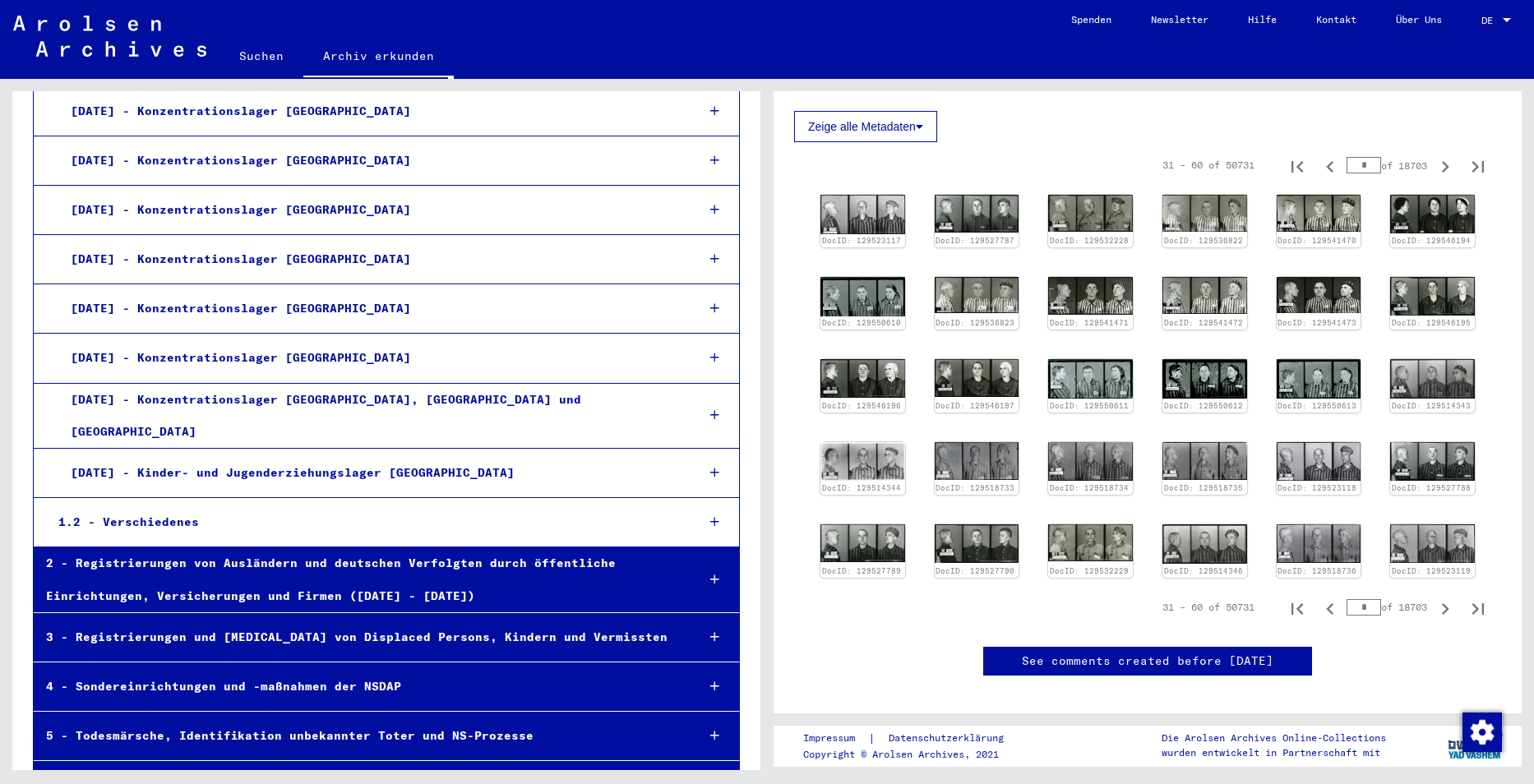
scroll to position [3767, 0]
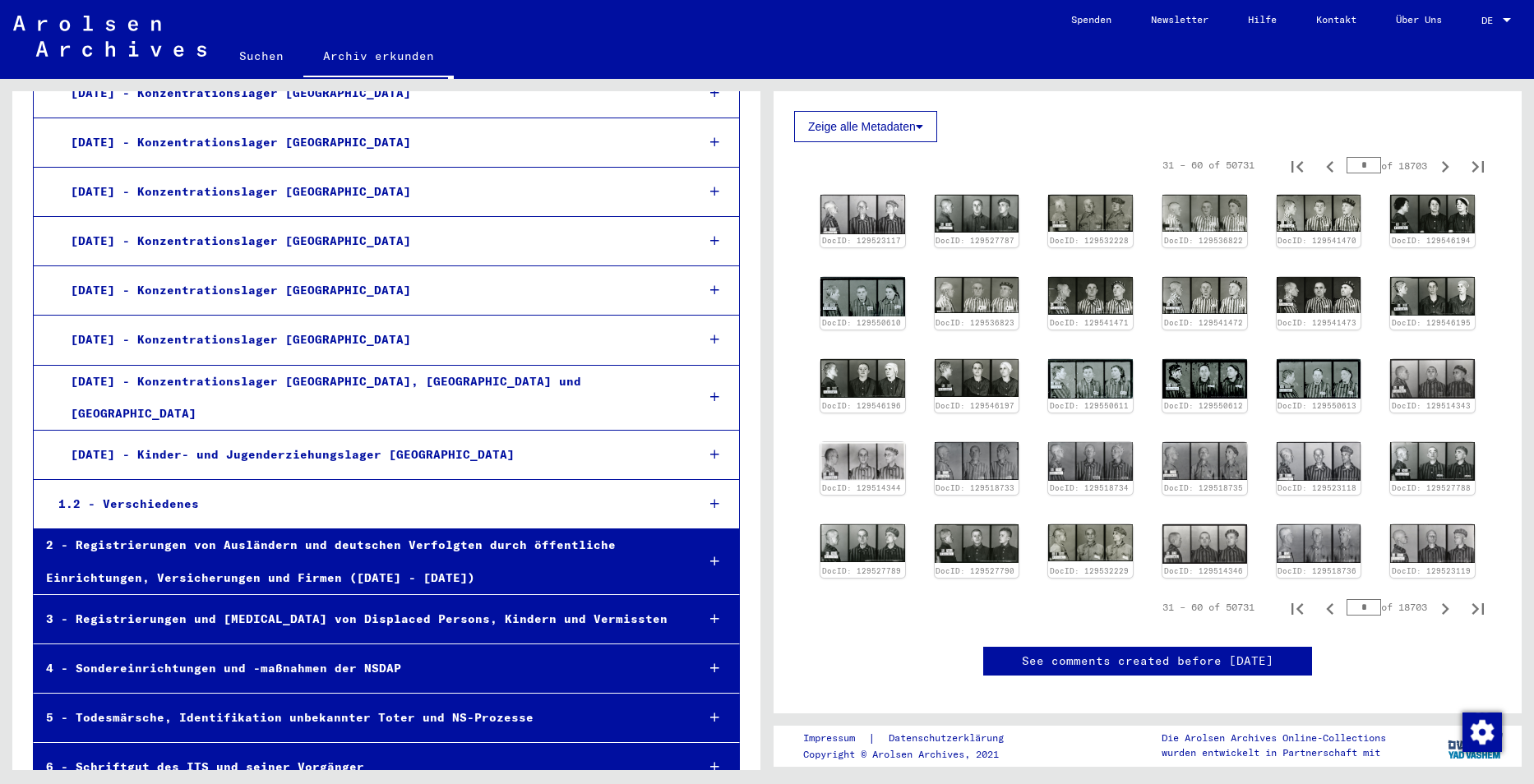
click at [922, 125] on icon at bounding box center [919, 127] width 8 height 12
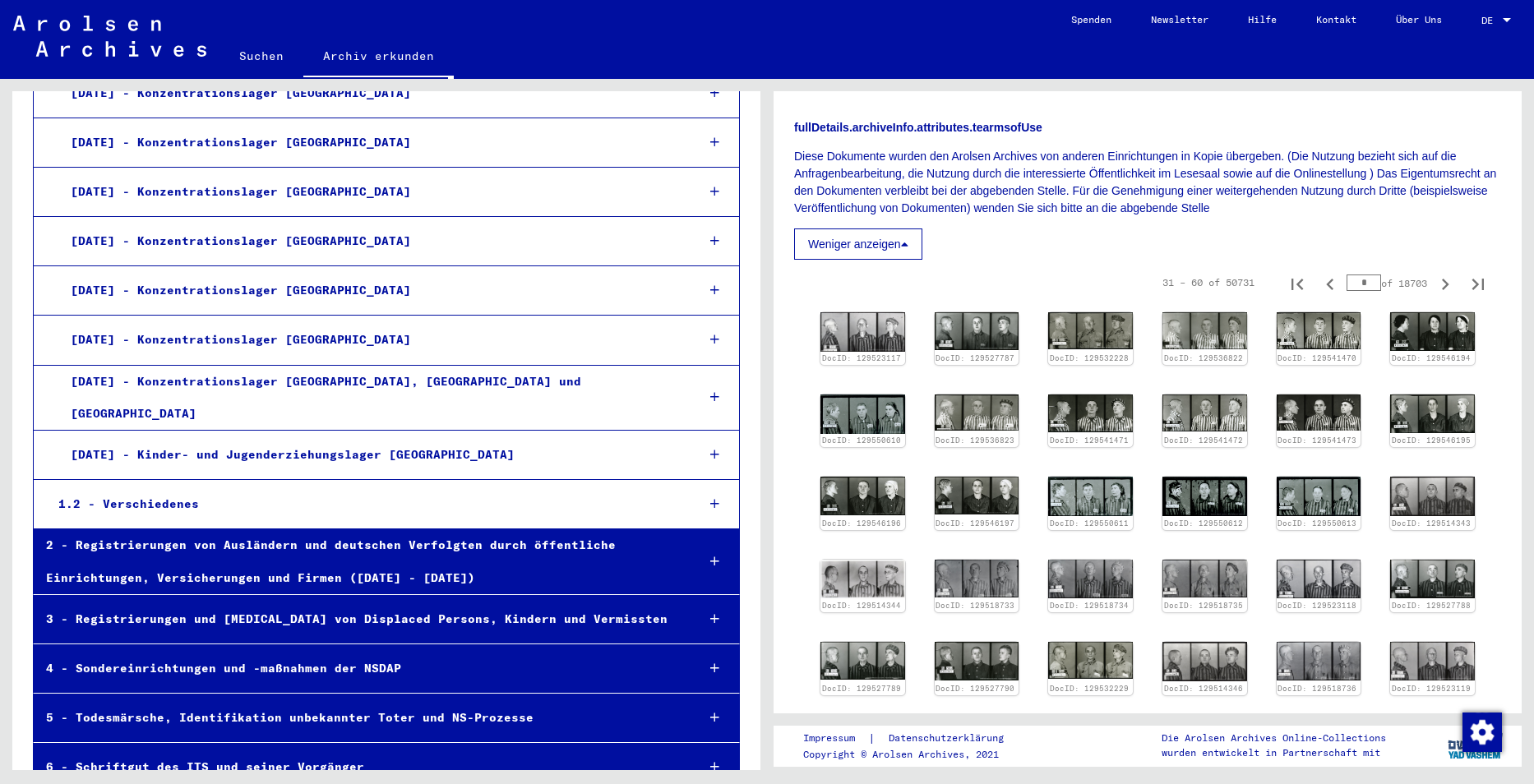
scroll to position [581, 0]
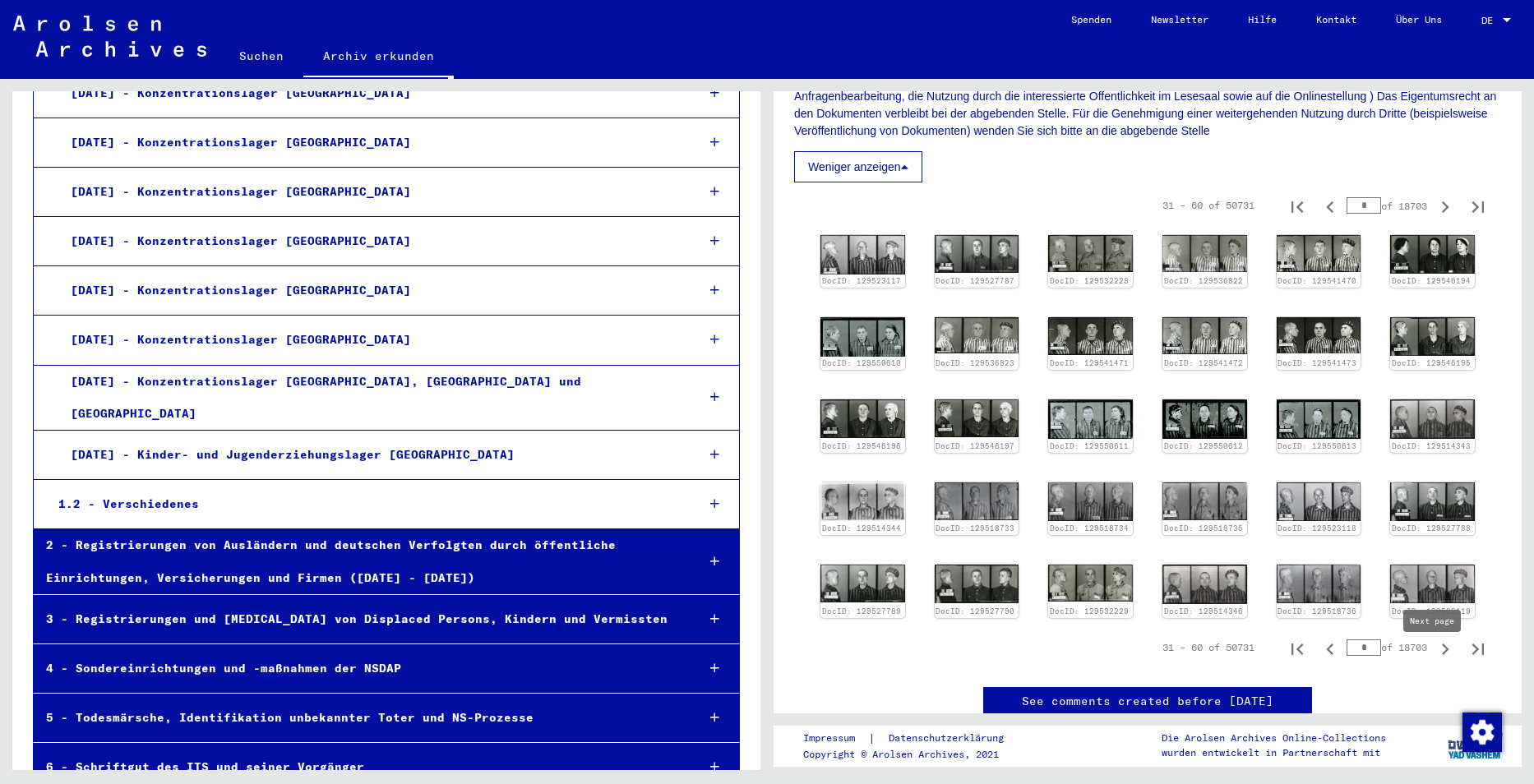
click at [1434, 660] on icon "Next page" at bounding box center [1445, 649] width 23 height 23
type input "*"
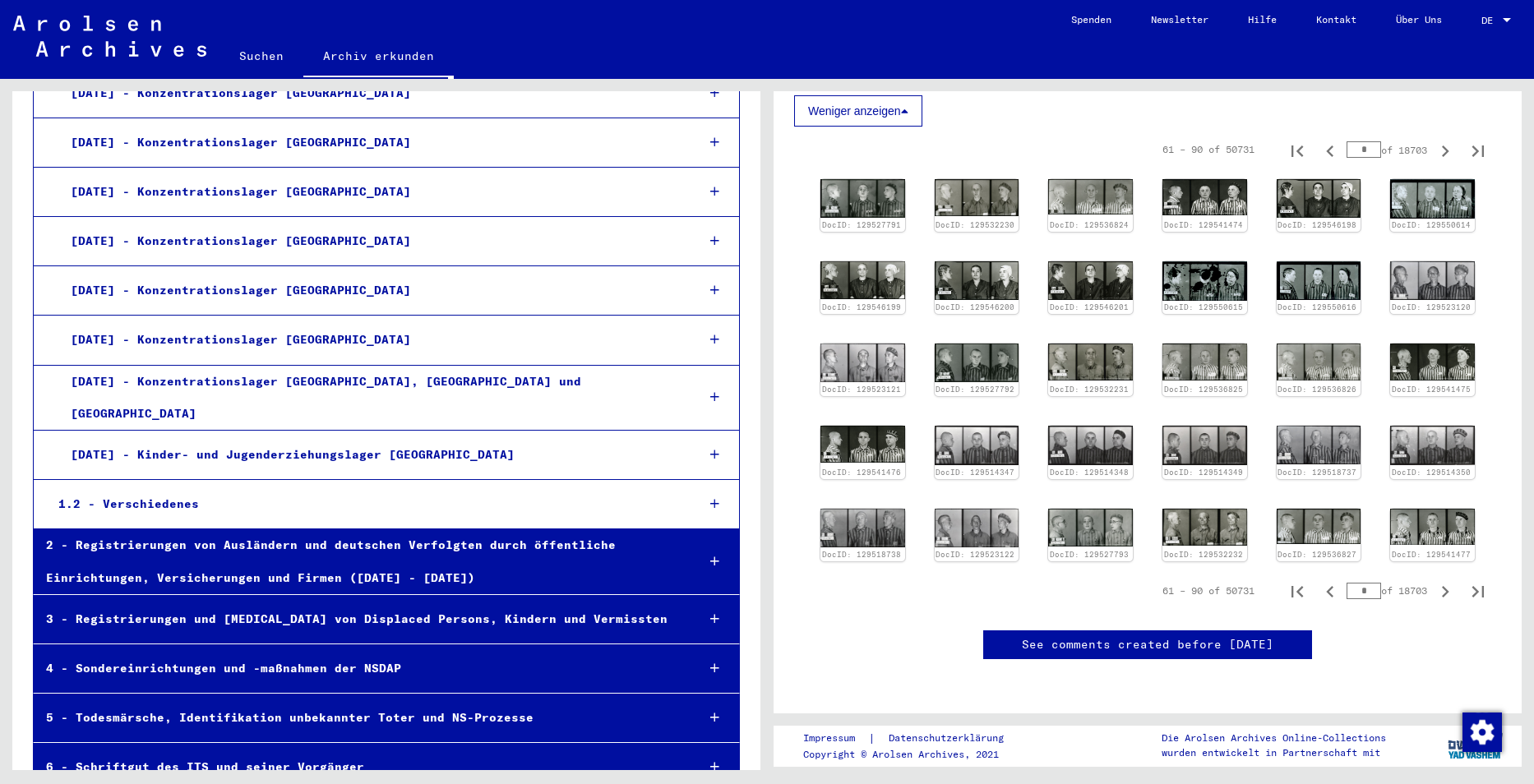
scroll to position [745, 0]
click at [146, 488] on div "1.2 - Verschiedenes" at bounding box center [364, 504] width 637 height 32
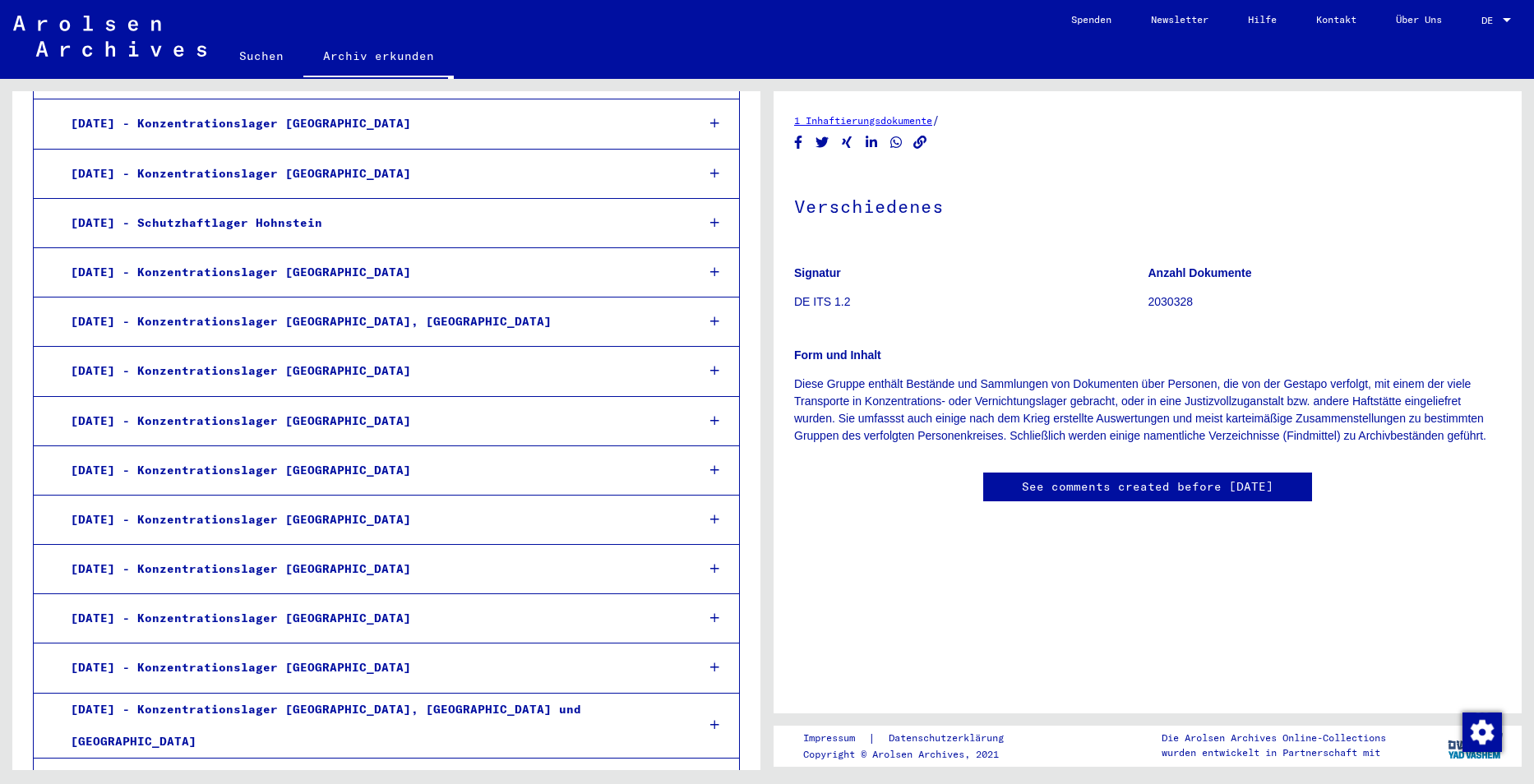
scroll to position [3437, 0]
